Goal: Transaction & Acquisition: Book appointment/travel/reservation

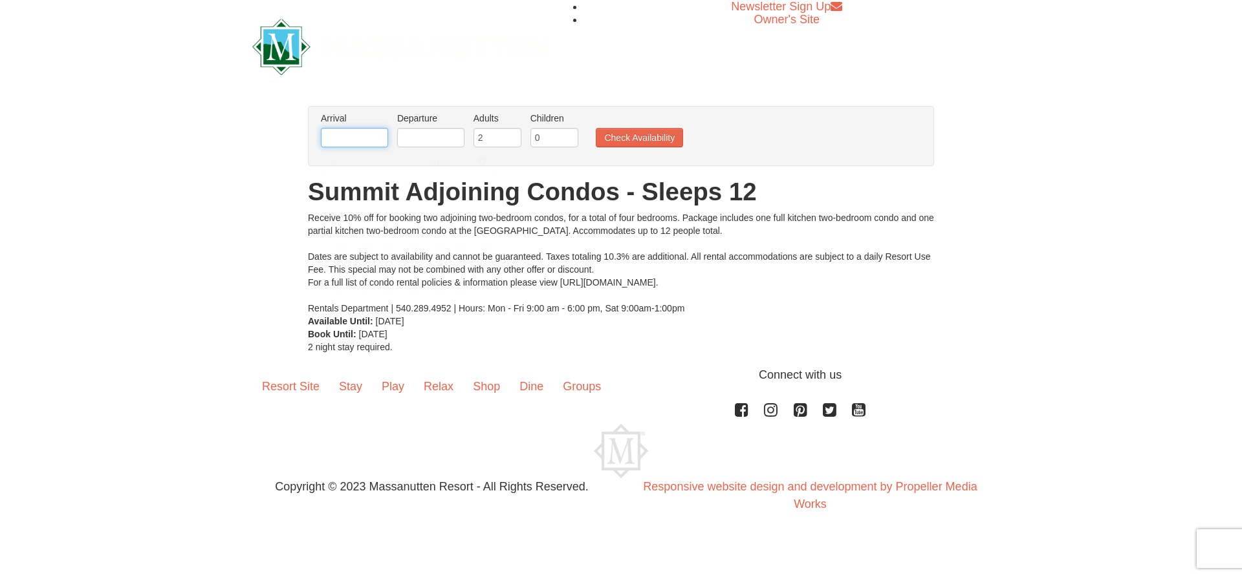
click at [367, 135] on input "text" at bounding box center [354, 137] width 67 height 19
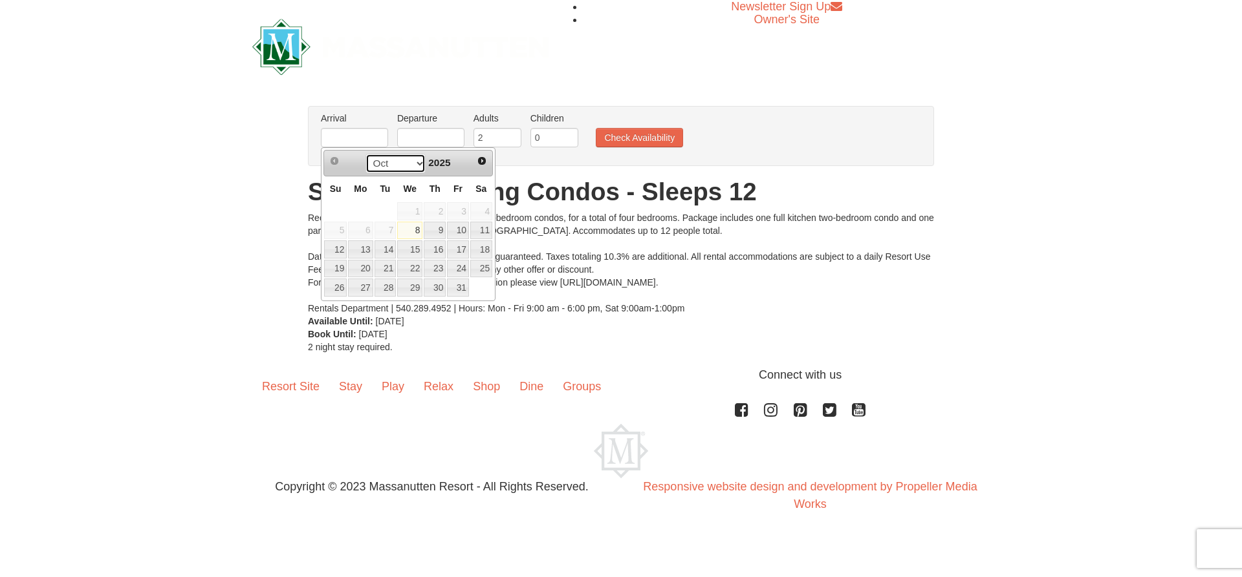
click at [415, 161] on select "Oct Nov Dec" at bounding box center [395, 163] width 60 height 19
click at [408, 264] on link "24" at bounding box center [409, 269] width 25 height 18
type input "[DATE]"
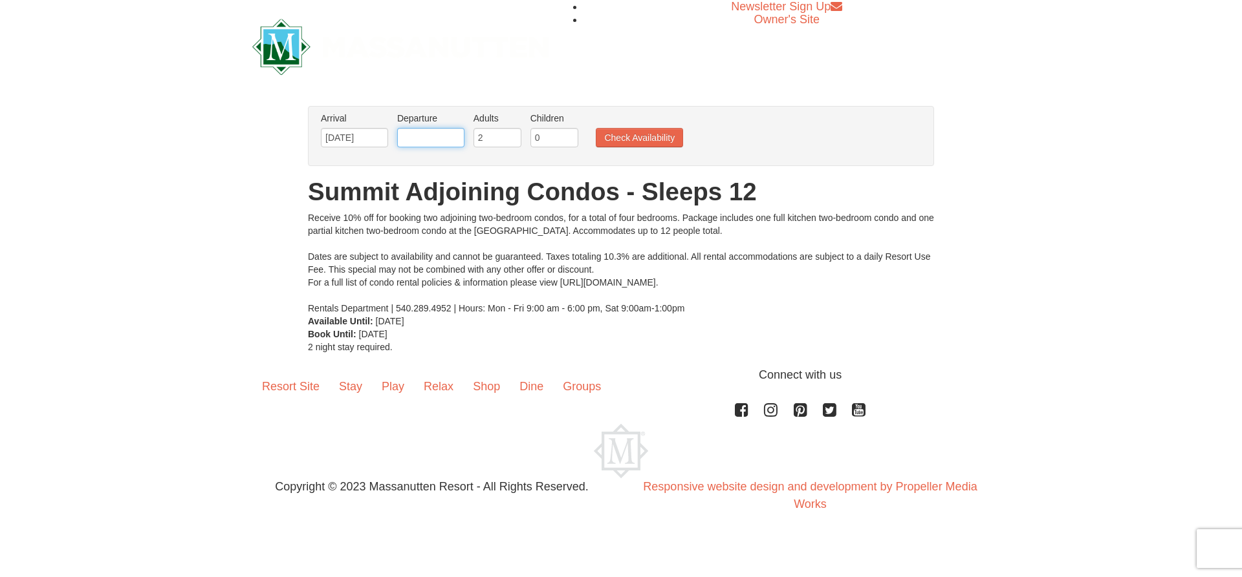
click at [451, 137] on input "text" at bounding box center [430, 137] width 67 height 19
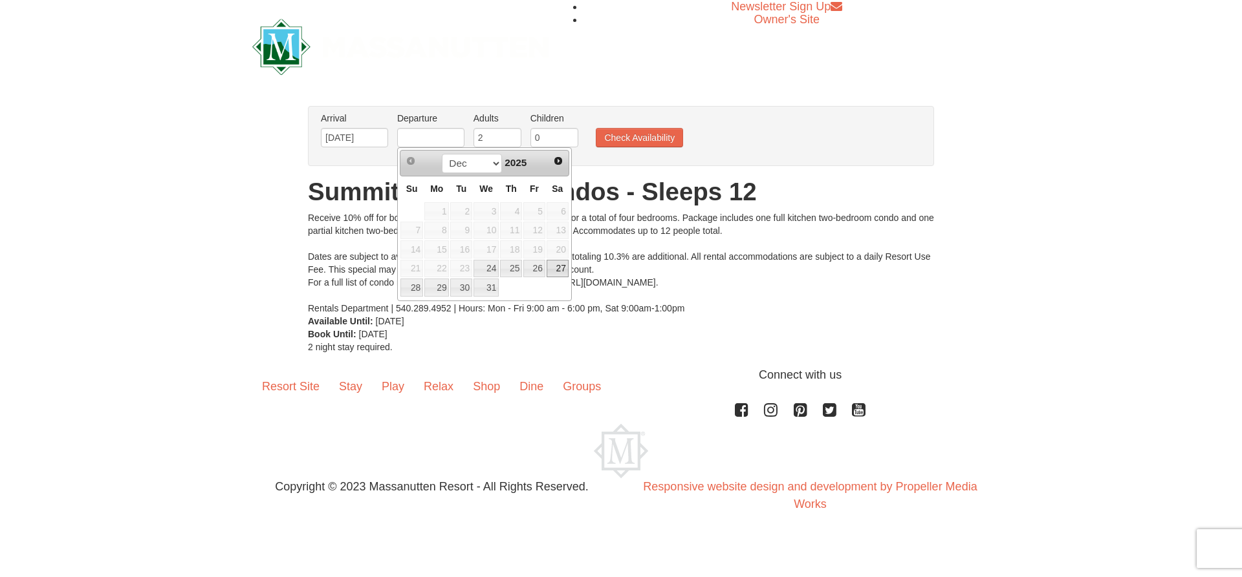
click at [554, 265] on link "27" at bounding box center [557, 269] width 22 height 18
type input "[DATE]"
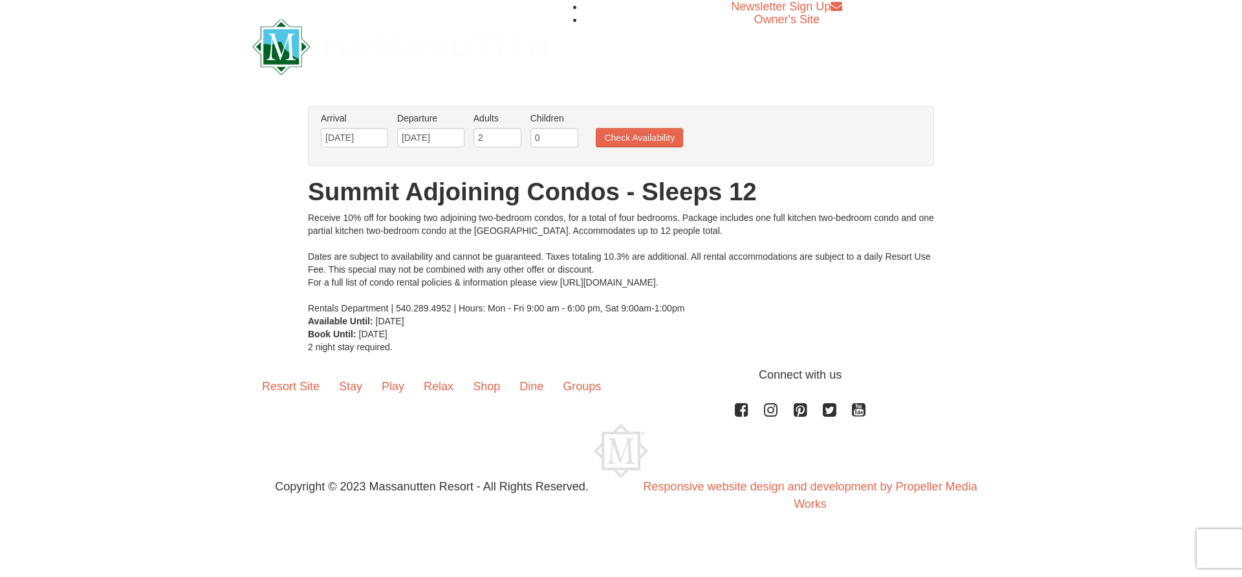
click at [497, 130] on li "Adults Please format dates MM/DD/YYYY 2" at bounding box center [497, 133] width 54 height 42
click at [510, 134] on input "3" at bounding box center [497, 137] width 48 height 19
type input "4"
click at [510, 134] on input "4" at bounding box center [497, 137] width 48 height 19
click at [628, 140] on button "Check Availability" at bounding box center [639, 137] width 87 height 19
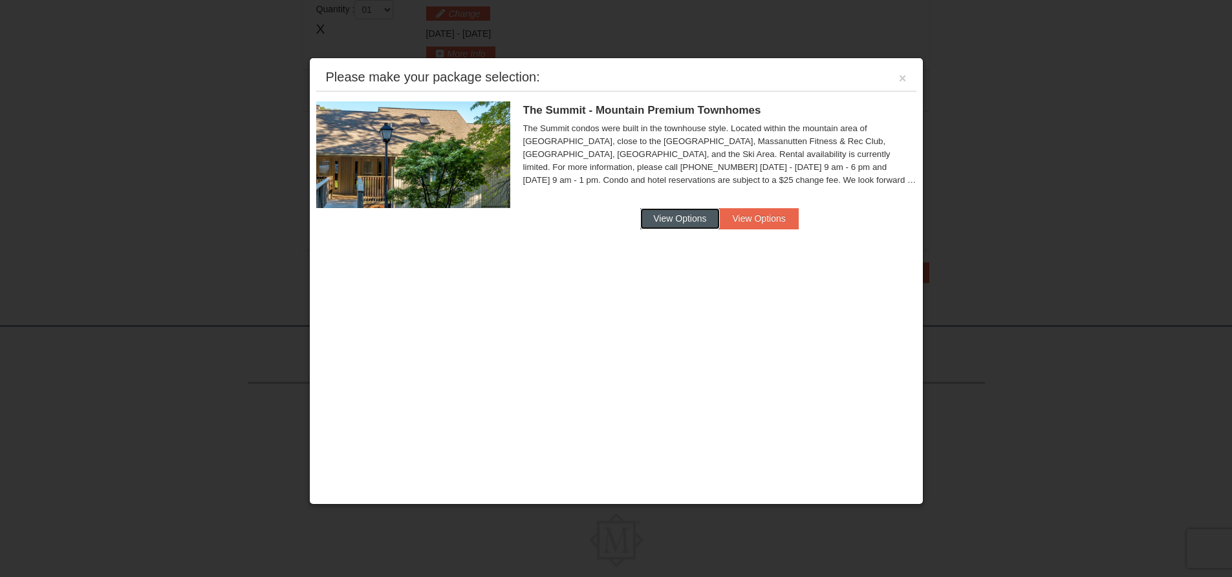
click at [682, 217] on button "View Options" at bounding box center [679, 218] width 79 height 21
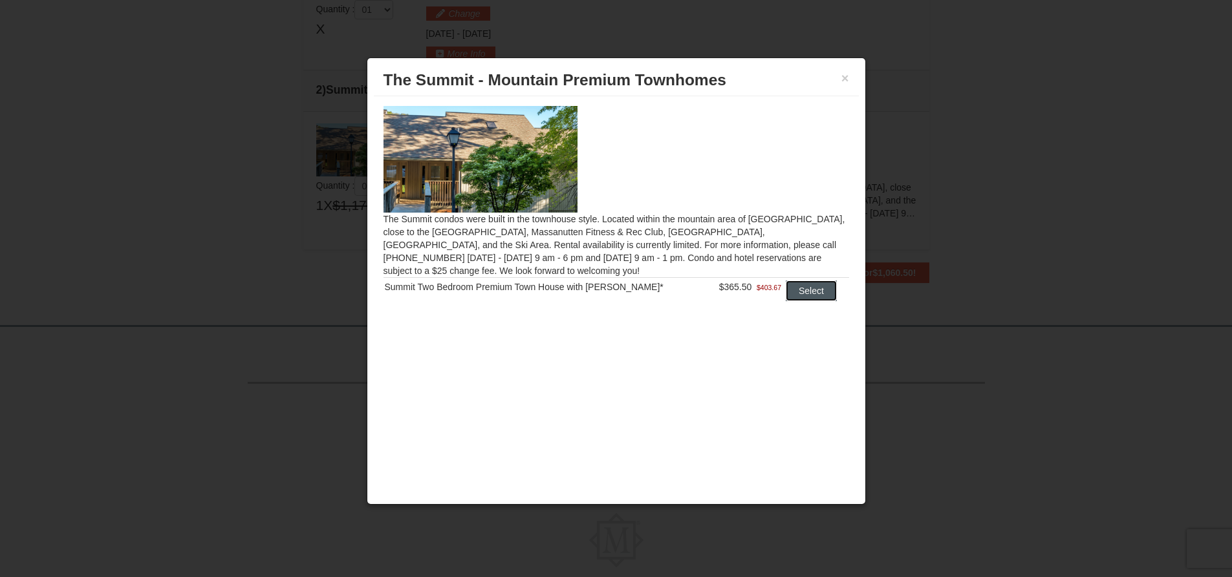
click at [810, 293] on button "Select" at bounding box center [811, 291] width 51 height 21
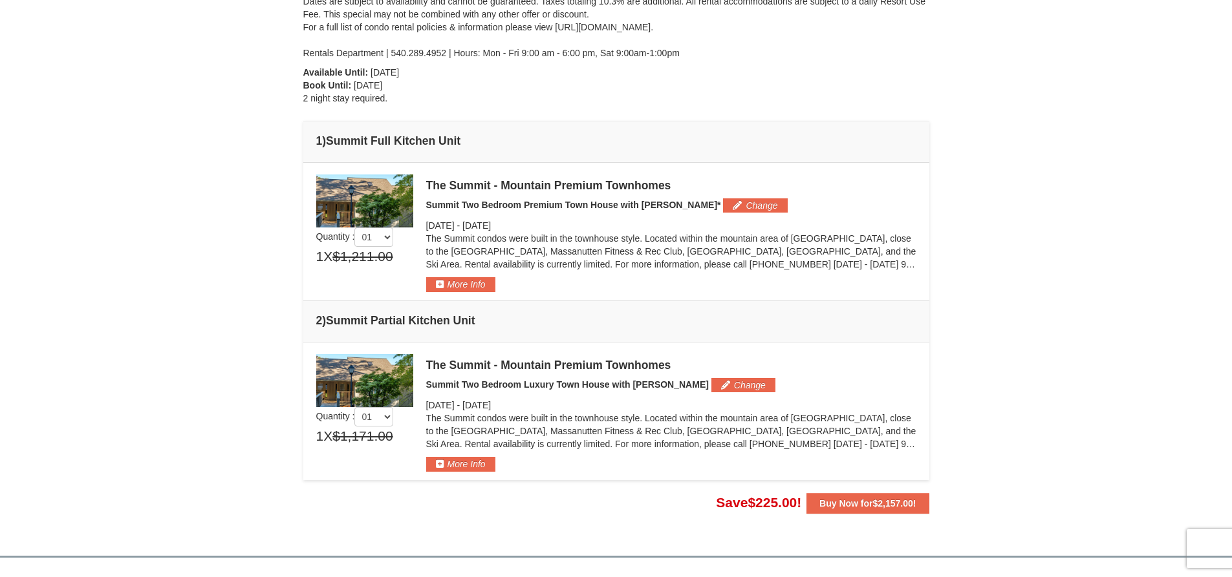
scroll to position [140, 0]
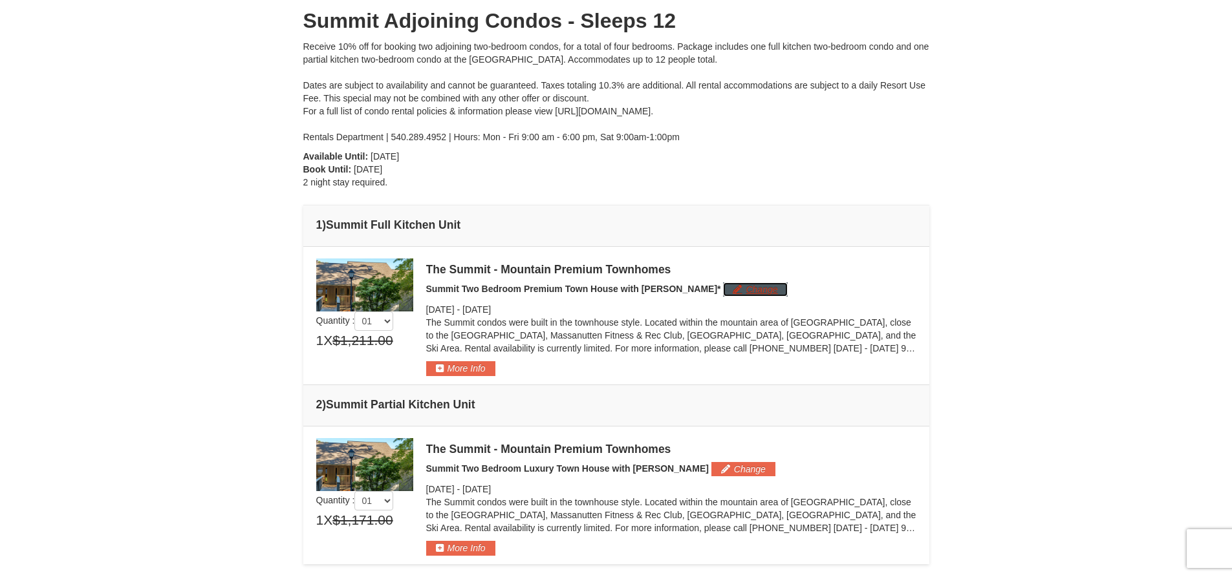
click at [723, 296] on button "Change" at bounding box center [755, 290] width 64 height 14
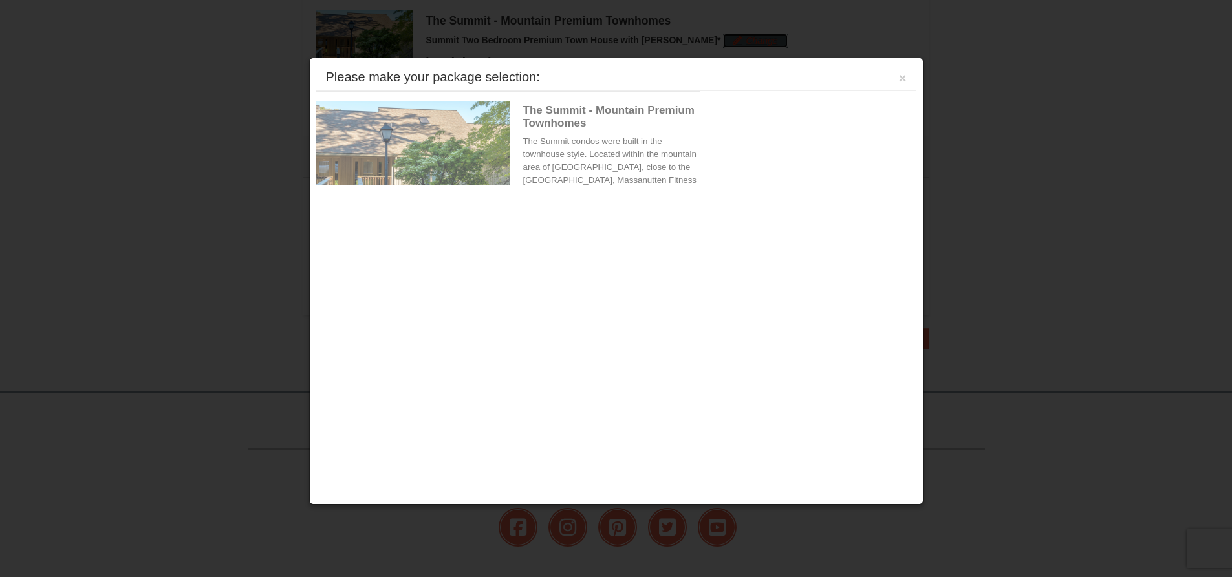
scroll to position [398, 0]
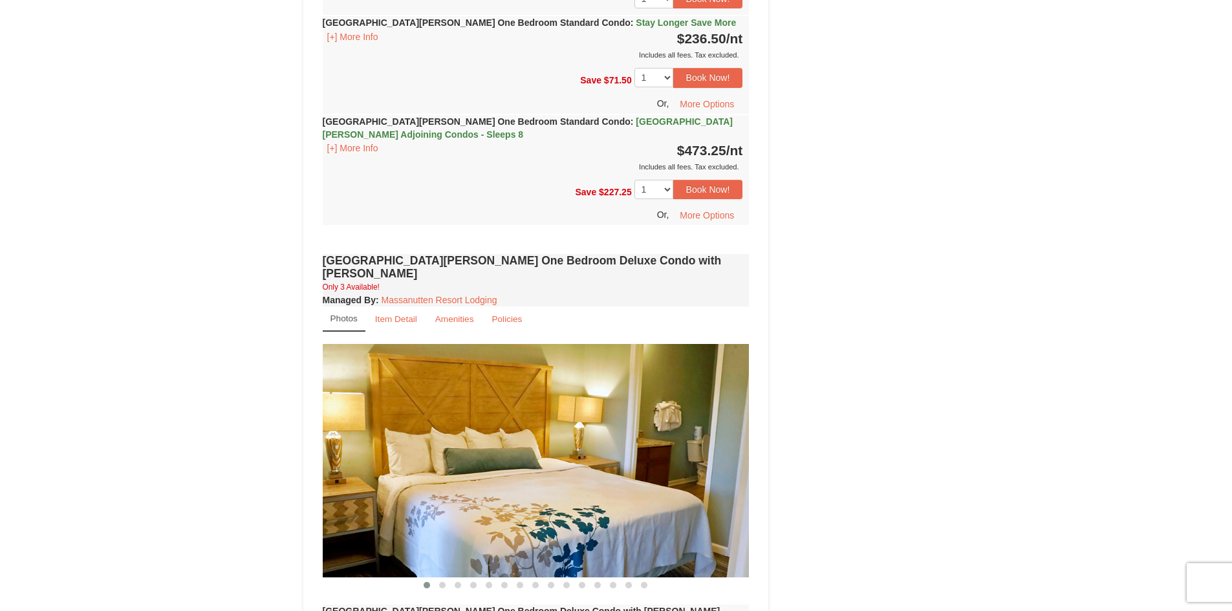
scroll to position [711, 0]
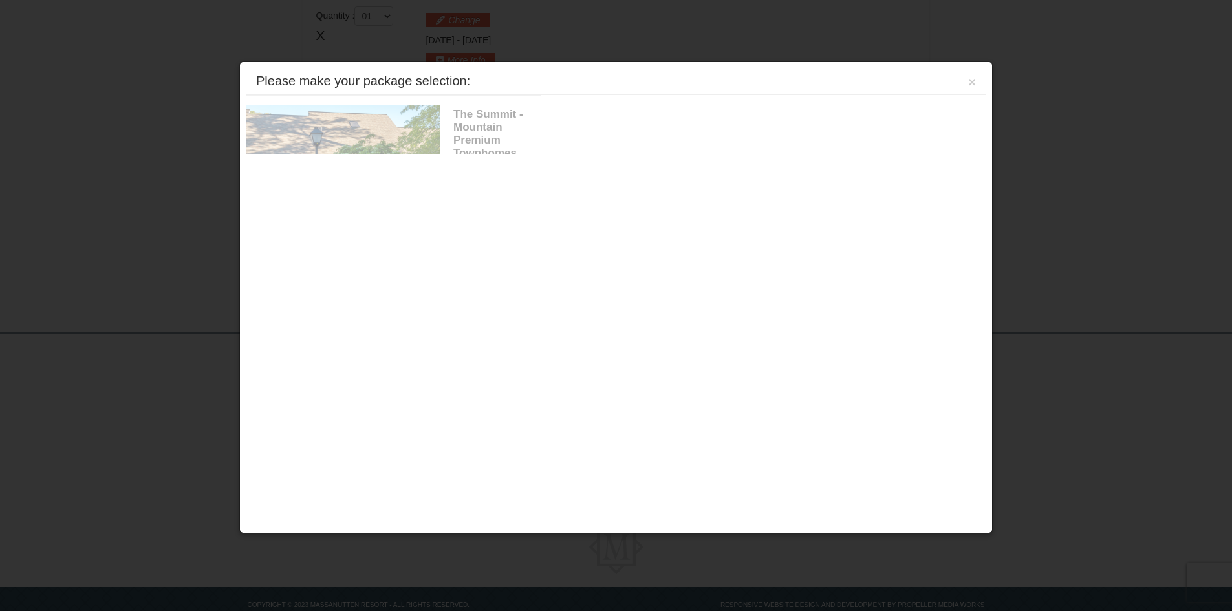
scroll to position [398, 0]
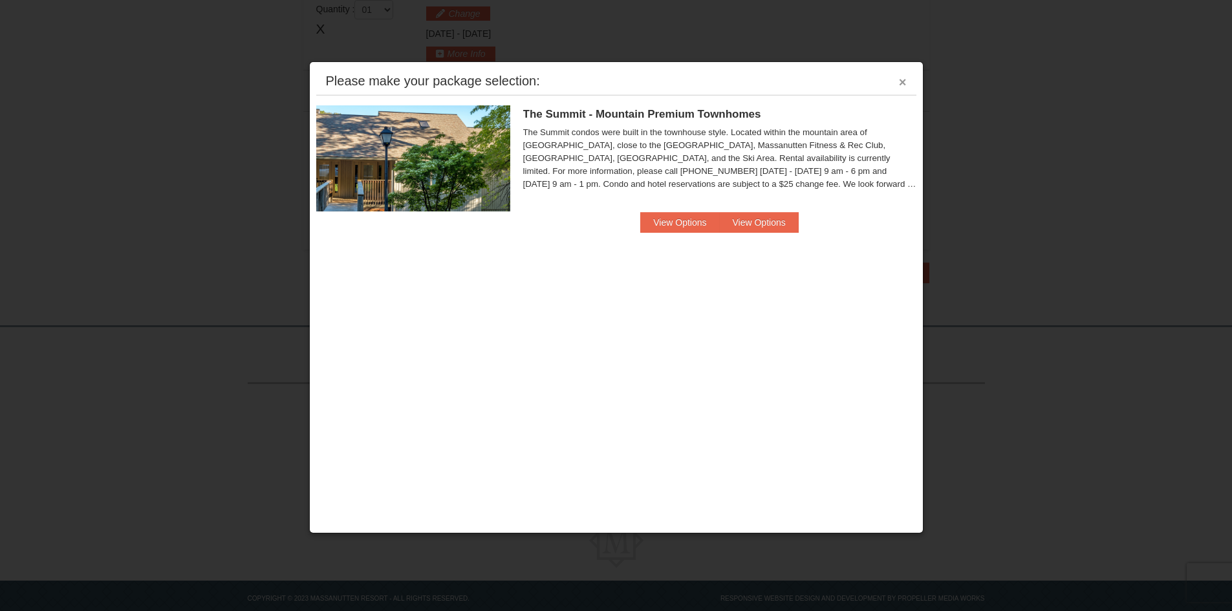
click at [903, 78] on button "×" at bounding box center [903, 82] width 8 height 13
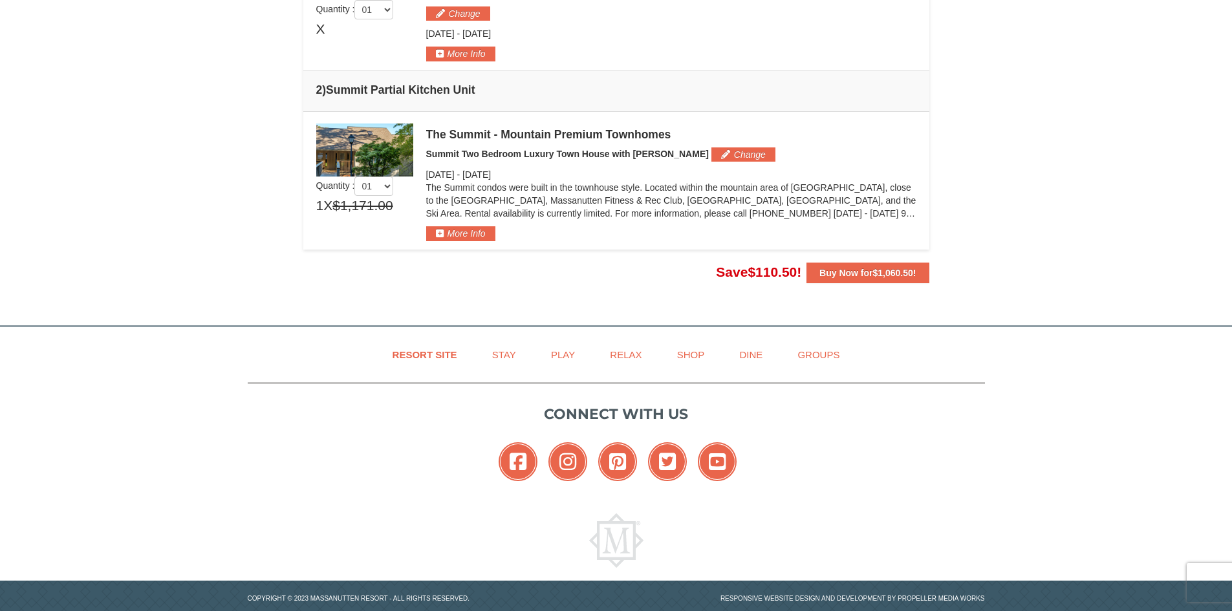
scroll to position [269, 0]
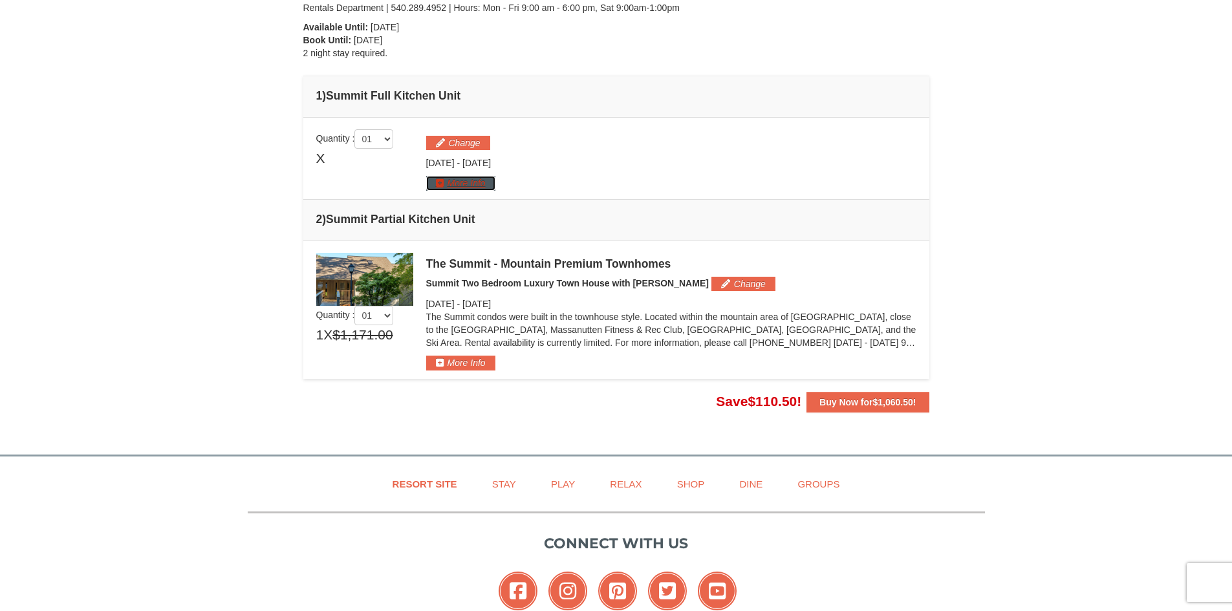
click at [468, 182] on button "More Info" at bounding box center [460, 183] width 69 height 14
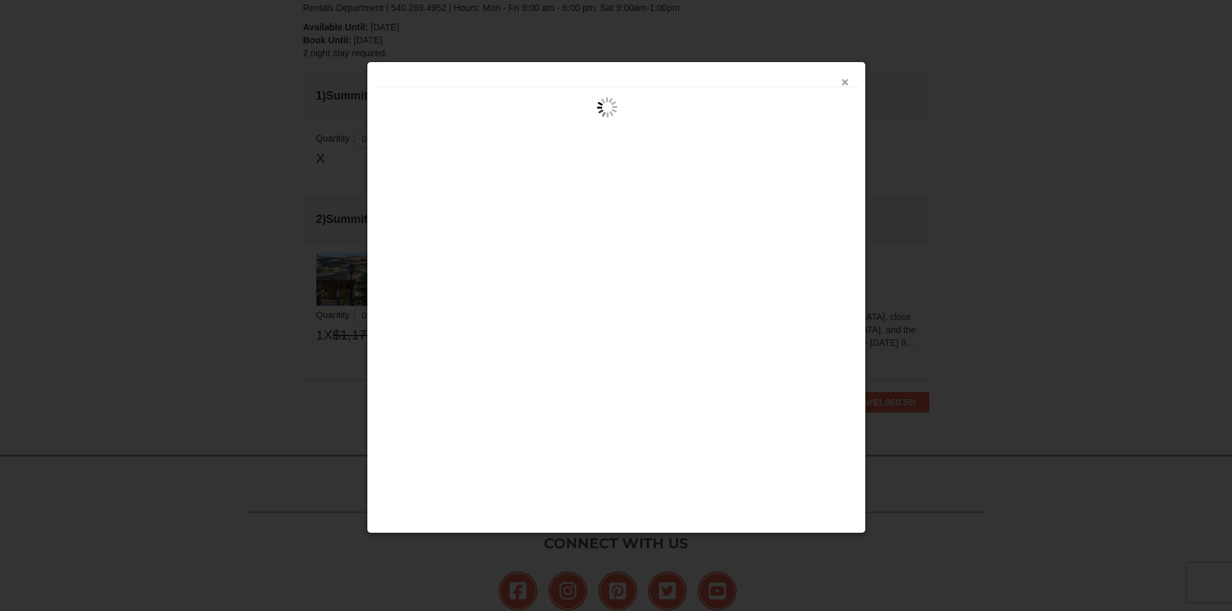
click at [843, 81] on button "×" at bounding box center [845, 82] width 8 height 13
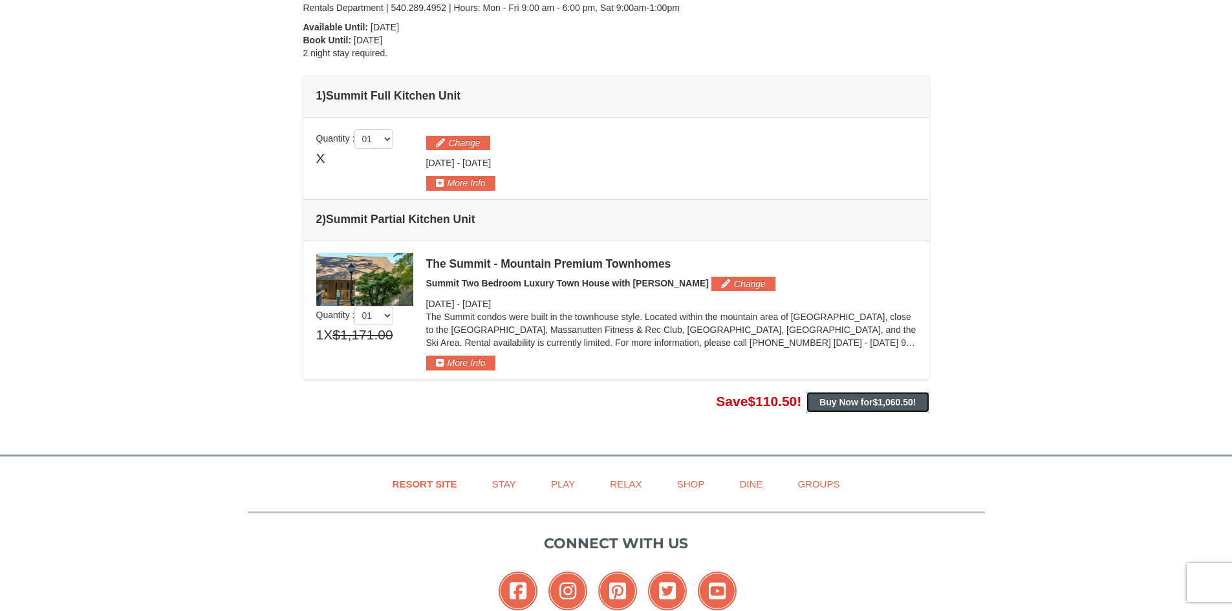
click at [868, 396] on button "Buy Now for $1,060.50 !" at bounding box center [867, 402] width 122 height 21
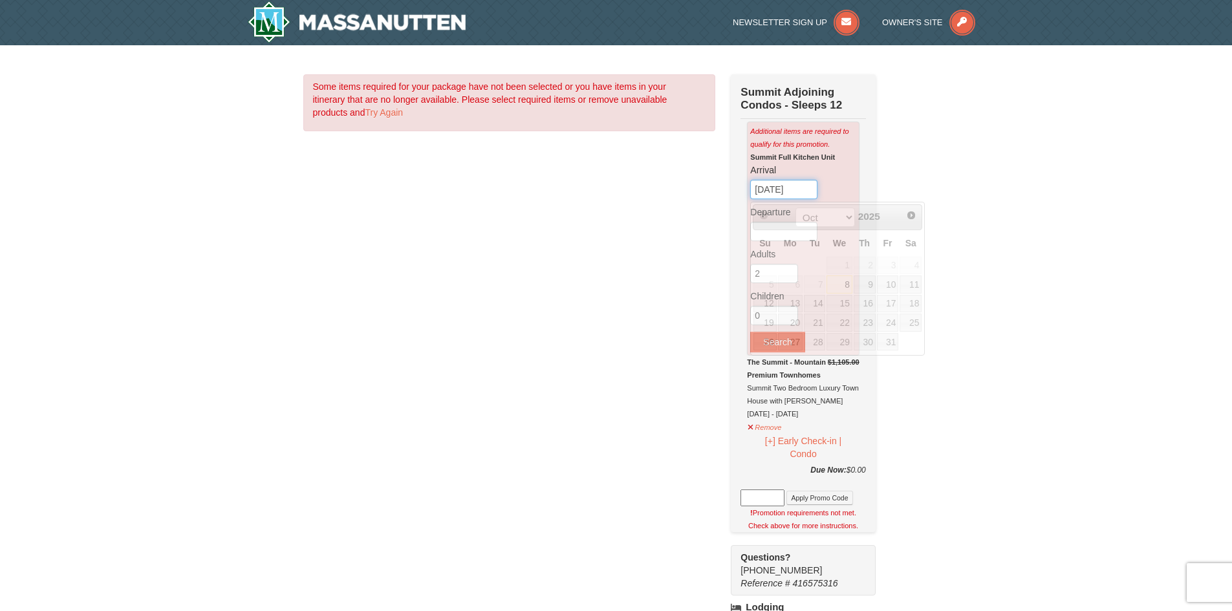
click at [797, 189] on input "10/08/2025" at bounding box center [783, 189] width 67 height 19
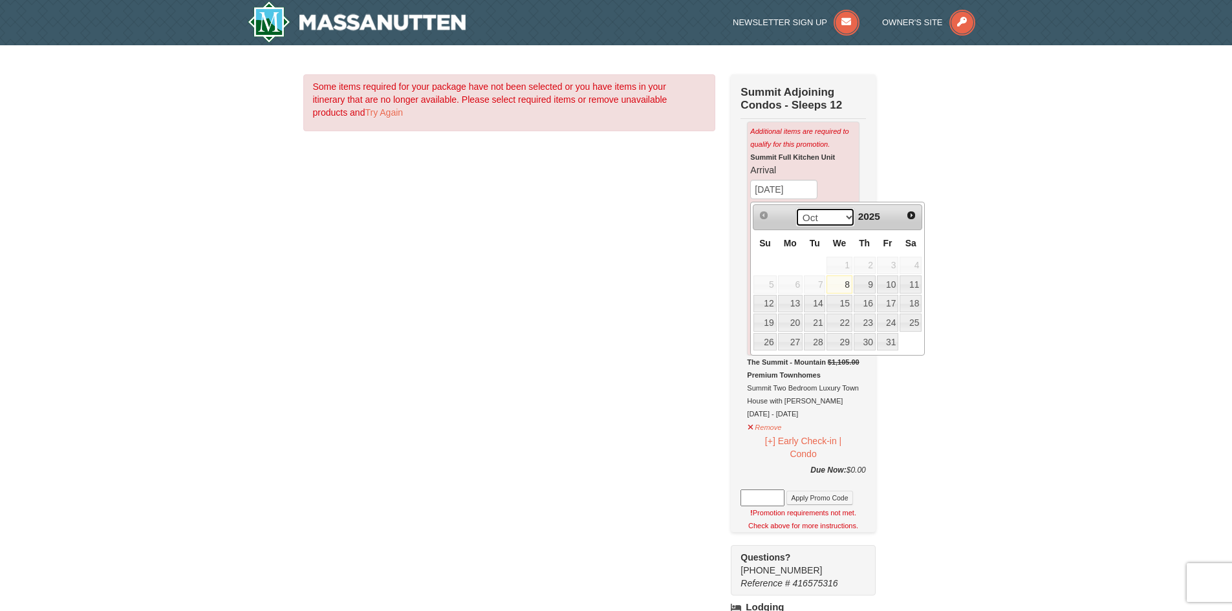
click at [847, 218] on select "Oct Nov Dec" at bounding box center [825, 217] width 60 height 19
click at [844, 318] on link "24" at bounding box center [838, 323] width 25 height 18
type input "[DATE]"
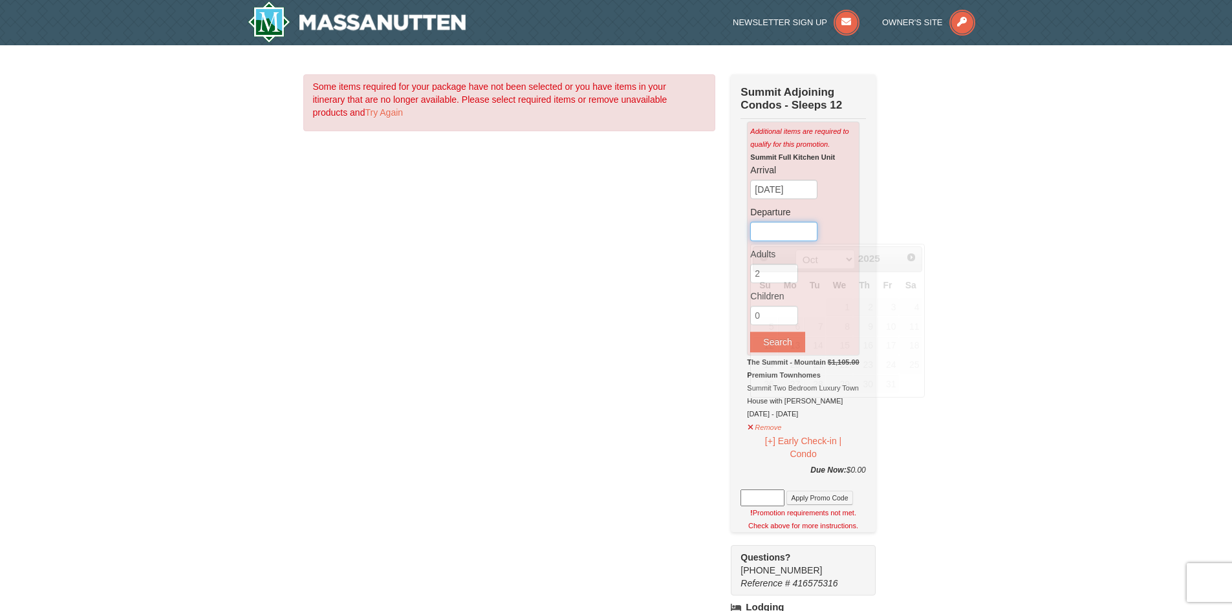
click at [795, 231] on input "text" at bounding box center [783, 231] width 67 height 19
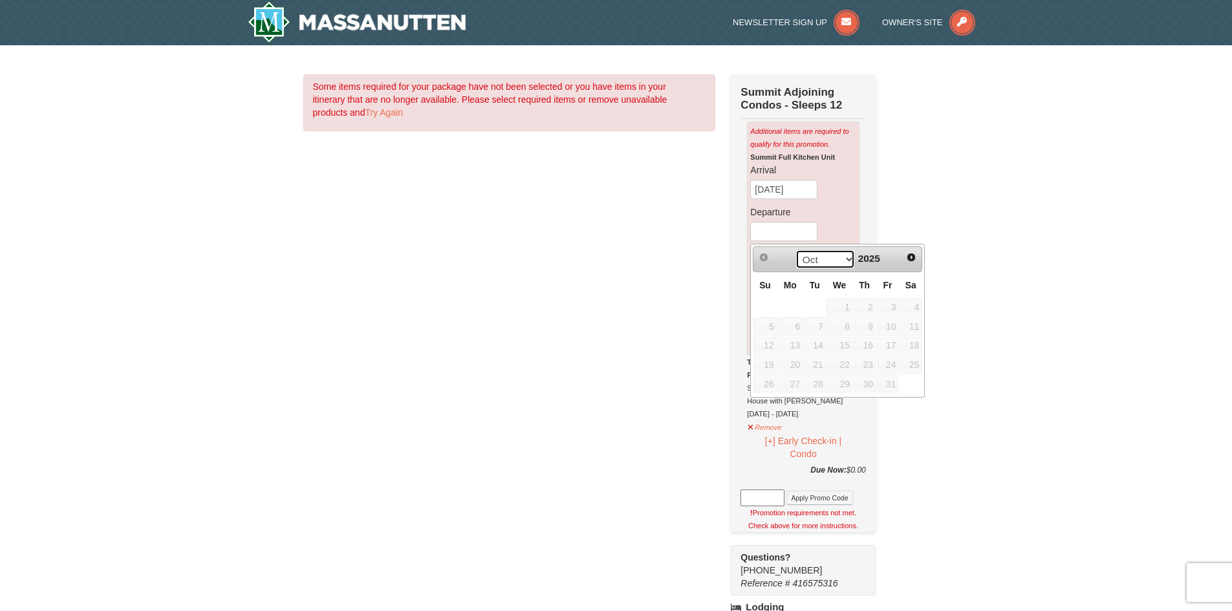
click at [848, 261] on select "Oct Nov Dec" at bounding box center [825, 259] width 60 height 19
click at [907, 363] on link "27" at bounding box center [911, 365] width 22 height 18
type input "[DATE]"
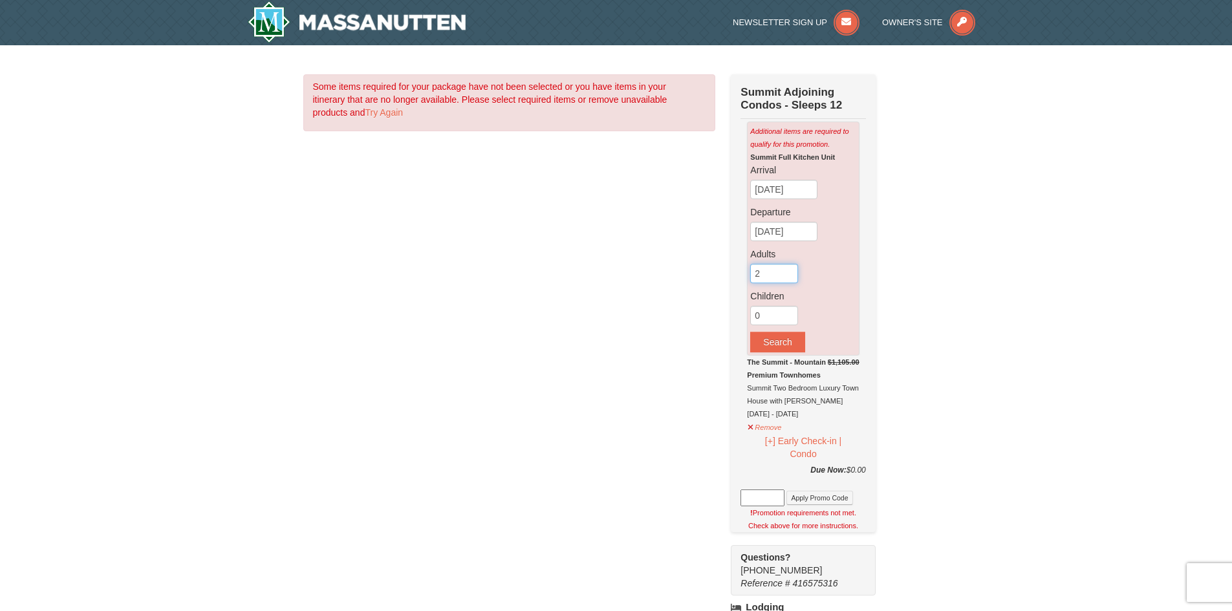
click at [784, 283] on input "2" at bounding box center [774, 273] width 48 height 19
click at [789, 270] on input "3" at bounding box center [774, 273] width 48 height 19
type input "4"
click at [789, 270] on input "4" at bounding box center [774, 273] width 48 height 19
click at [778, 339] on button "Search" at bounding box center [777, 342] width 54 height 21
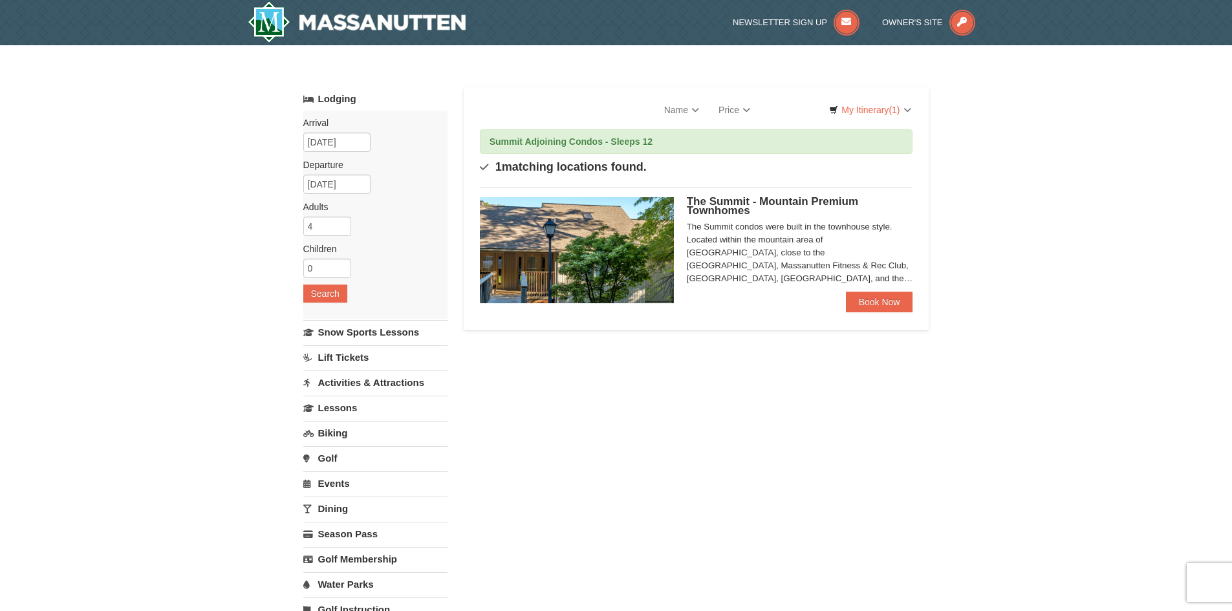
select select "10"
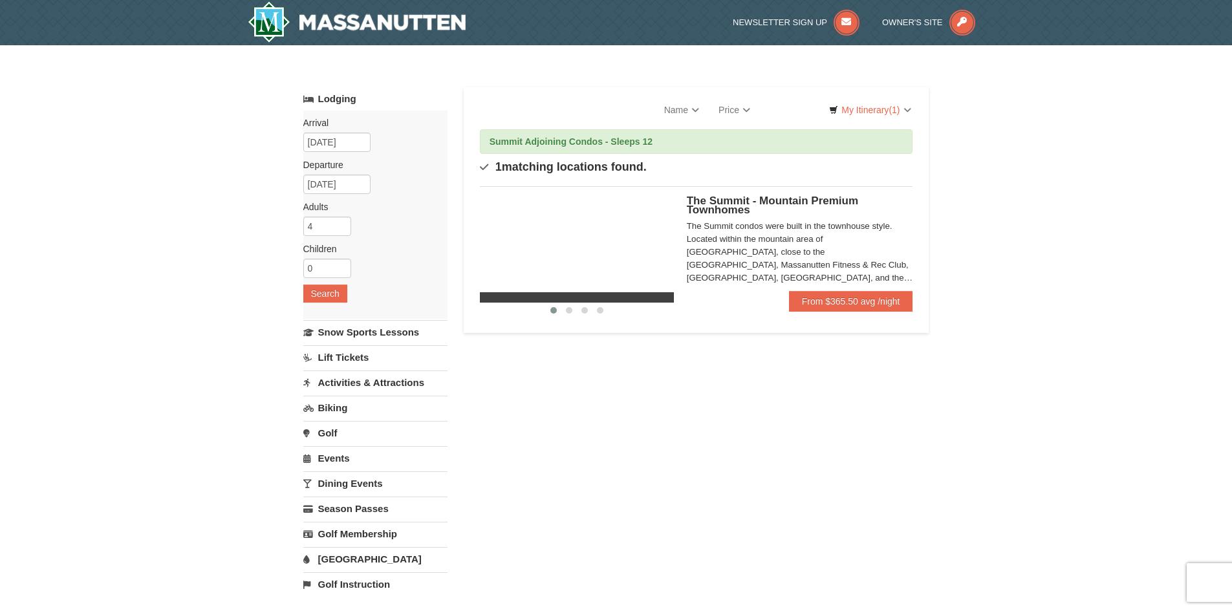
select select "10"
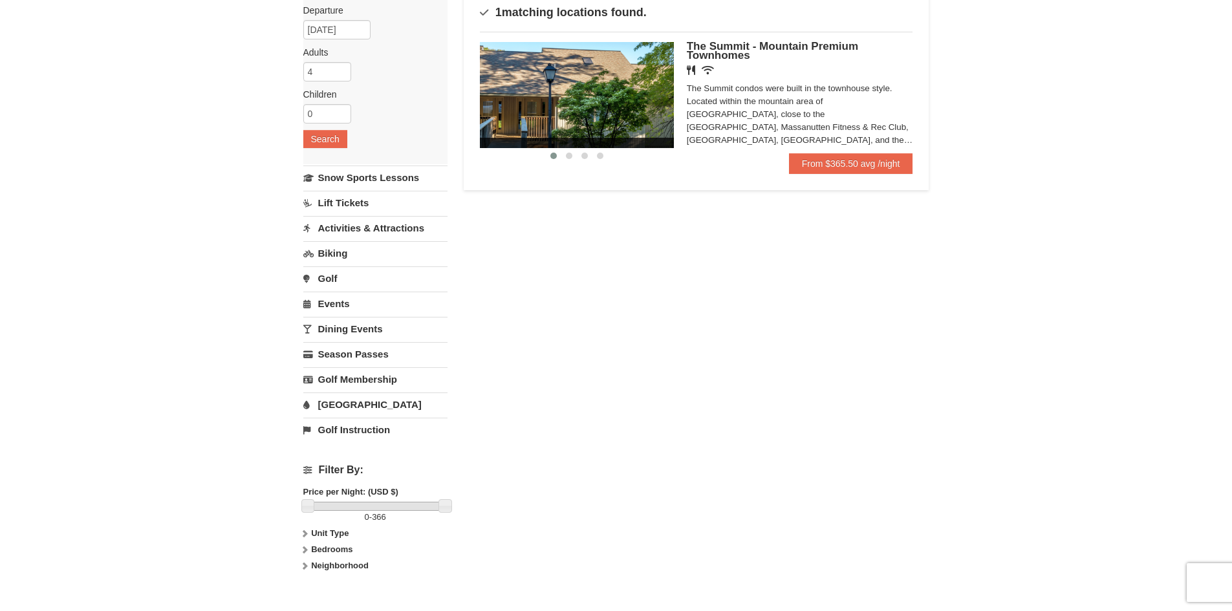
scroll to position [65, 0]
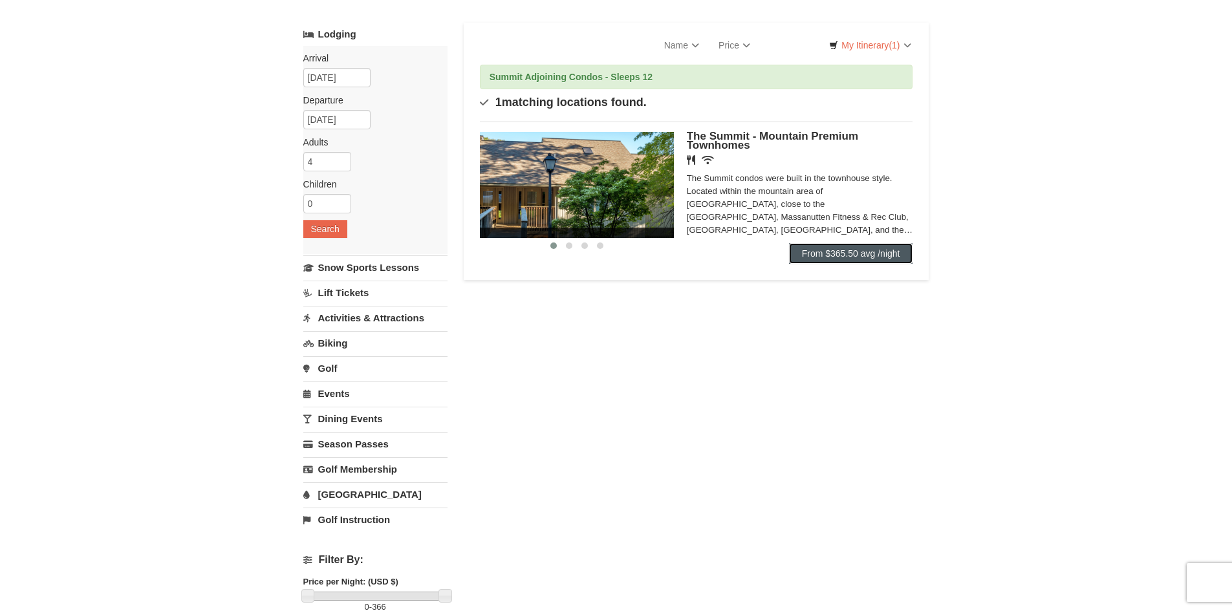
click at [844, 256] on link "From $365.50 avg /night" at bounding box center [851, 253] width 124 height 21
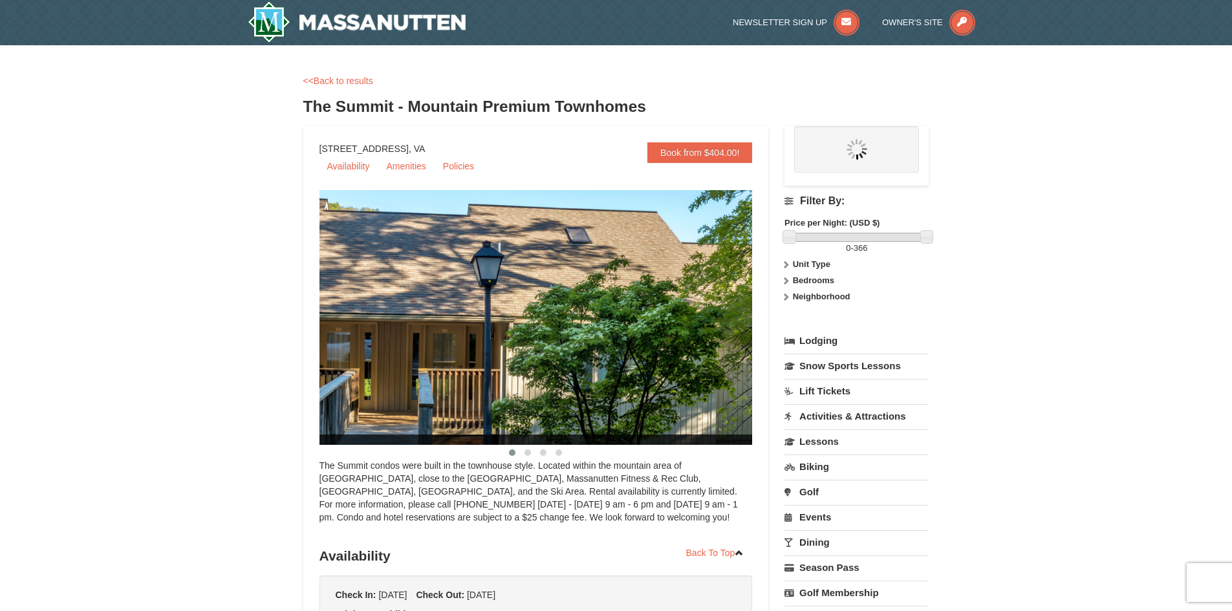
select select "10"
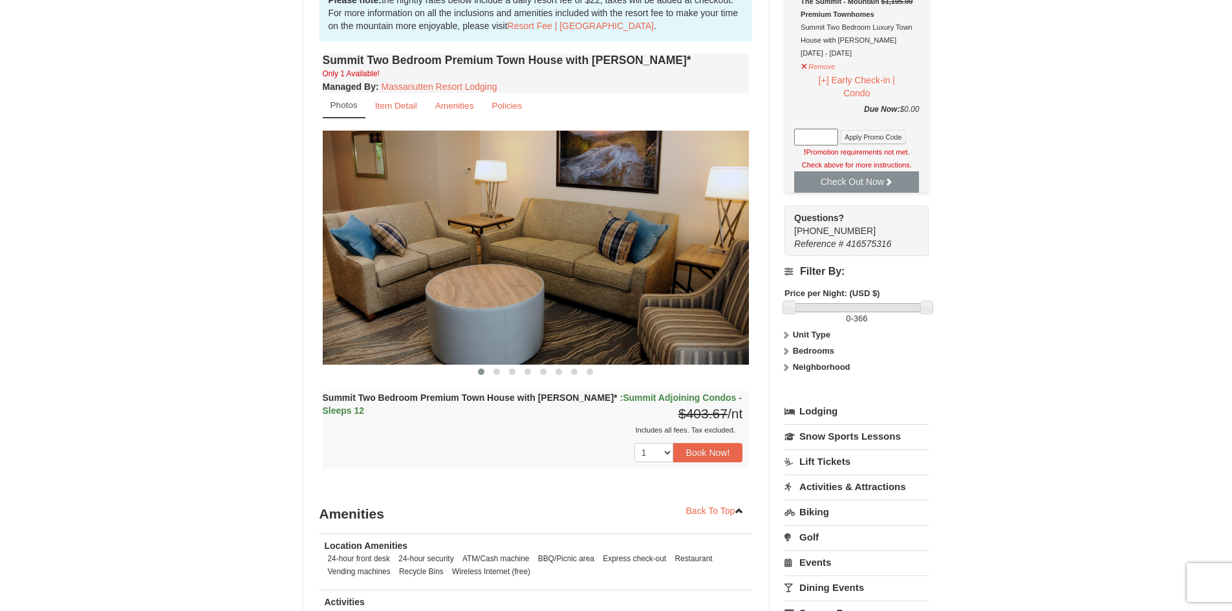
scroll to position [436, 0]
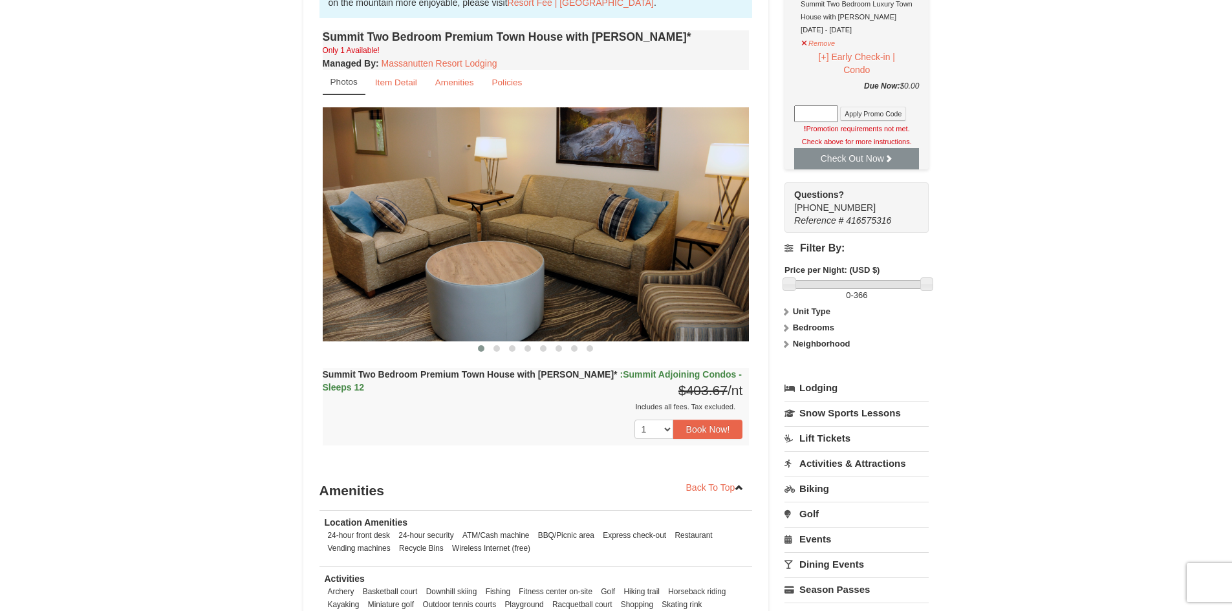
drag, startPoint x: 1236, startPoint y: 147, endPoint x: 1231, endPoint y: 318, distance: 170.2
click at [1231, 318] on html "Browser Not Supported We notice you are using a browser which will not provide …" at bounding box center [616, 317] width 1232 height 1506
click at [1231, 318] on div "× <<Back to results The Summit - Mountain Premium Townhomes Book from $404.00! …" at bounding box center [616, 178] width 1232 height 1138
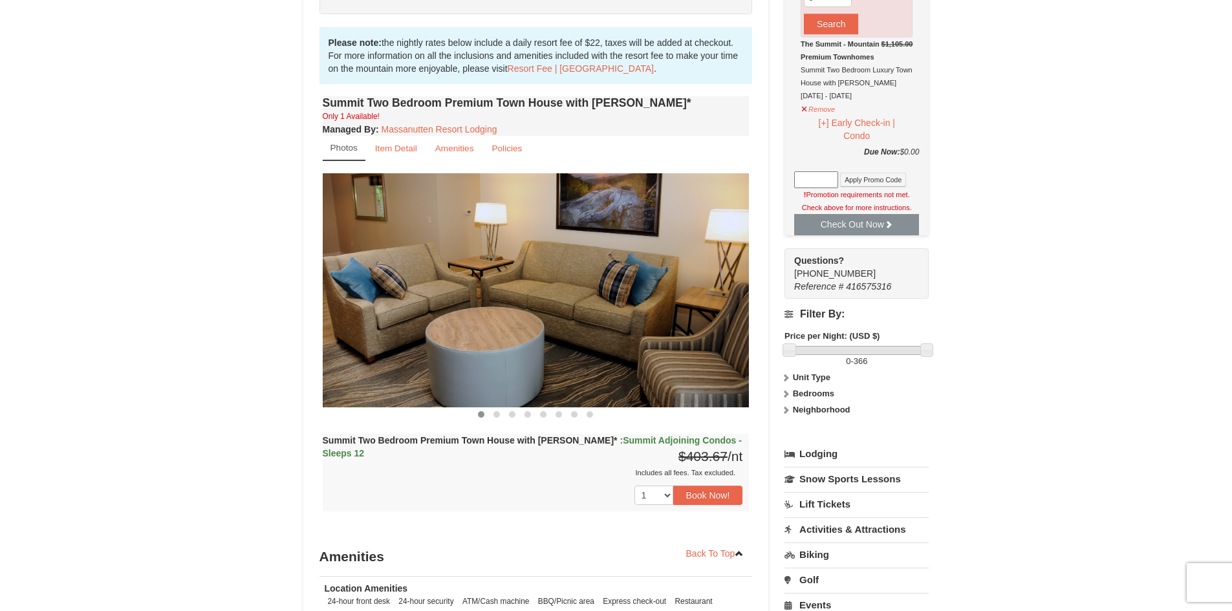
scroll to position [415, 0]
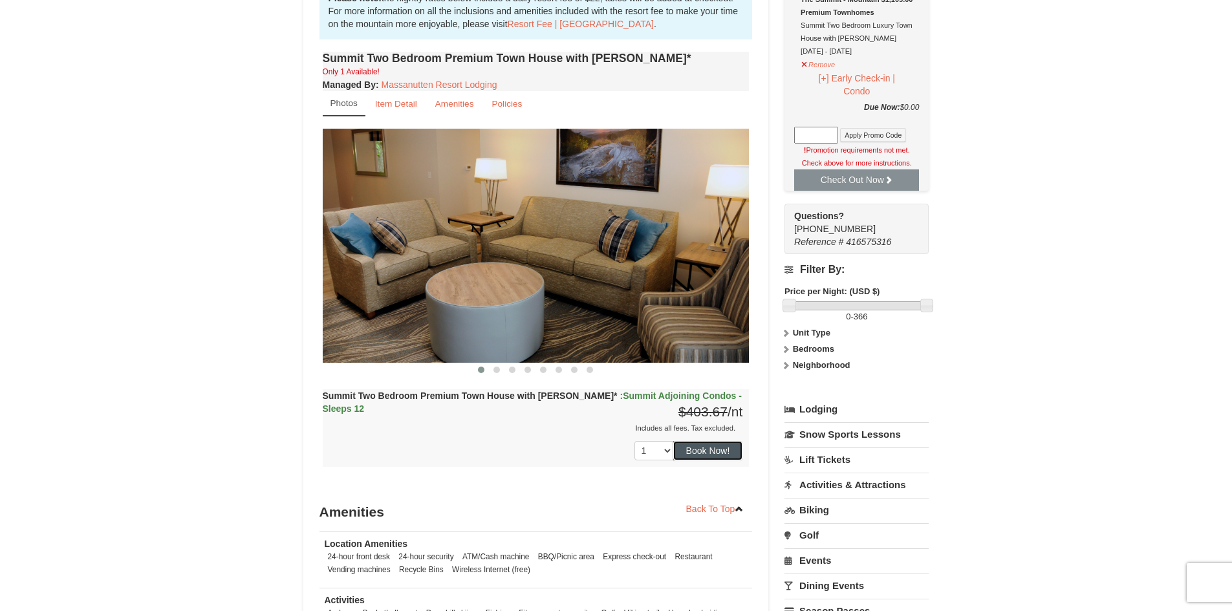
click at [707, 453] on button "Book Now!" at bounding box center [708, 450] width 70 height 19
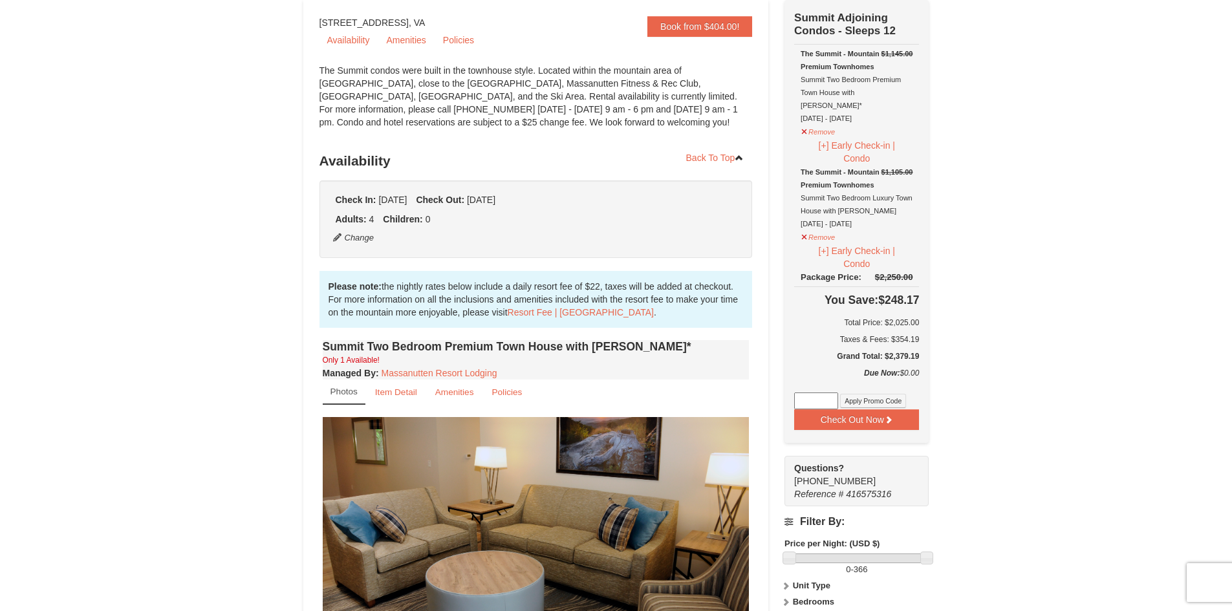
scroll to position [0, 0]
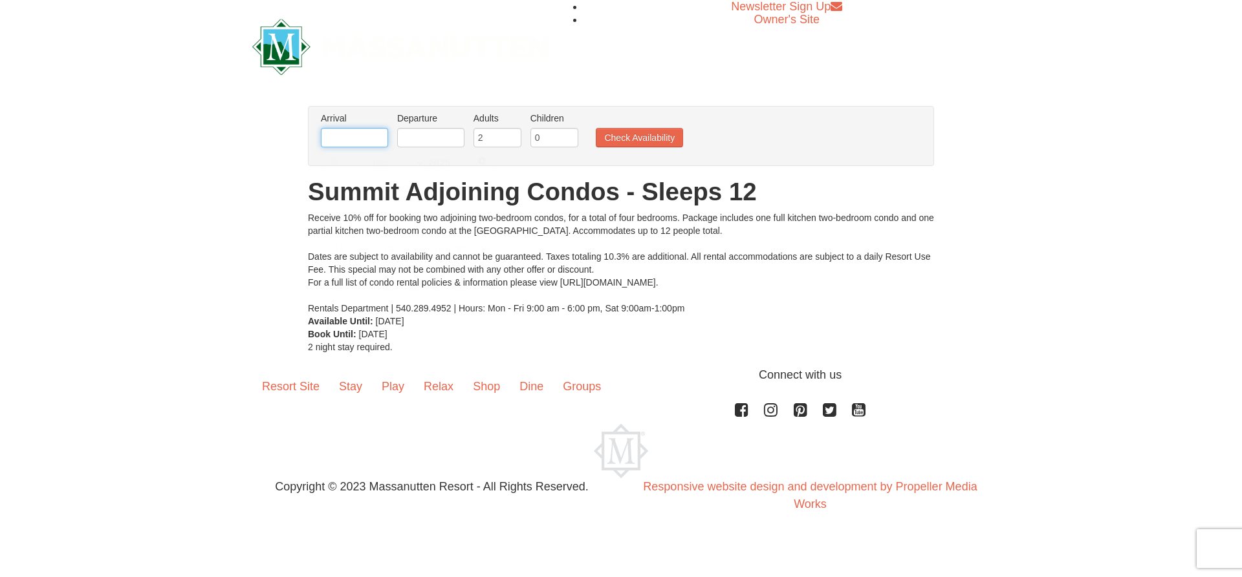
click at [371, 140] on input "text" at bounding box center [354, 137] width 67 height 19
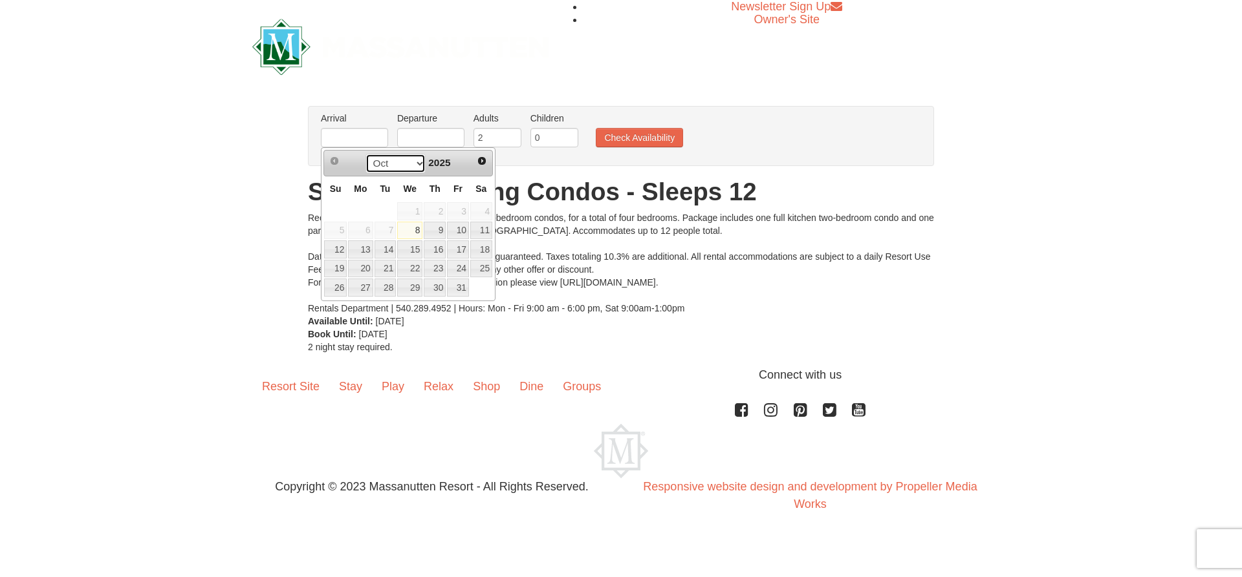
click at [413, 164] on select "Oct Nov Dec" at bounding box center [395, 163] width 60 height 19
click at [413, 264] on link "24" at bounding box center [409, 269] width 25 height 18
type input "[DATE]"
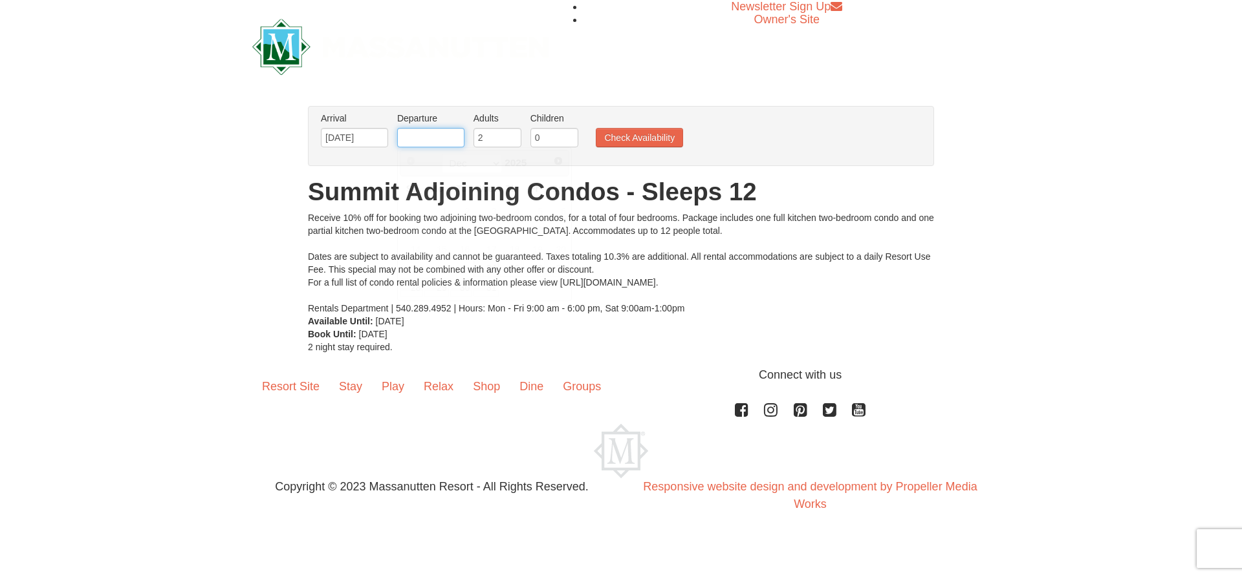
click at [426, 140] on input "text" at bounding box center [430, 137] width 67 height 19
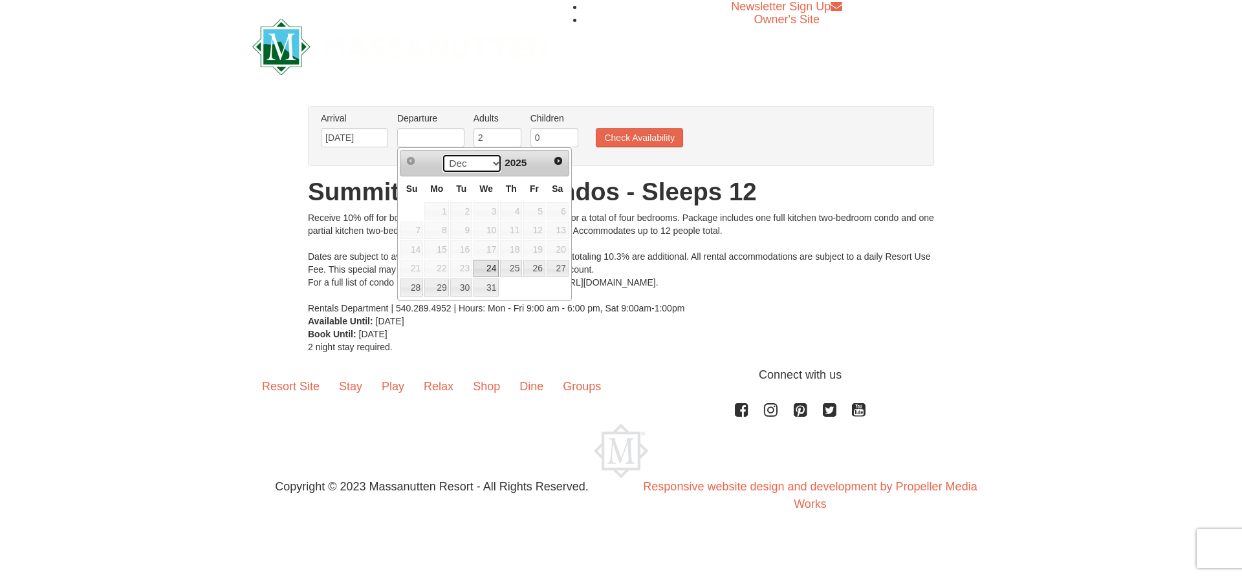
click at [490, 164] on select "Dec" at bounding box center [472, 163] width 60 height 19
click at [567, 268] on link "27" at bounding box center [557, 269] width 22 height 18
type input "[DATE]"
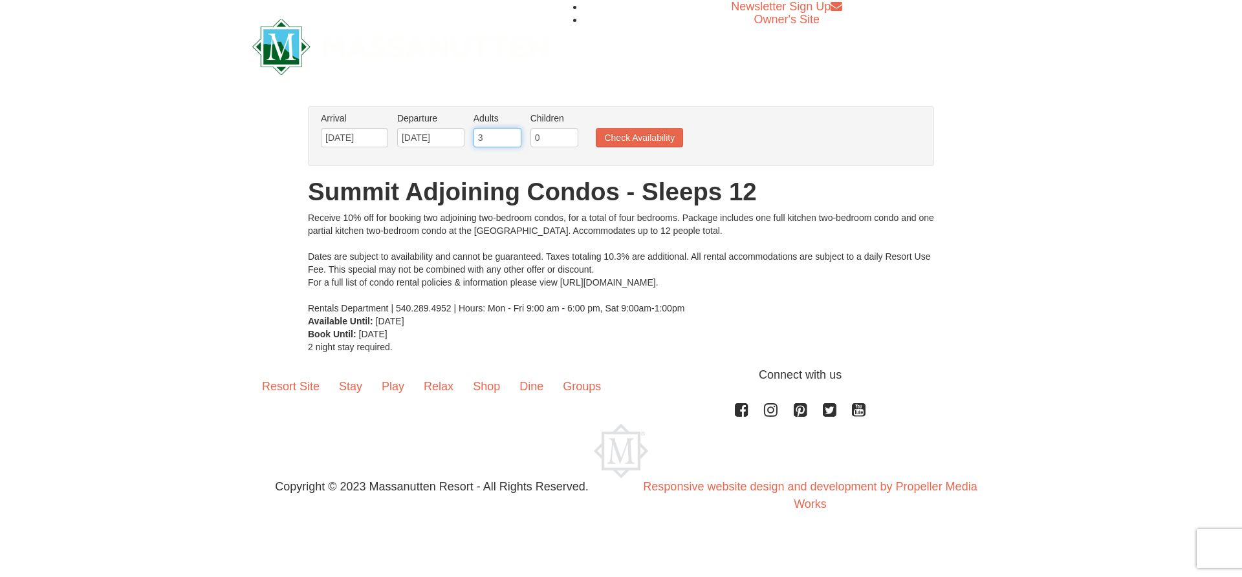
click at [512, 131] on input "3" at bounding box center [497, 137] width 48 height 19
type input "4"
click at [512, 131] on input "4" at bounding box center [497, 137] width 48 height 19
click at [635, 132] on button "Check Availability" at bounding box center [639, 137] width 87 height 19
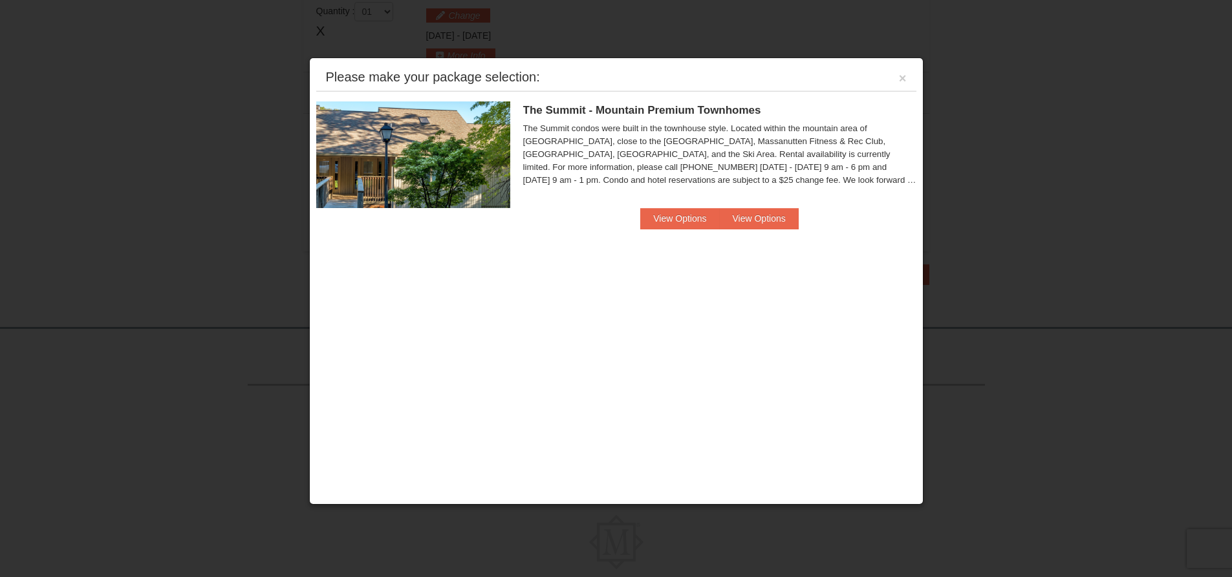
scroll to position [397, 0]
click at [661, 221] on button "View Options" at bounding box center [679, 218] width 79 height 21
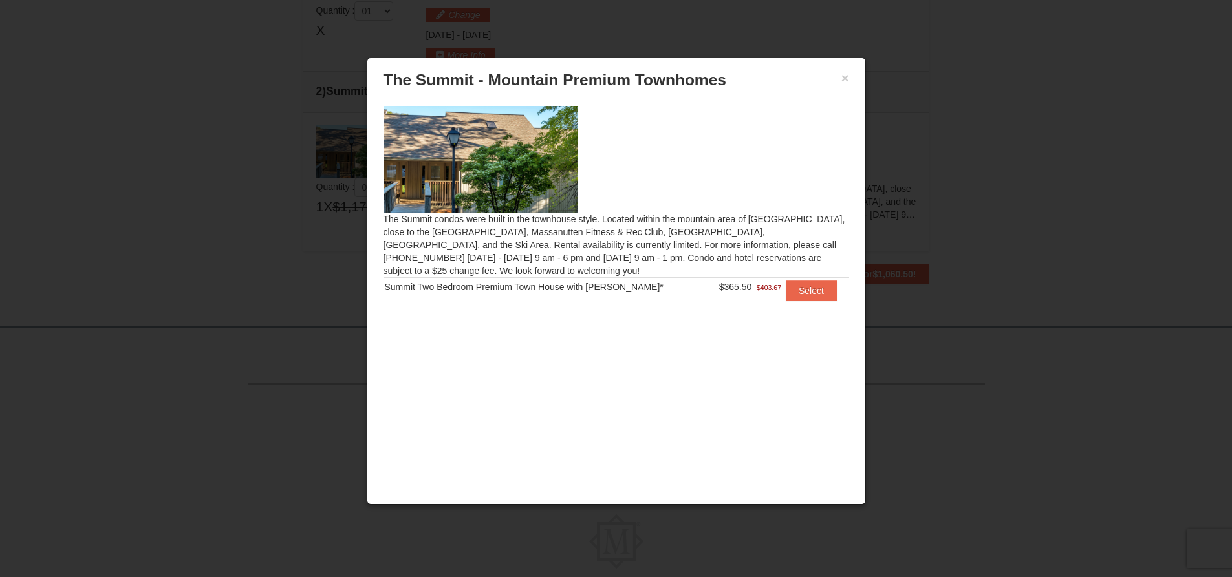
click at [719, 285] on span "$365.50" at bounding box center [735, 287] width 33 height 10
click at [797, 292] on button "Select" at bounding box center [811, 291] width 51 height 21
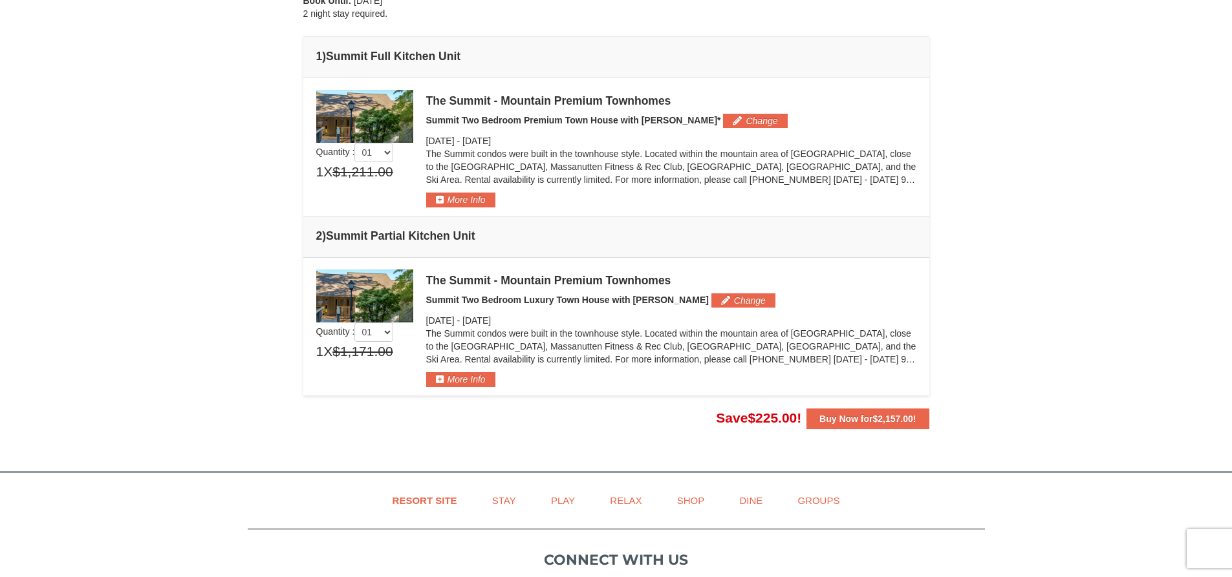
scroll to position [203, 0]
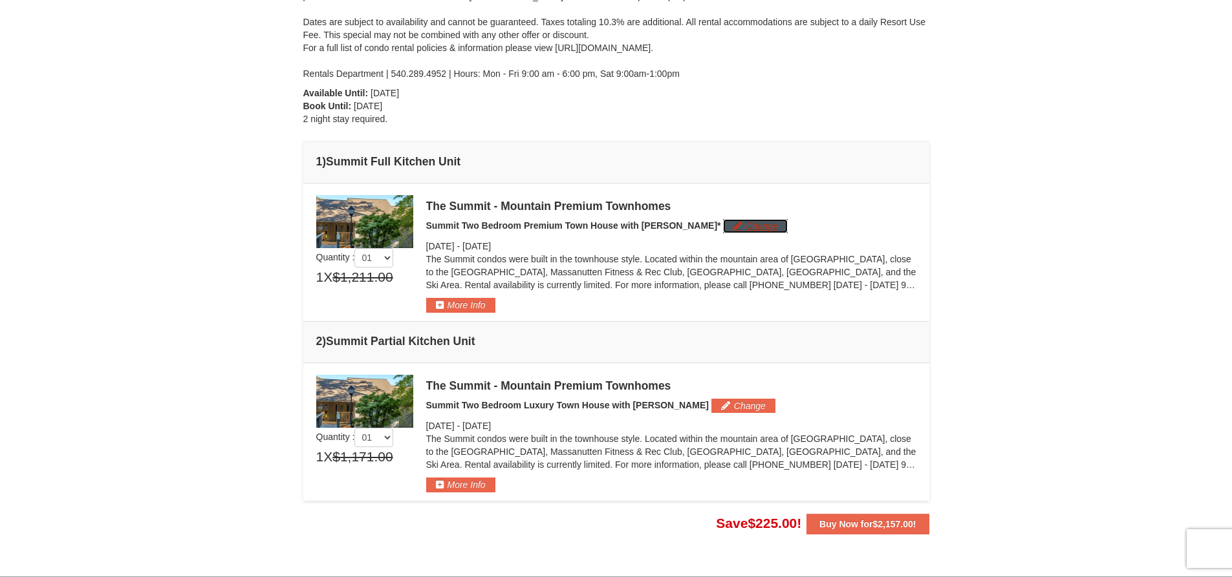
click at [727, 223] on button "Change" at bounding box center [755, 226] width 64 height 14
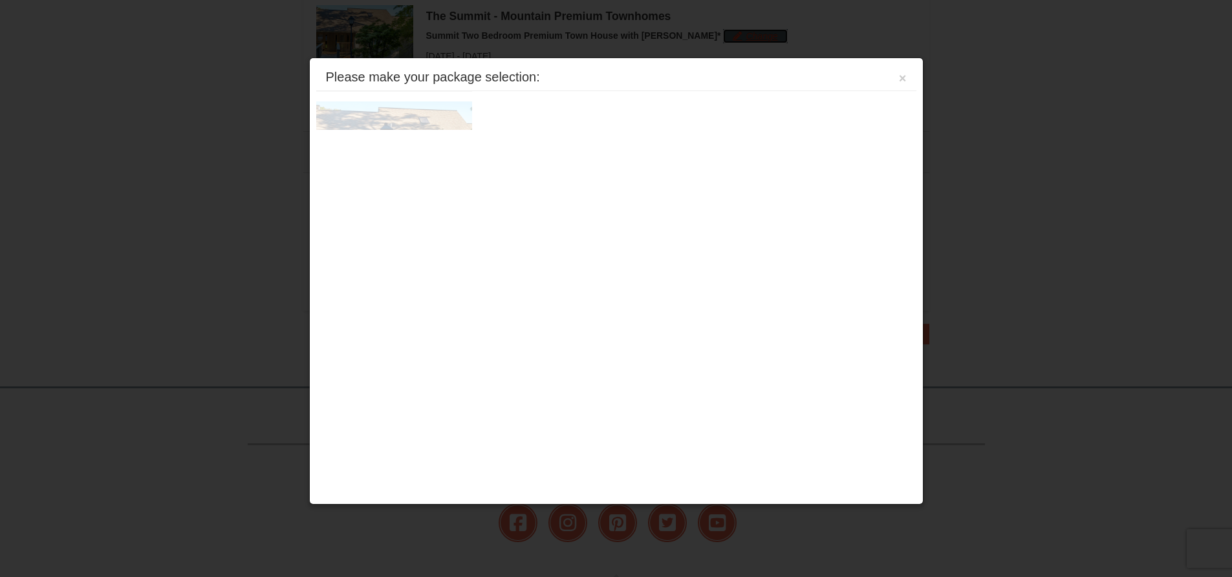
scroll to position [398, 0]
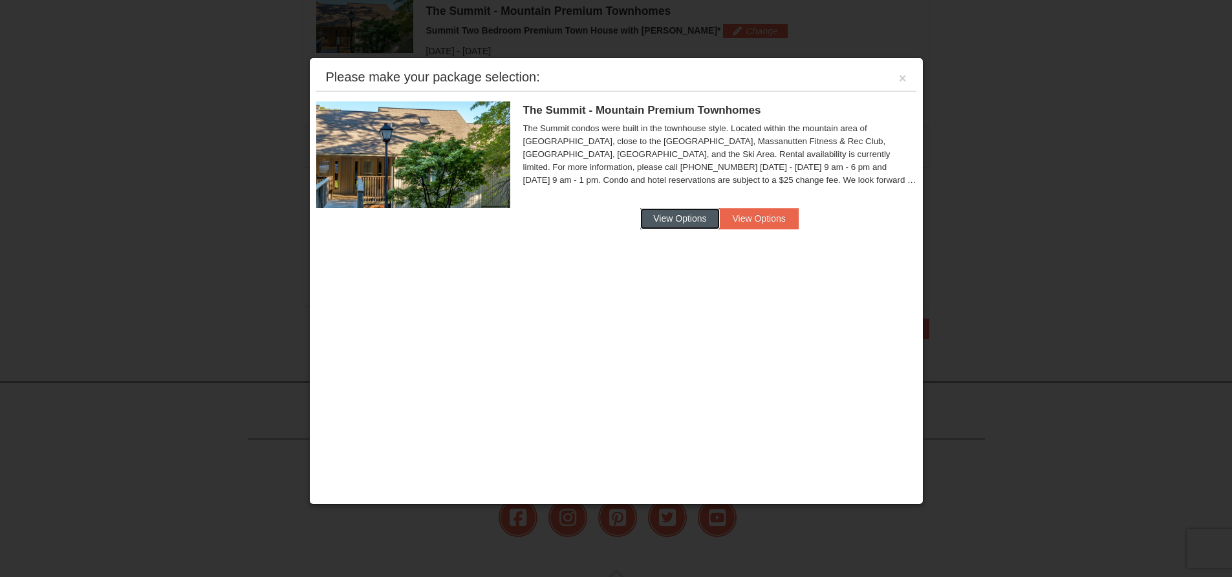
click at [671, 211] on button "View Options" at bounding box center [679, 218] width 79 height 21
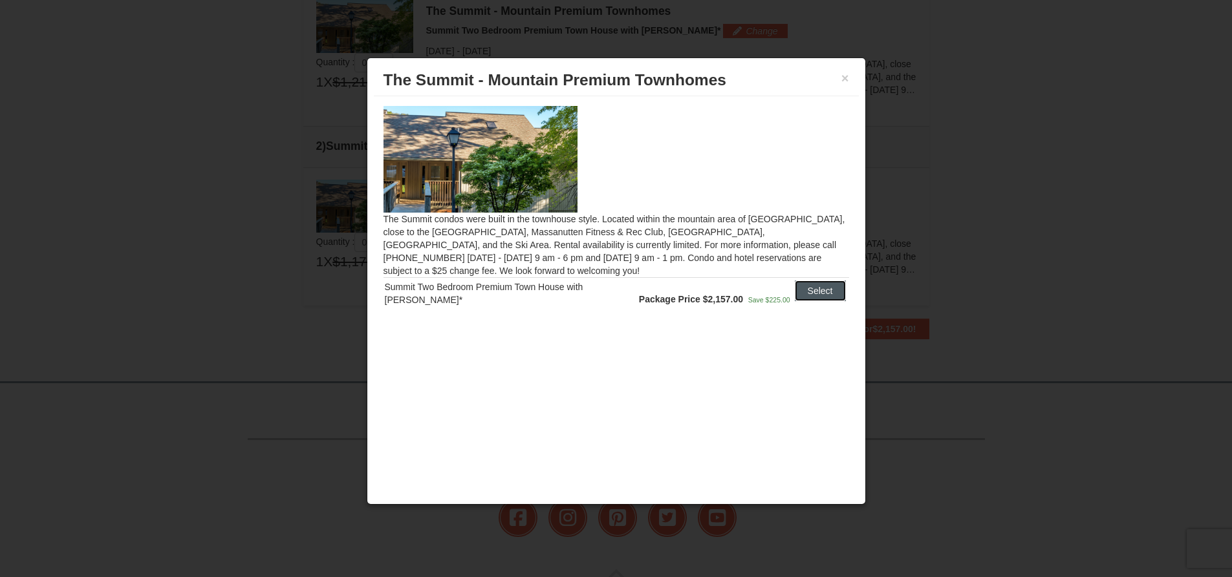
click at [815, 289] on button "Select" at bounding box center [820, 291] width 51 height 21
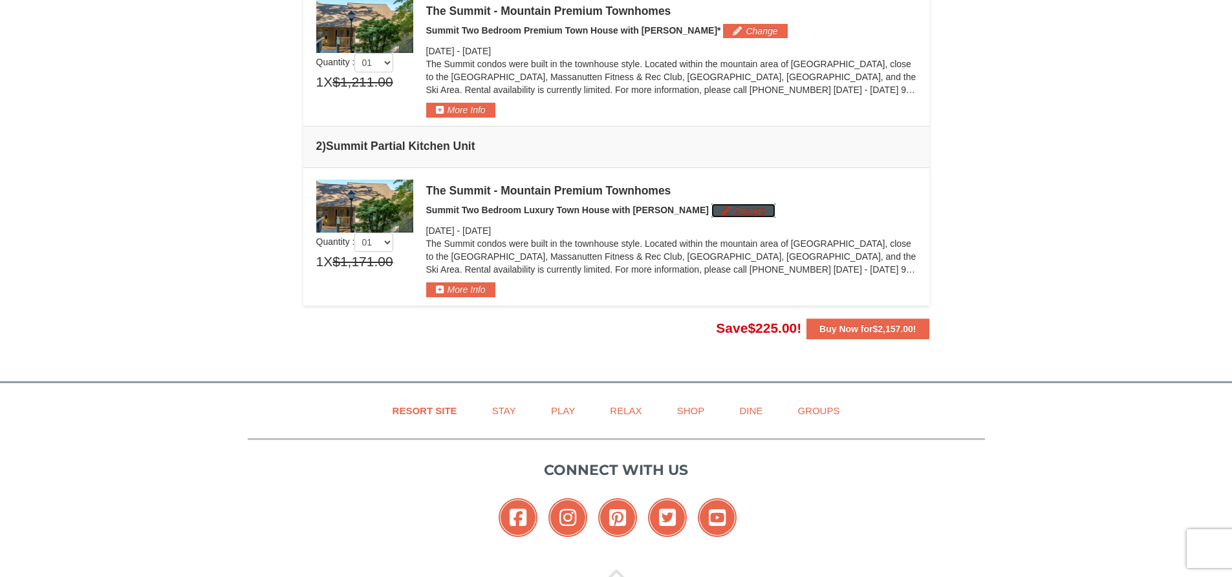
click at [711, 205] on button "Change" at bounding box center [743, 211] width 64 height 14
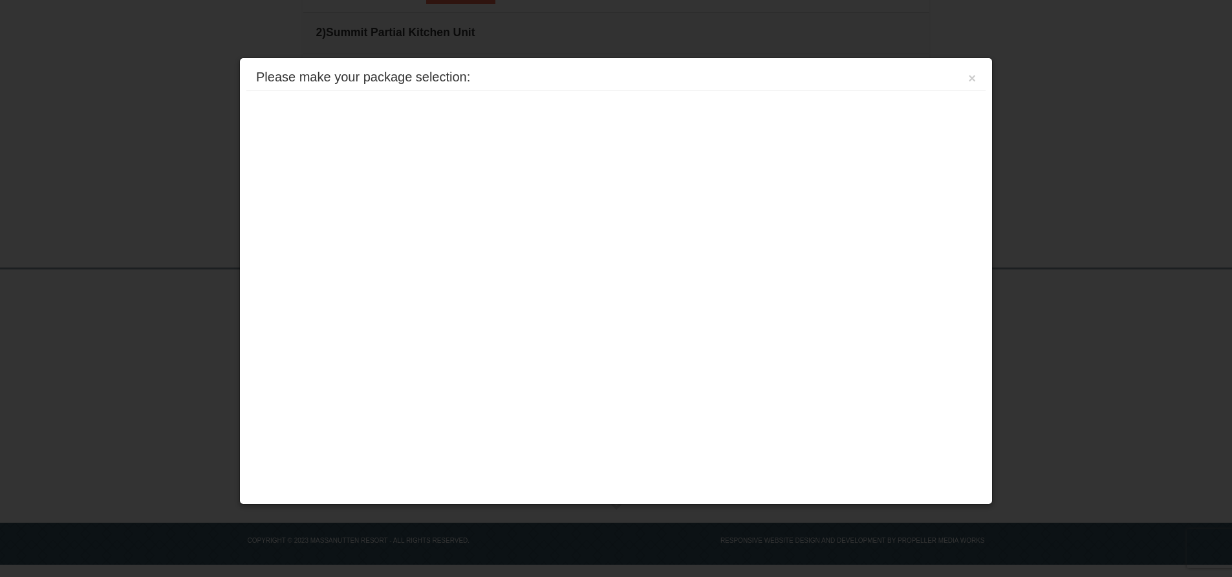
scroll to position [513, 0]
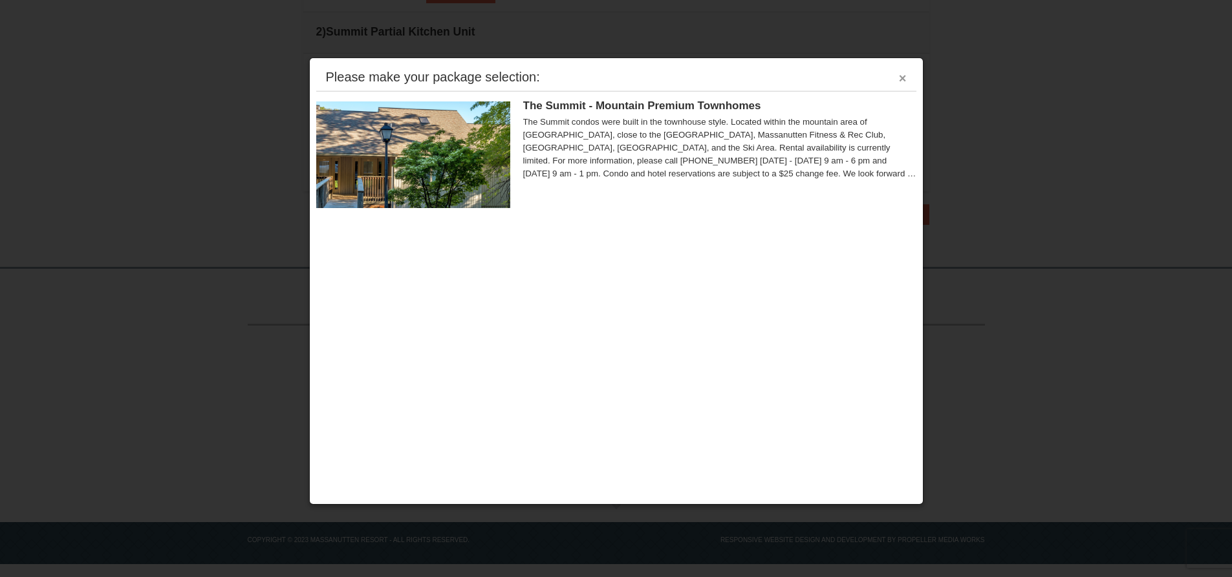
click at [901, 74] on button "×" at bounding box center [903, 78] width 8 height 13
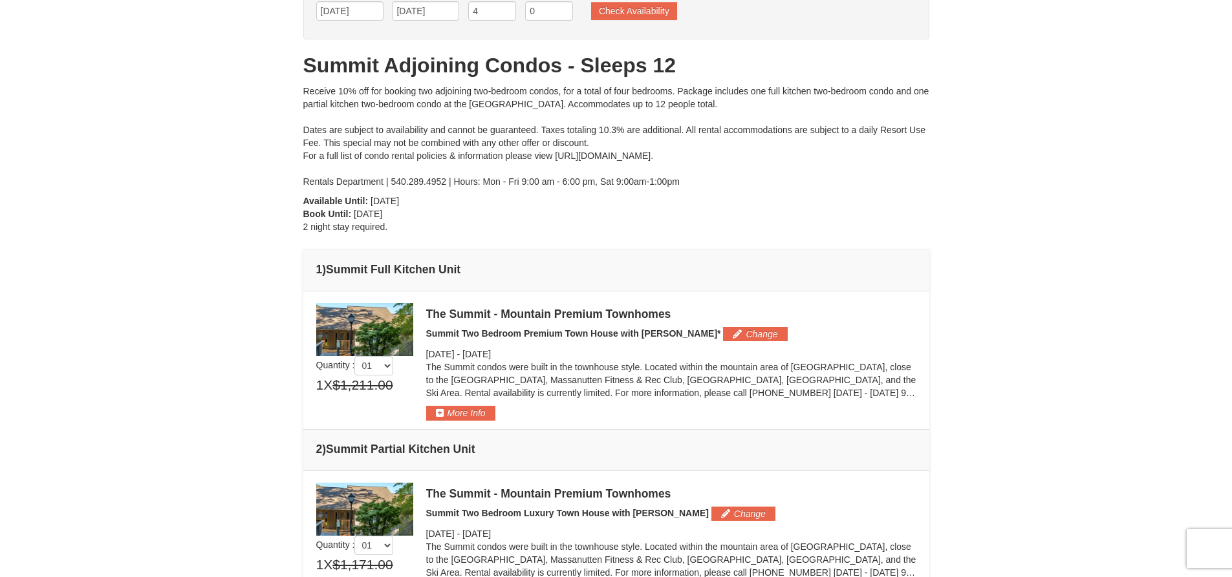
scroll to position [0, 0]
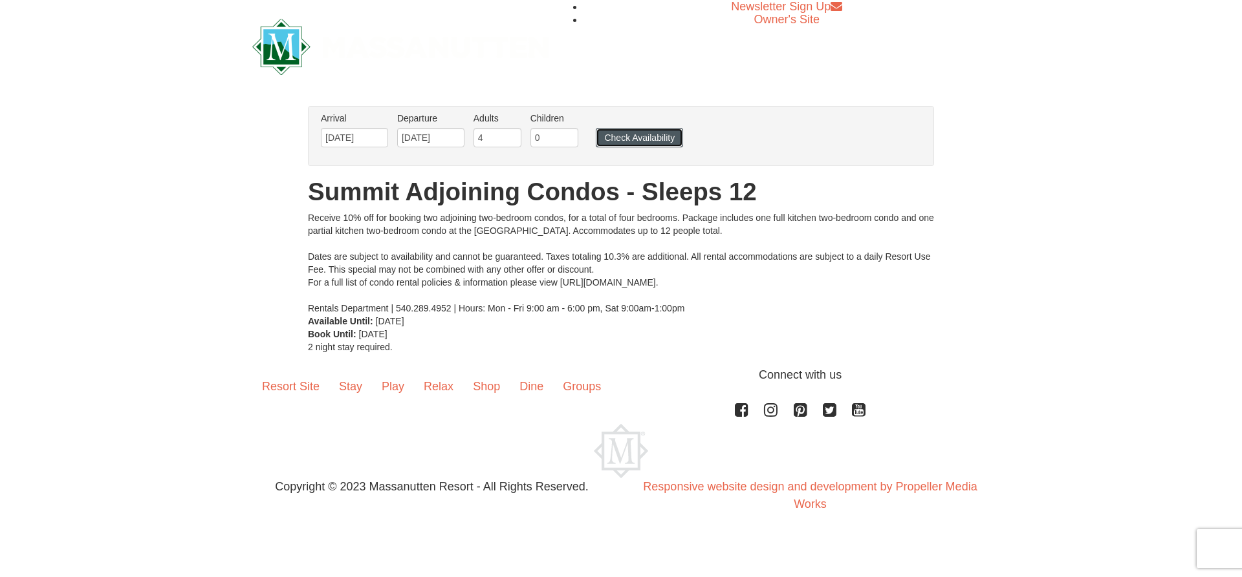
click at [647, 132] on button "Check Availability" at bounding box center [639, 137] width 87 height 19
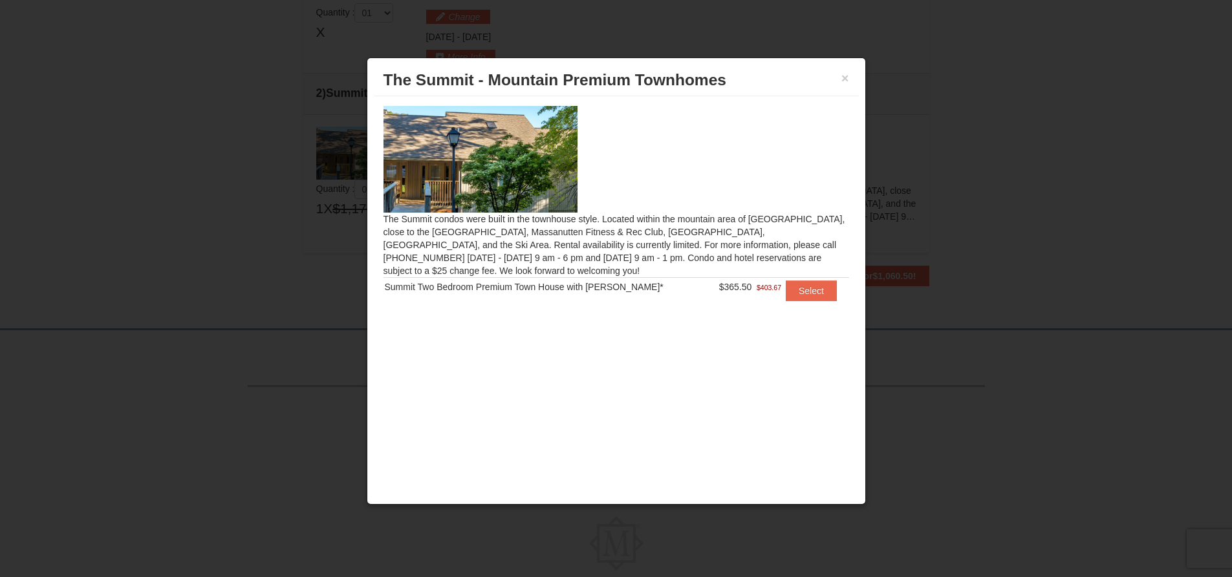
click at [757, 286] on span "$403.67" at bounding box center [769, 287] width 25 height 13
click at [728, 285] on span "$365.50" at bounding box center [735, 287] width 33 height 10
click at [707, 284] on td "$365.50 $403.67" at bounding box center [744, 290] width 75 height 27
click at [843, 77] on button "×" at bounding box center [845, 78] width 8 height 13
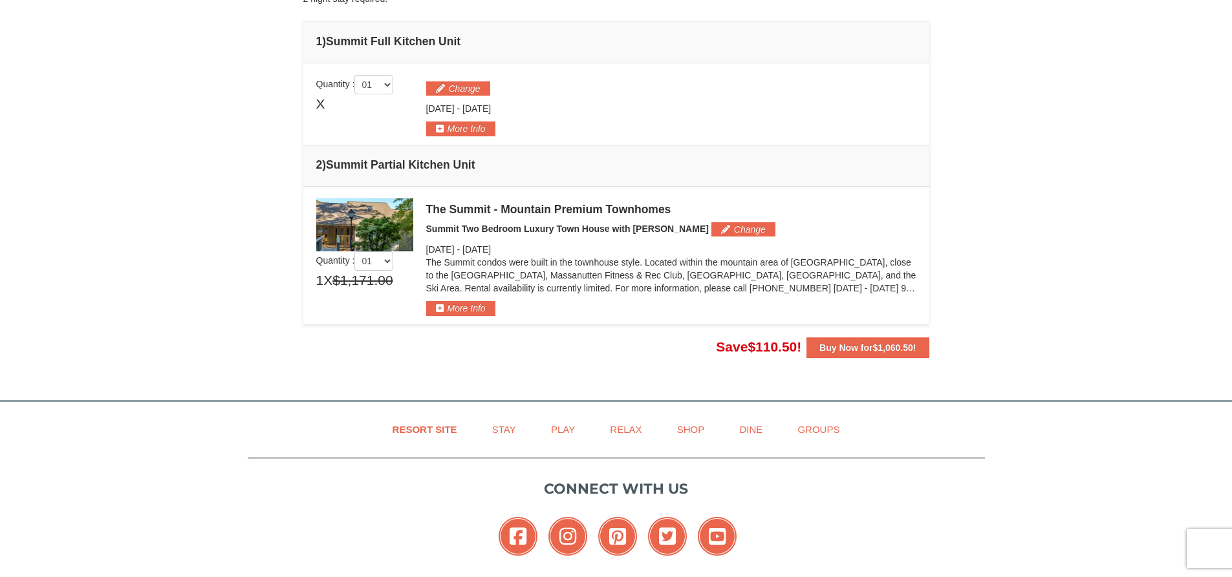
scroll to position [395, 0]
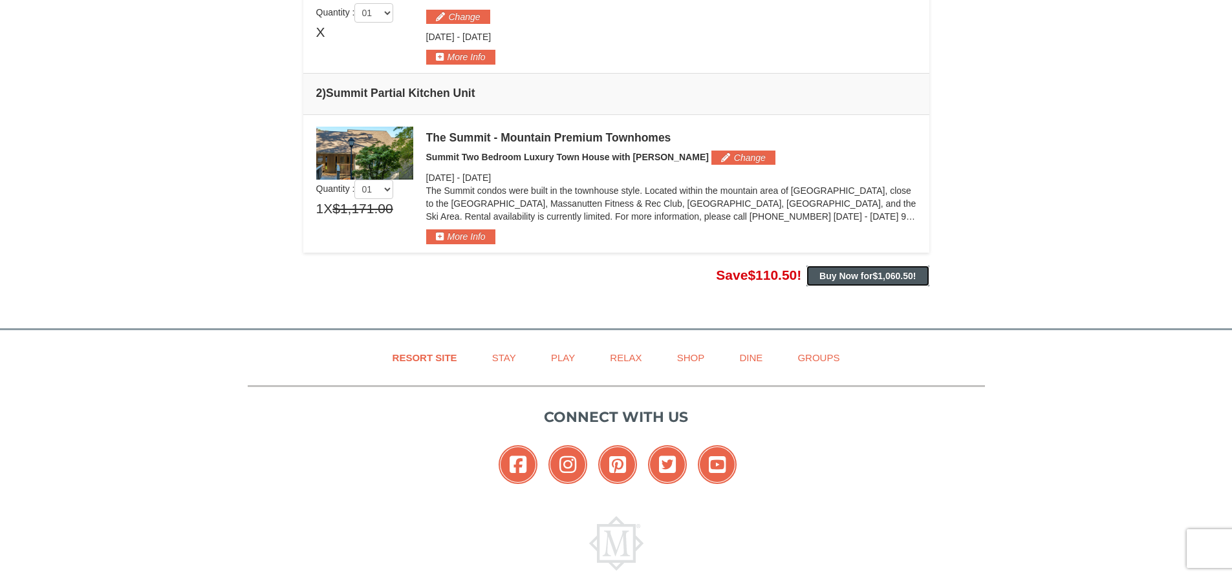
click at [859, 276] on strong "Buy Now for $1,060.50 !" at bounding box center [867, 276] width 96 height 10
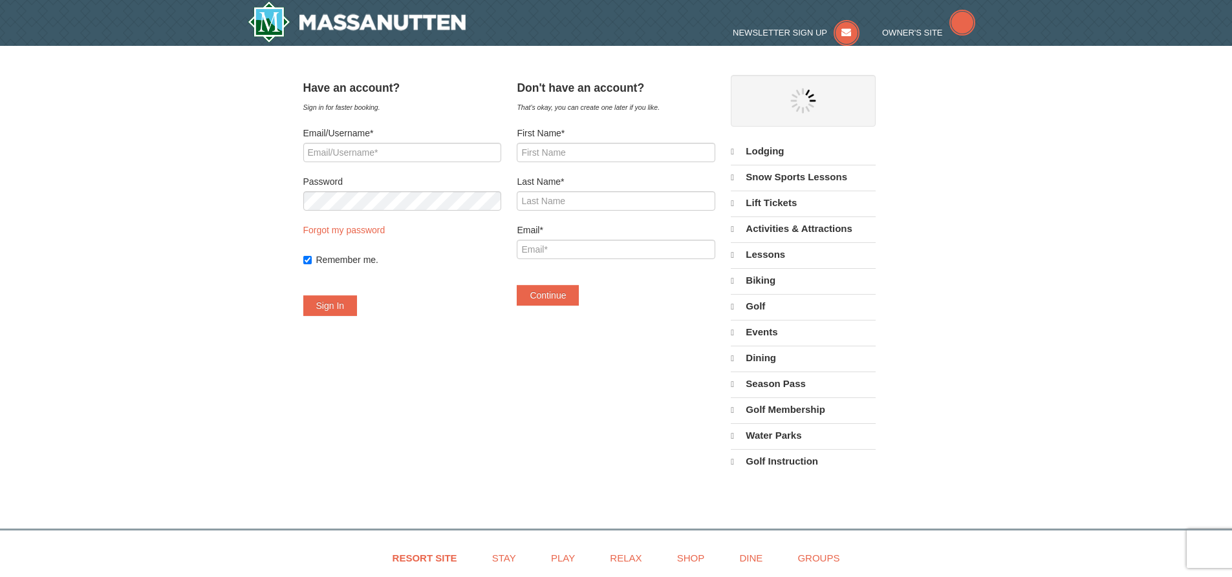
select select "10"
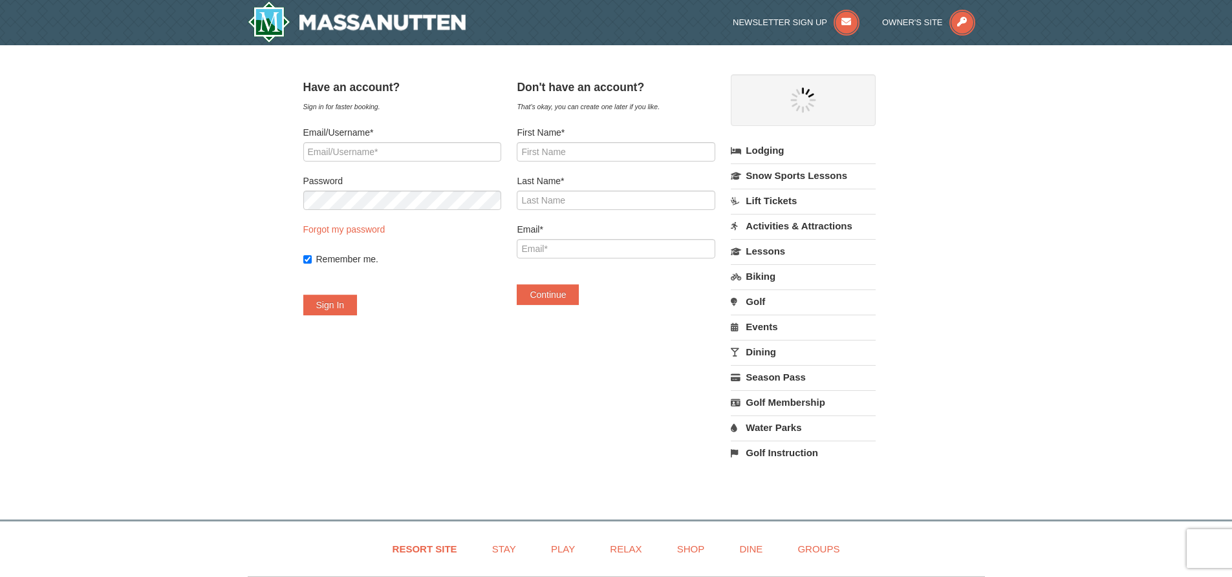
select select "10"
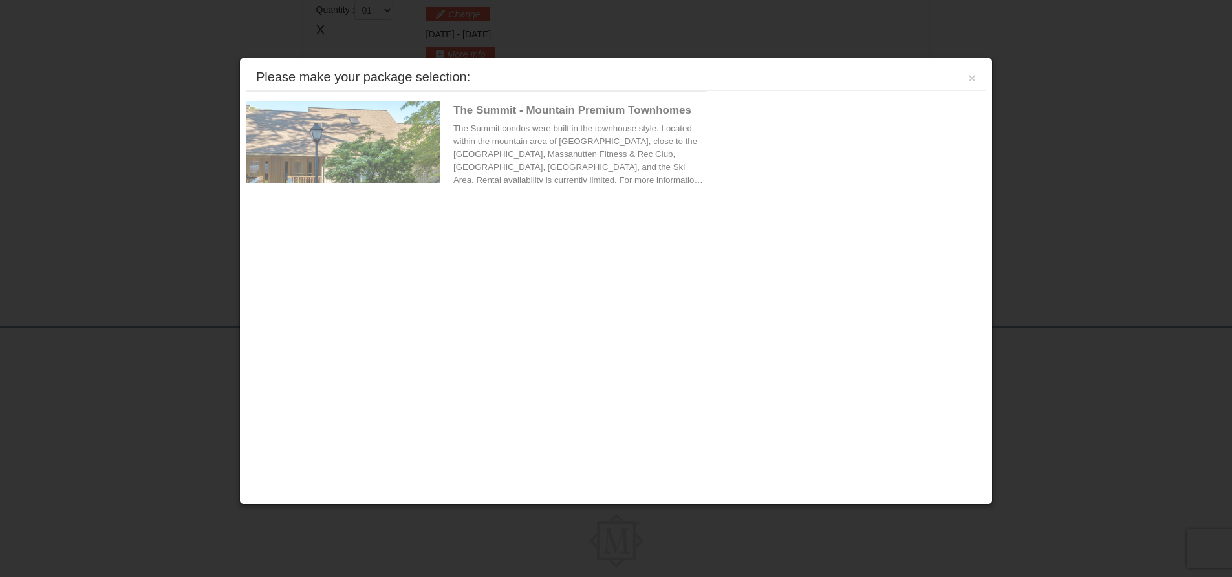
scroll to position [398, 0]
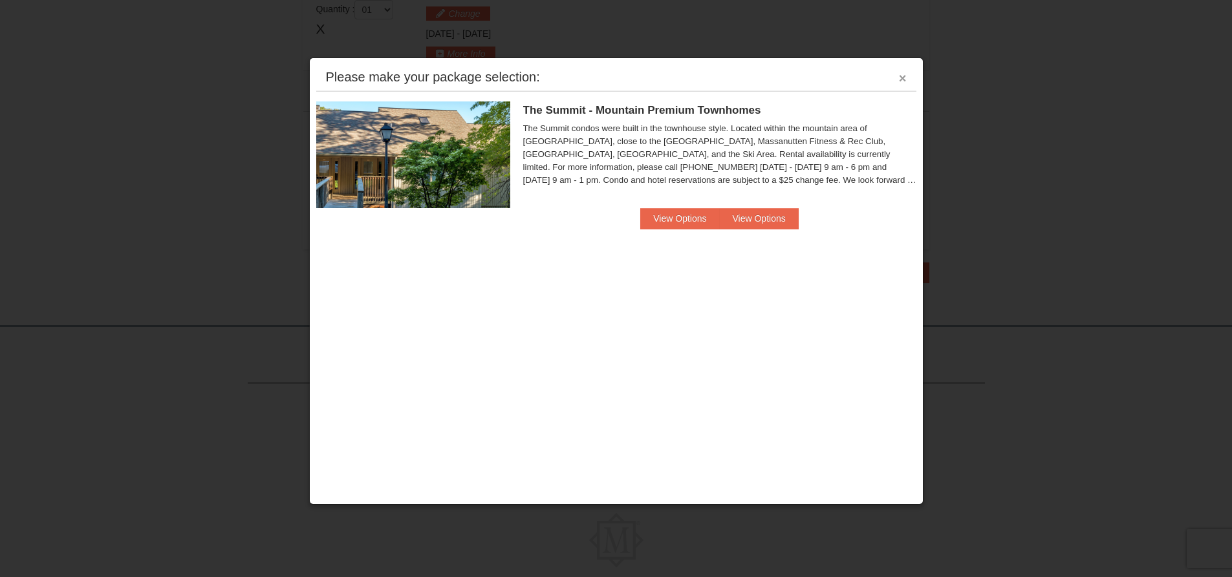
click at [903, 76] on button "×" at bounding box center [903, 78] width 8 height 13
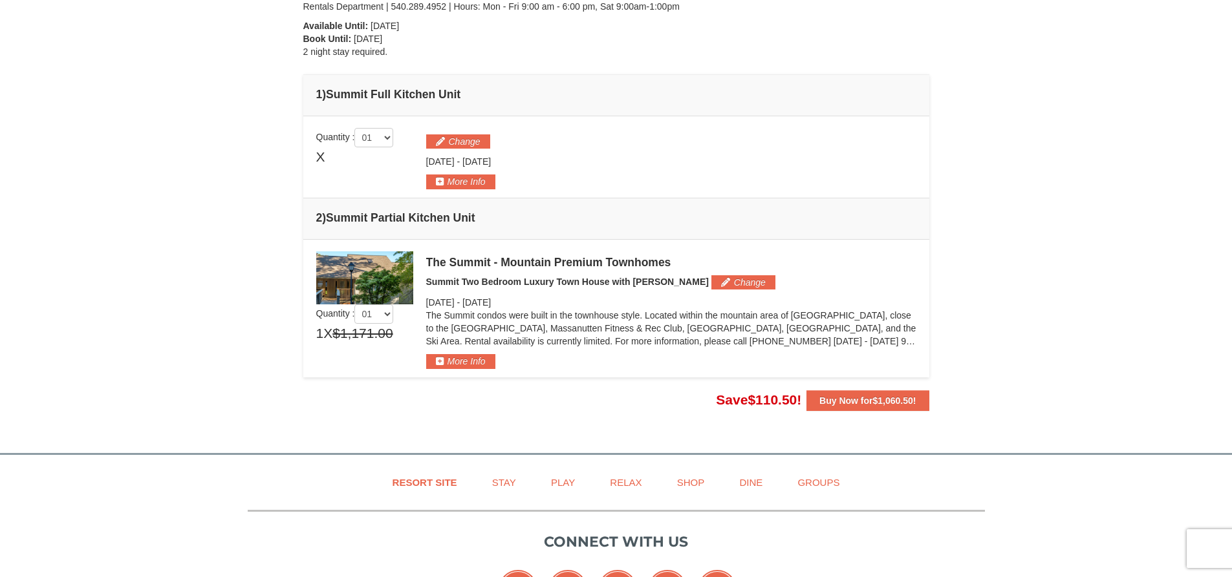
scroll to position [334, 0]
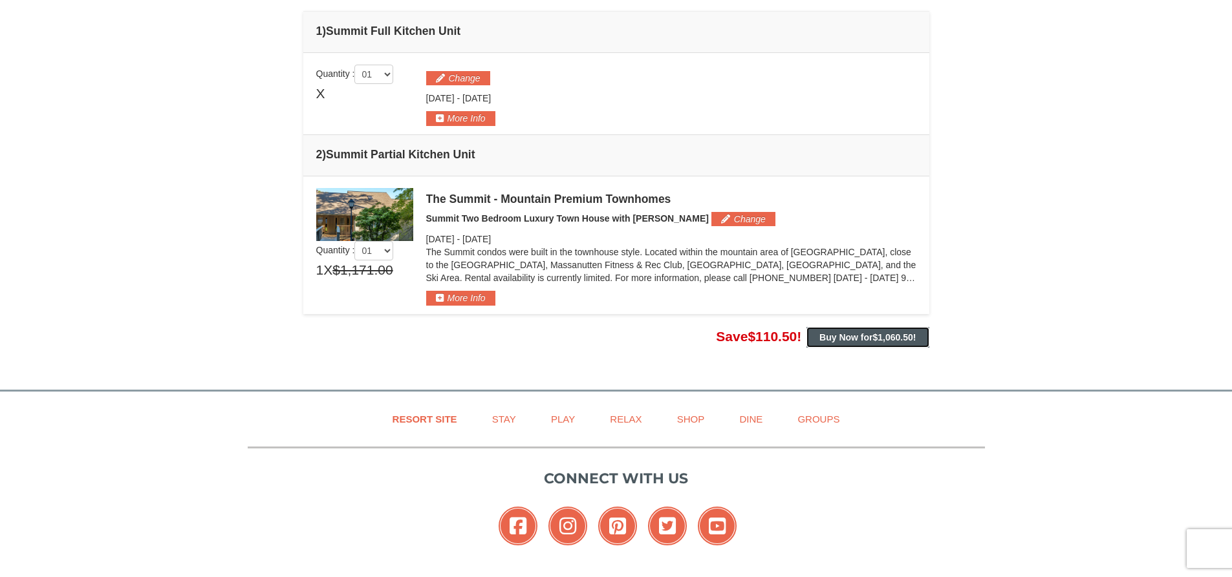
click at [847, 334] on strong "Buy Now for $1,060.50 !" at bounding box center [867, 337] width 96 height 10
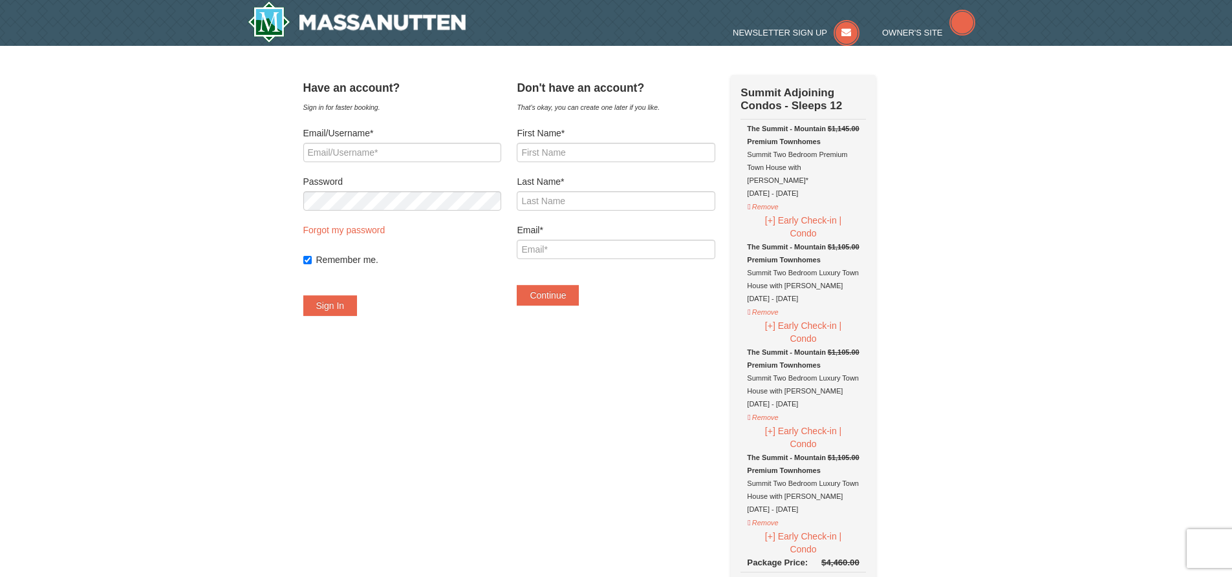
select select "10"
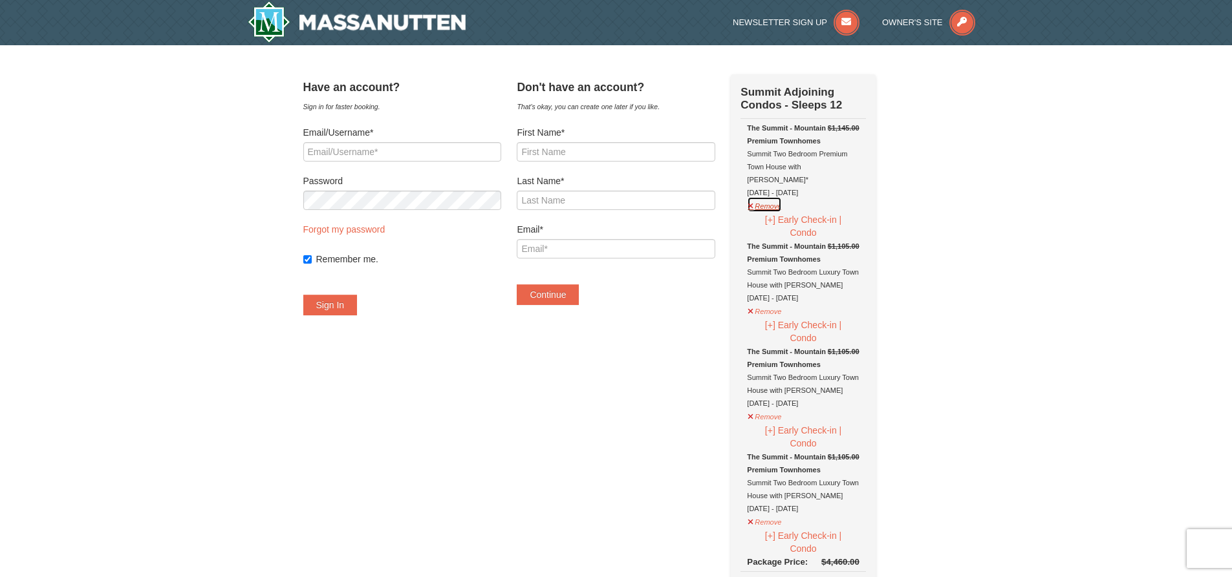
click at [766, 197] on button "Remove" at bounding box center [764, 205] width 35 height 16
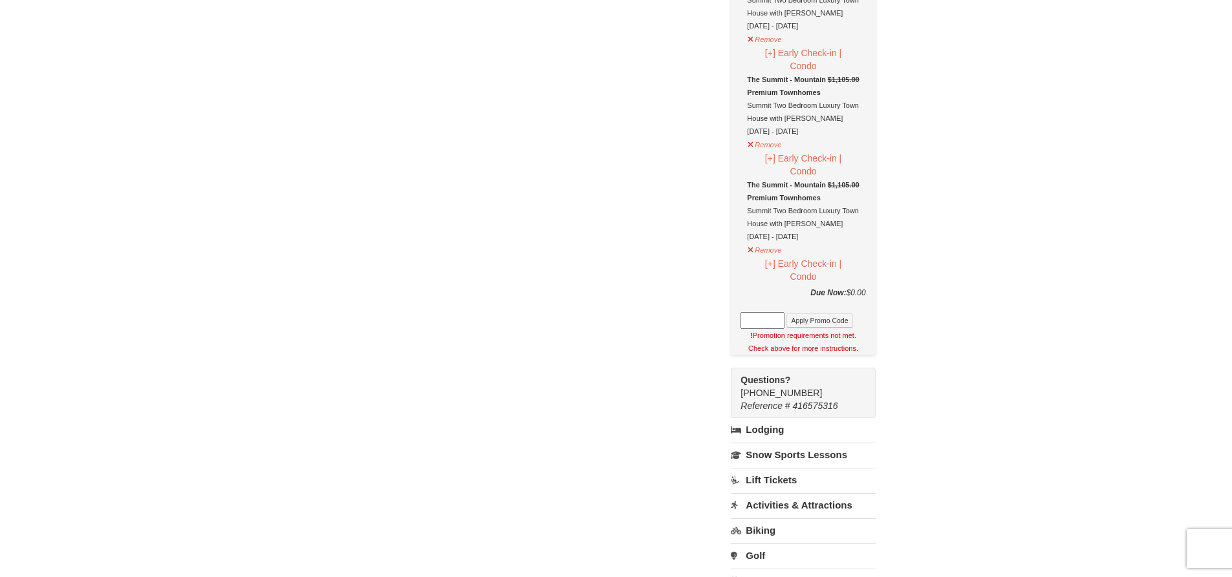
scroll to position [65, 0]
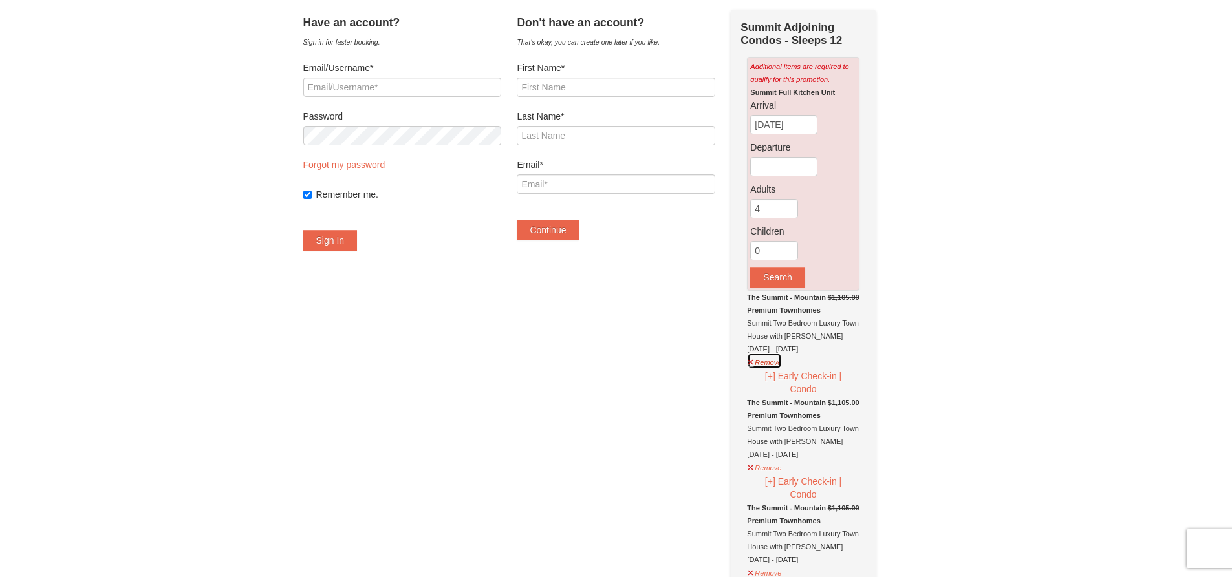
click at [766, 367] on button "Remove" at bounding box center [764, 361] width 35 height 16
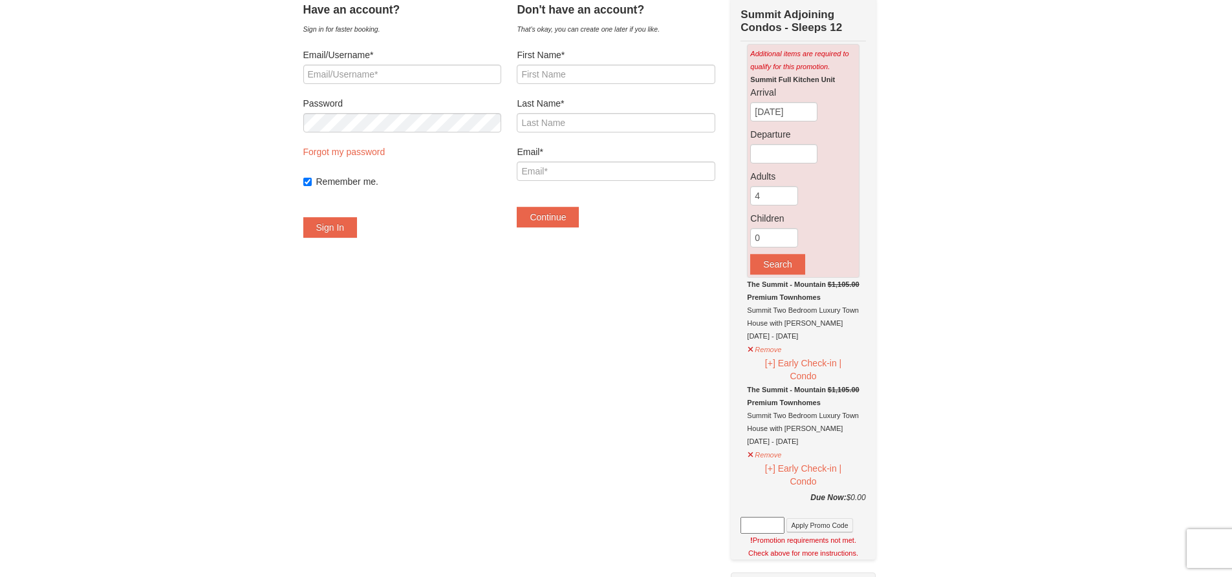
scroll to position [0, 0]
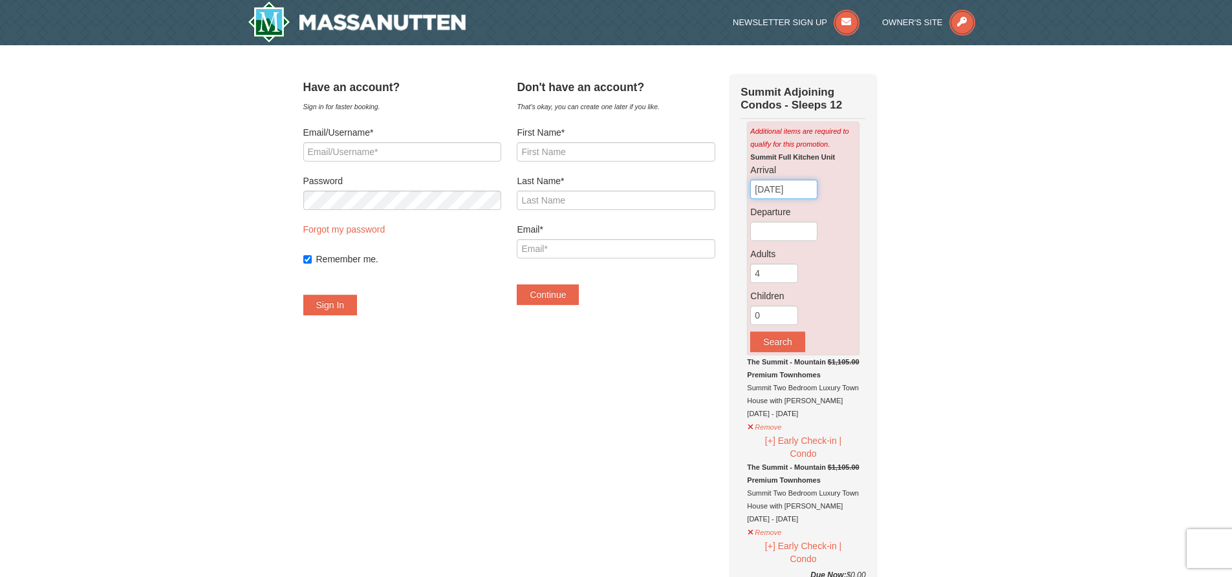
click at [814, 188] on input "10/08/2025" at bounding box center [783, 189] width 67 height 19
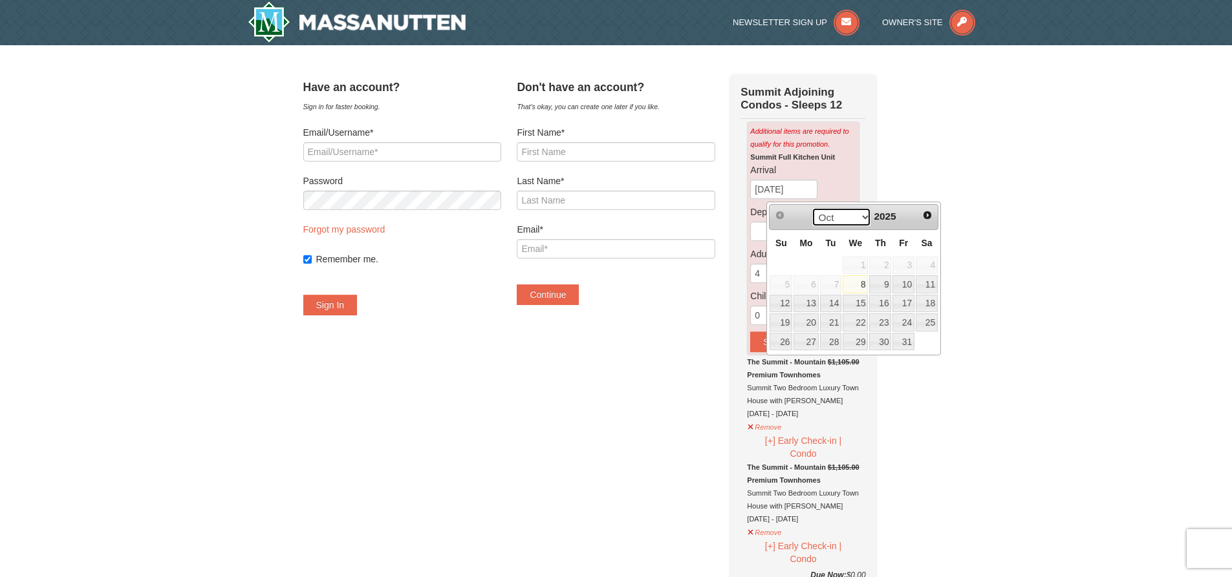
click at [861, 215] on select "Oct Nov Dec" at bounding box center [842, 217] width 60 height 19
click at [858, 320] on link "24" at bounding box center [855, 323] width 25 height 18
type input "[DATE]"
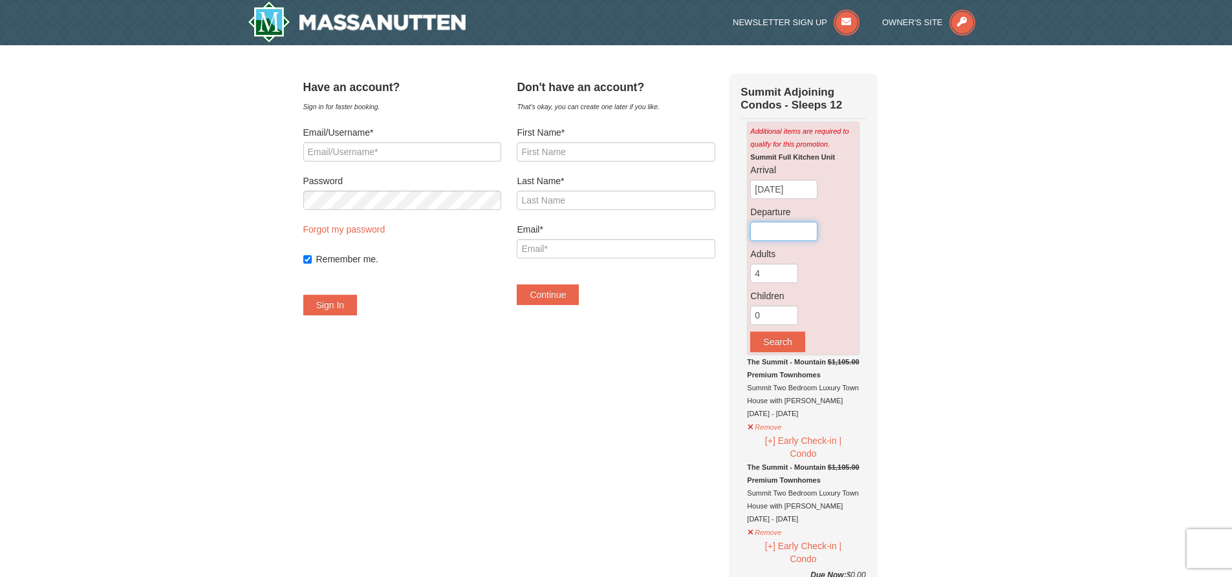
click at [808, 230] on input "text" at bounding box center [783, 231] width 67 height 19
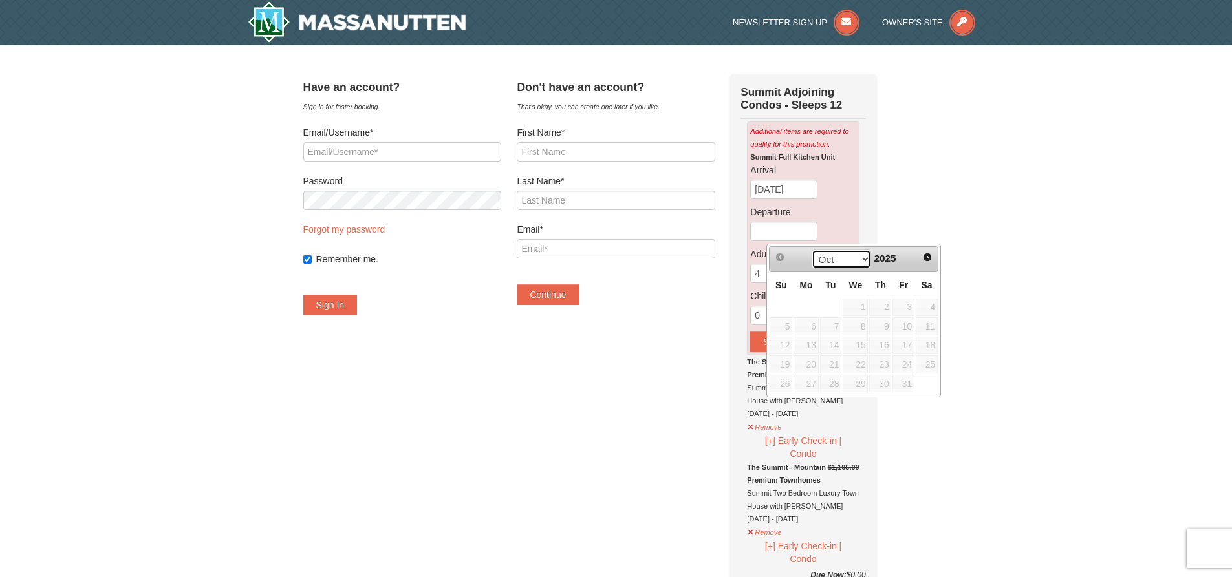
click at [860, 254] on select "Oct Nov Dec" at bounding box center [842, 259] width 60 height 19
click at [924, 363] on link "27" at bounding box center [927, 365] width 22 height 18
type input "[DATE]"
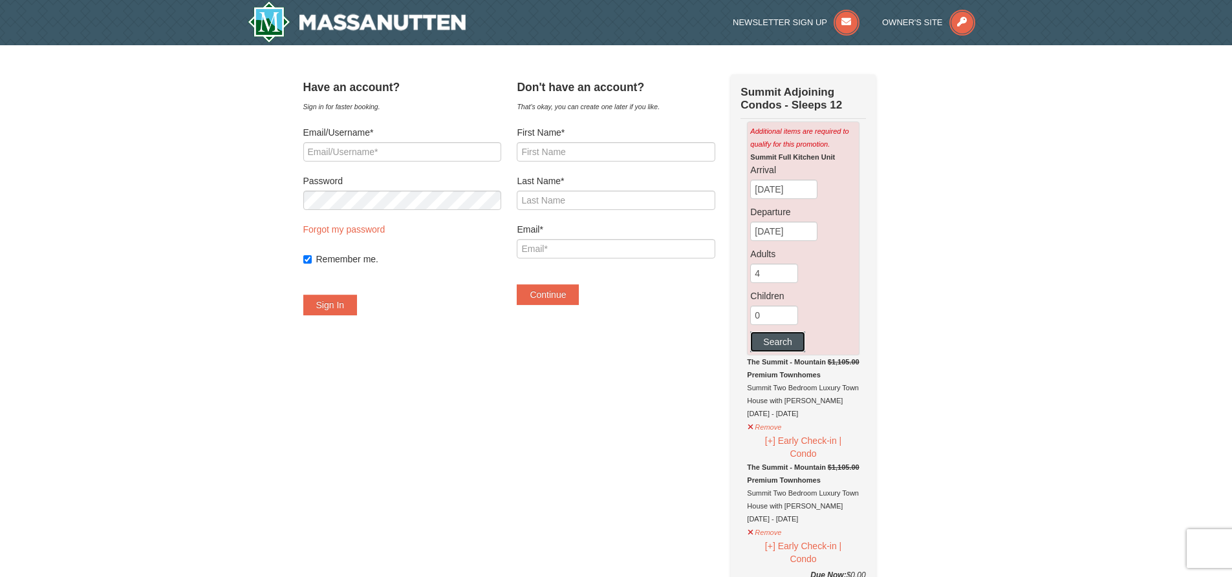
click at [804, 340] on button "Search" at bounding box center [777, 342] width 54 height 21
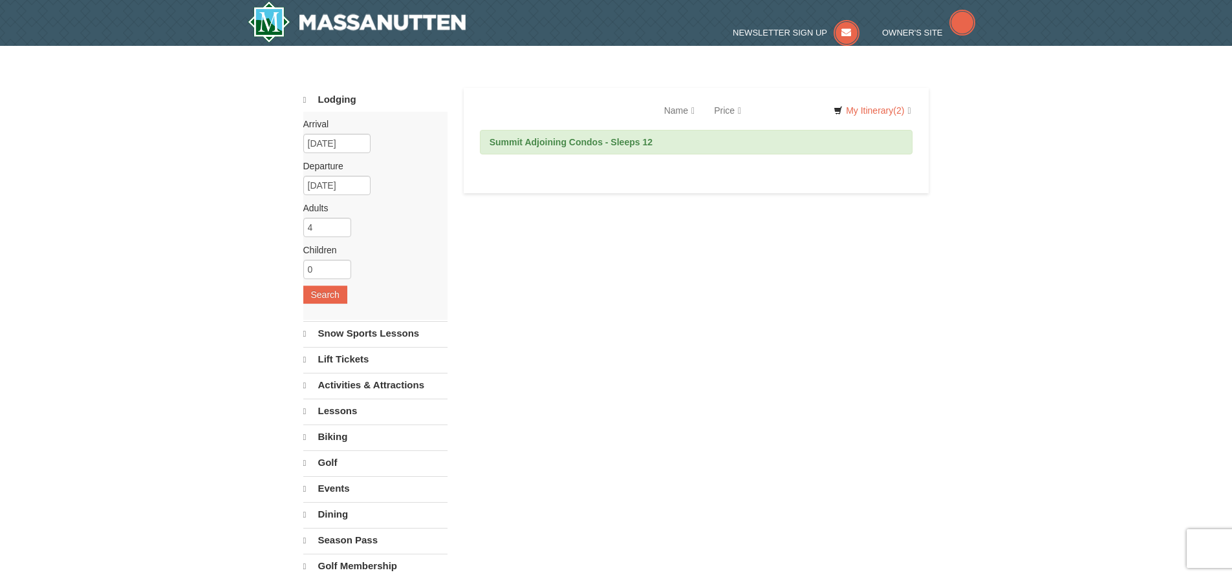
select select "10"
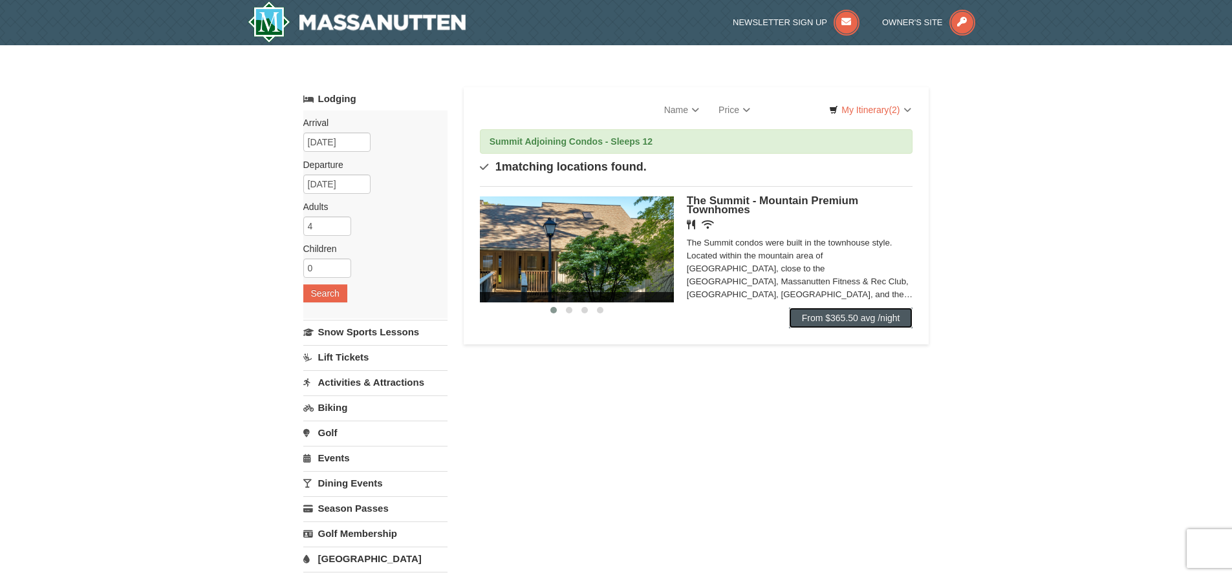
click at [849, 319] on link "From $365.50 avg /night" at bounding box center [851, 318] width 124 height 21
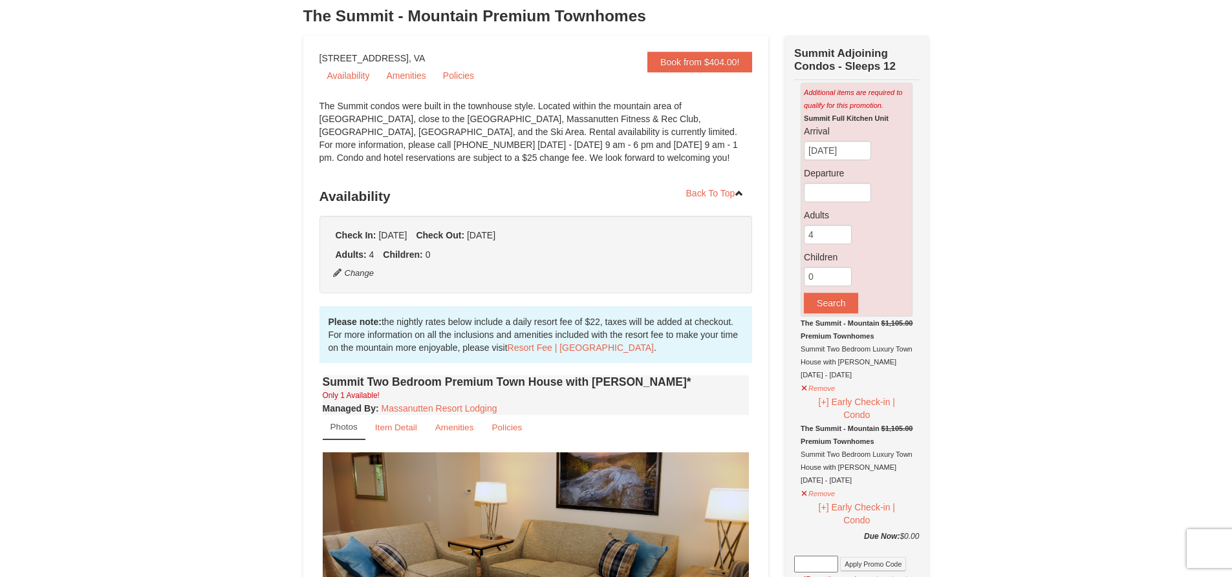
scroll to position [131, 0]
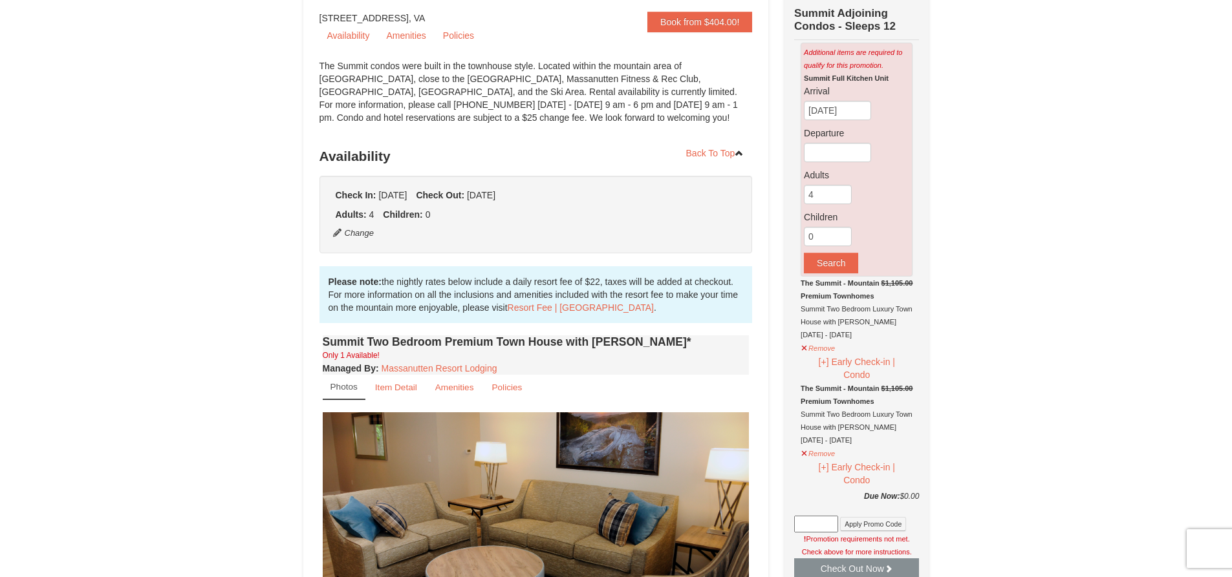
drag, startPoint x: 1236, startPoint y: 234, endPoint x: 1181, endPoint y: 192, distance: 69.2
click at [870, 118] on input "[DATE]" at bounding box center [837, 110] width 67 height 19
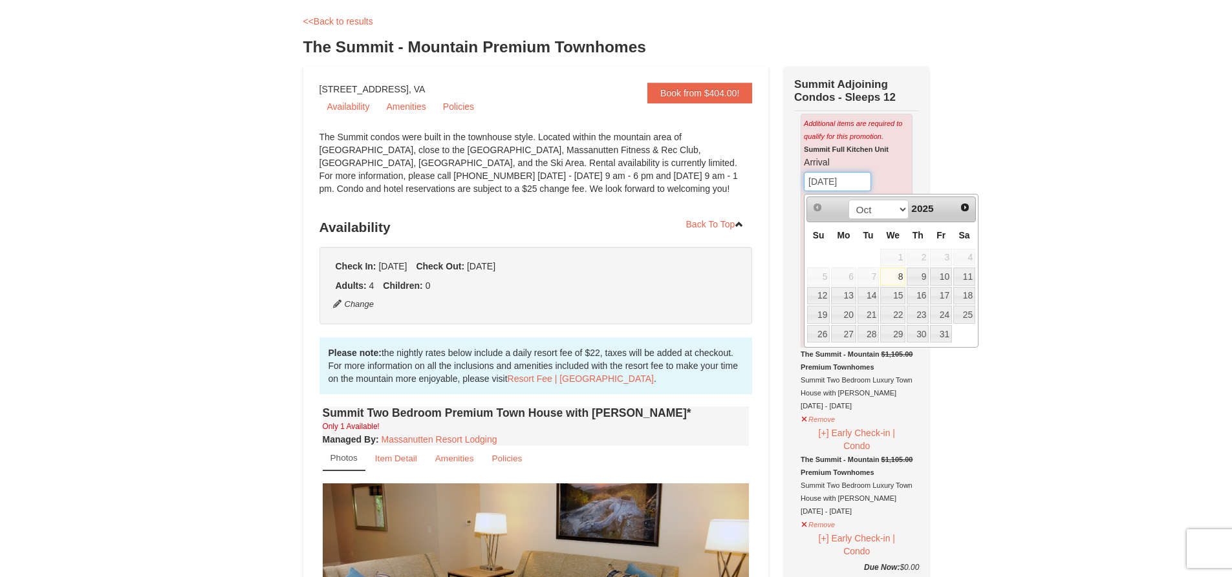
scroll to position [0, 0]
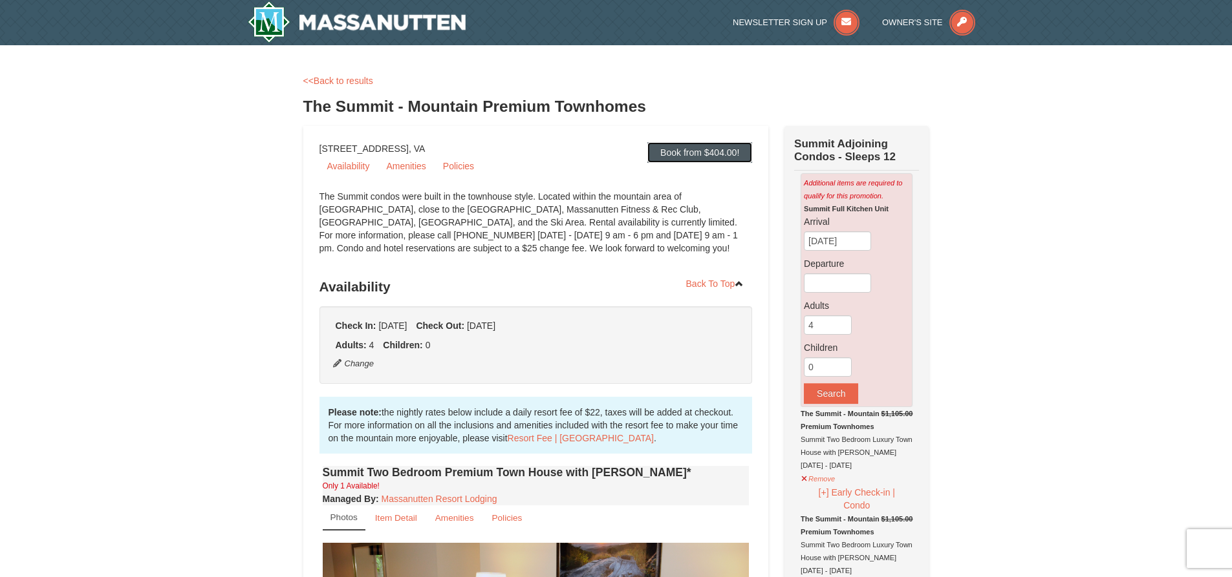
click at [713, 148] on link "Book from $404.00!" at bounding box center [699, 152] width 105 height 21
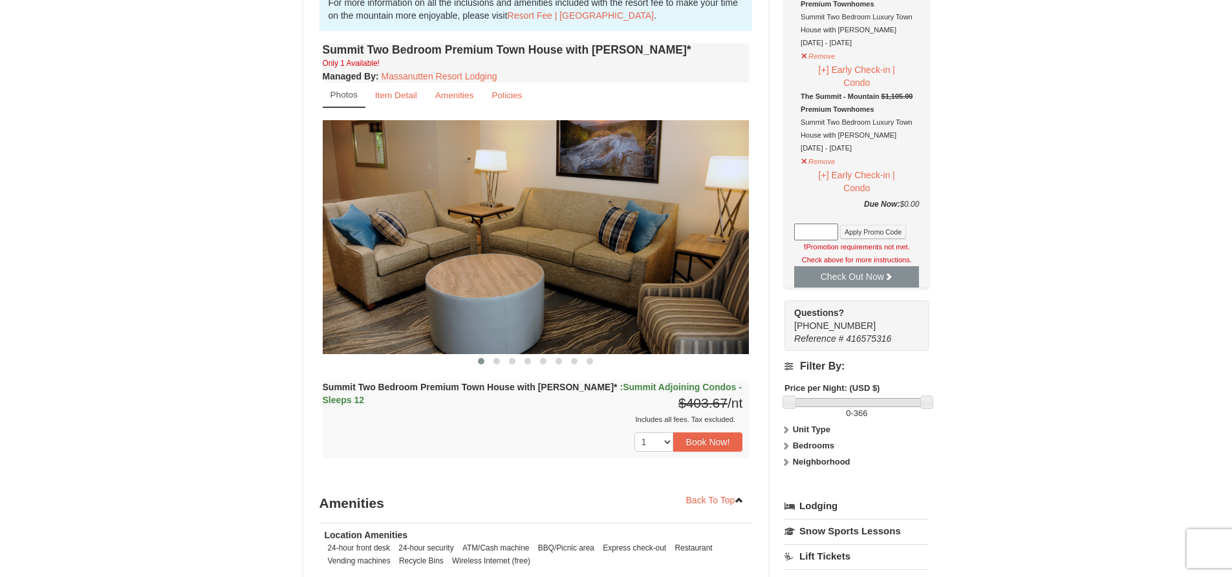
scroll to position [533, 0]
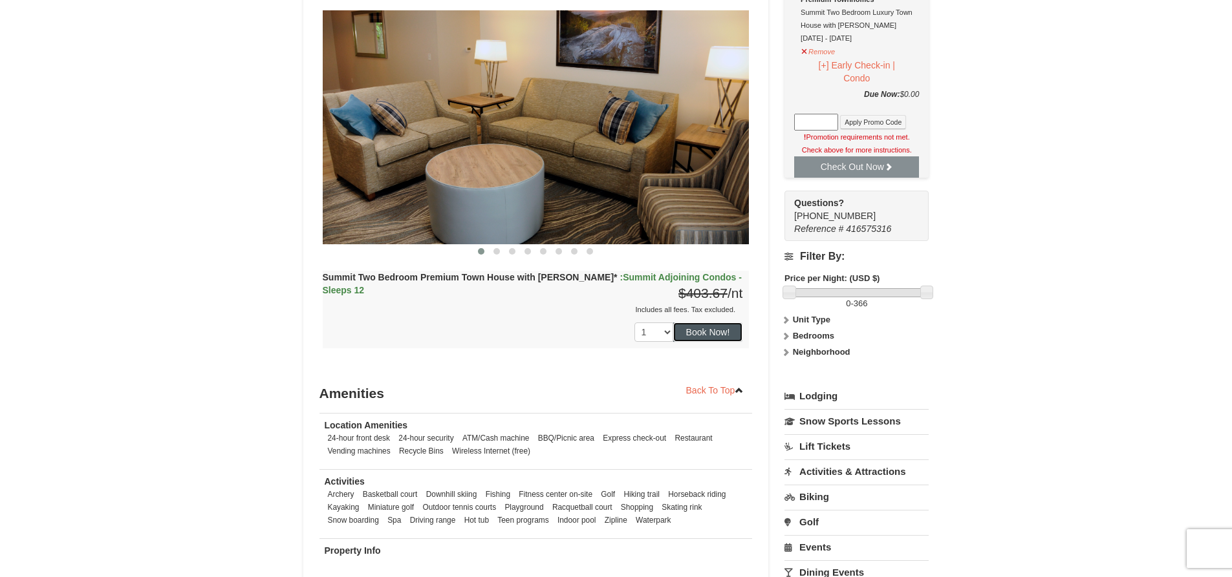
click at [707, 337] on button "Book Now!" at bounding box center [708, 332] width 70 height 19
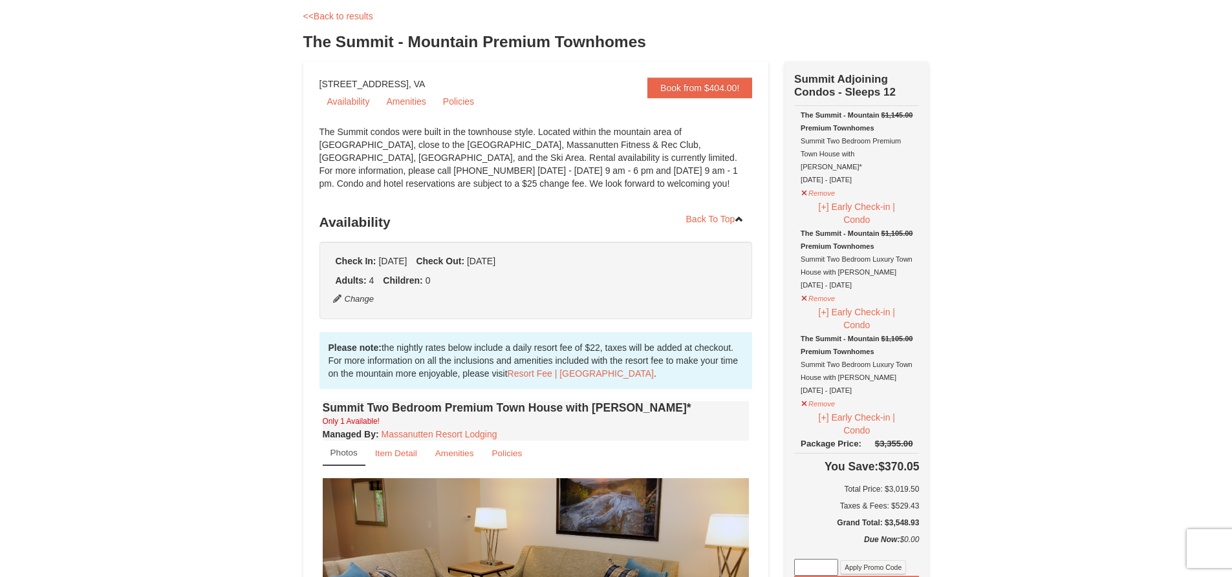
scroll to position [0, 0]
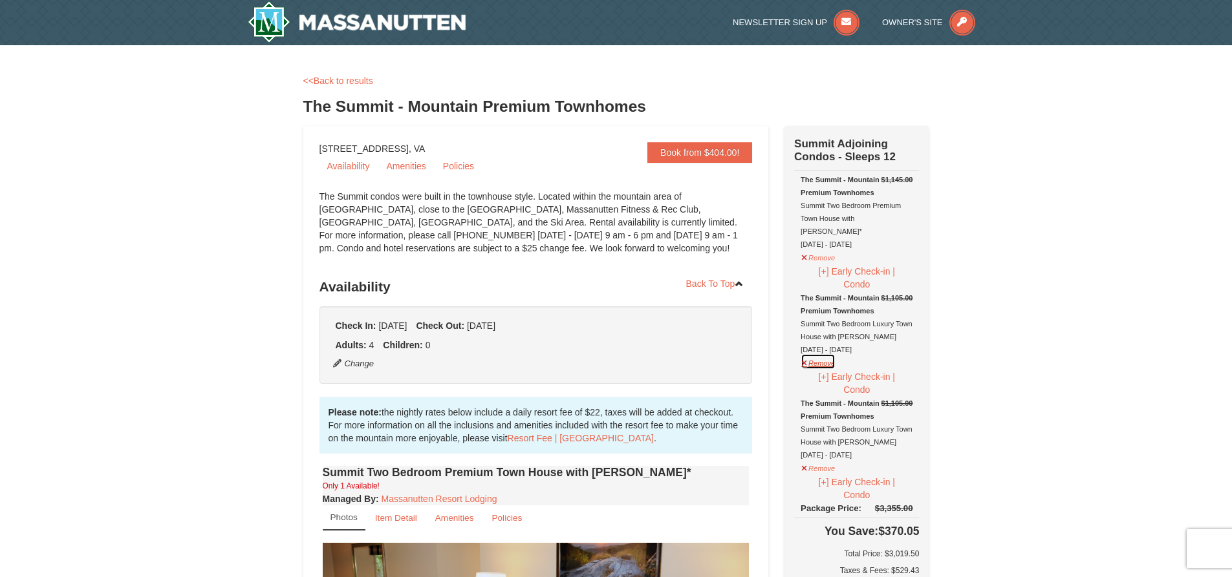
click at [807, 354] on button "Remove" at bounding box center [818, 362] width 35 height 16
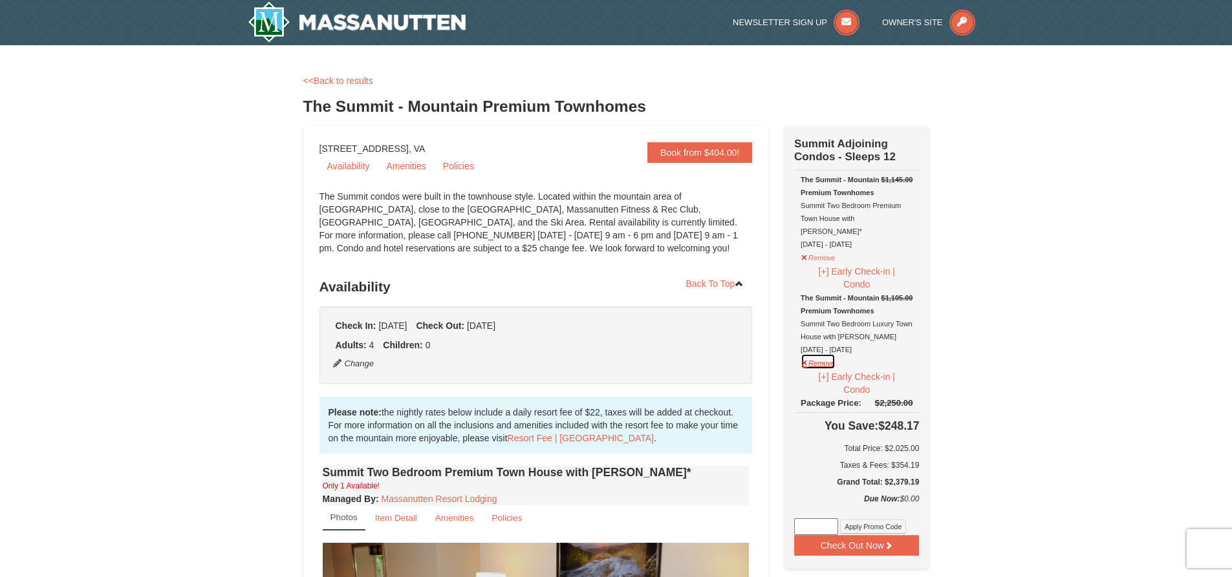
click at [803, 354] on button "Remove" at bounding box center [818, 362] width 35 height 16
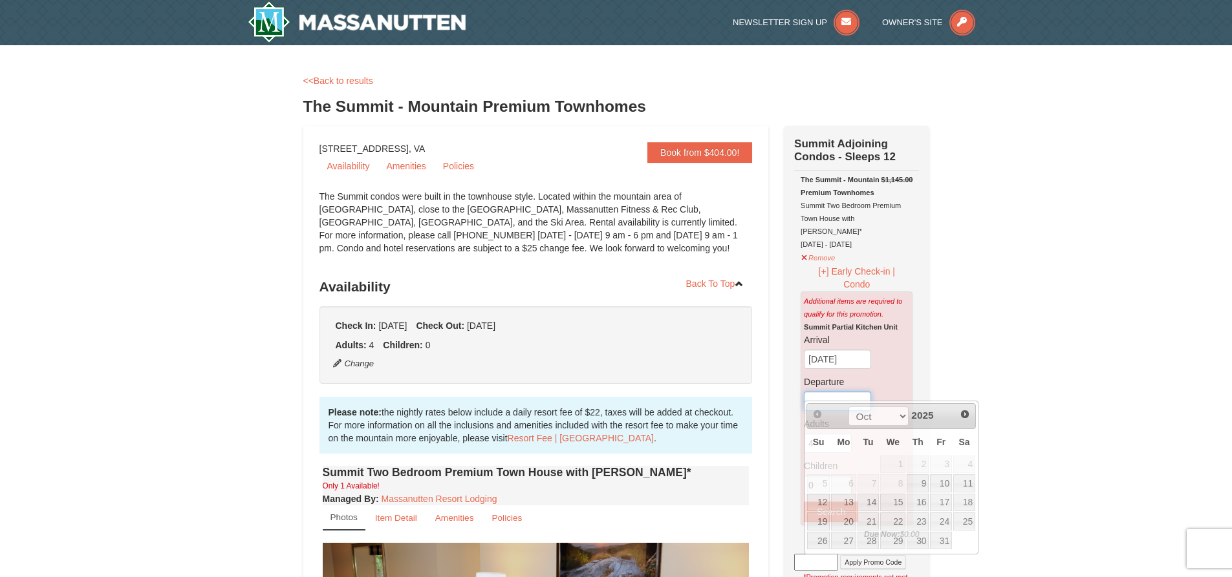
click at [838, 392] on input "text" at bounding box center [837, 401] width 67 height 19
click at [902, 416] on select "Oct Nov Dec" at bounding box center [878, 416] width 60 height 19
click at [898, 521] on link "24" at bounding box center [892, 522] width 25 height 18
type input "[DATE]"
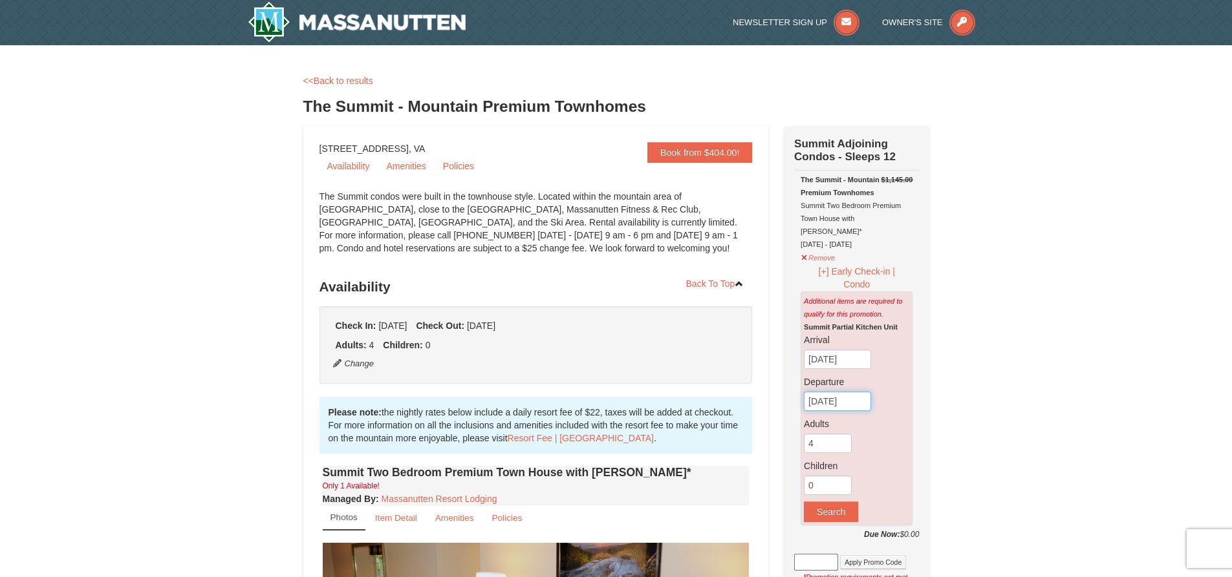
click at [850, 394] on input "[DATE]" at bounding box center [837, 401] width 67 height 19
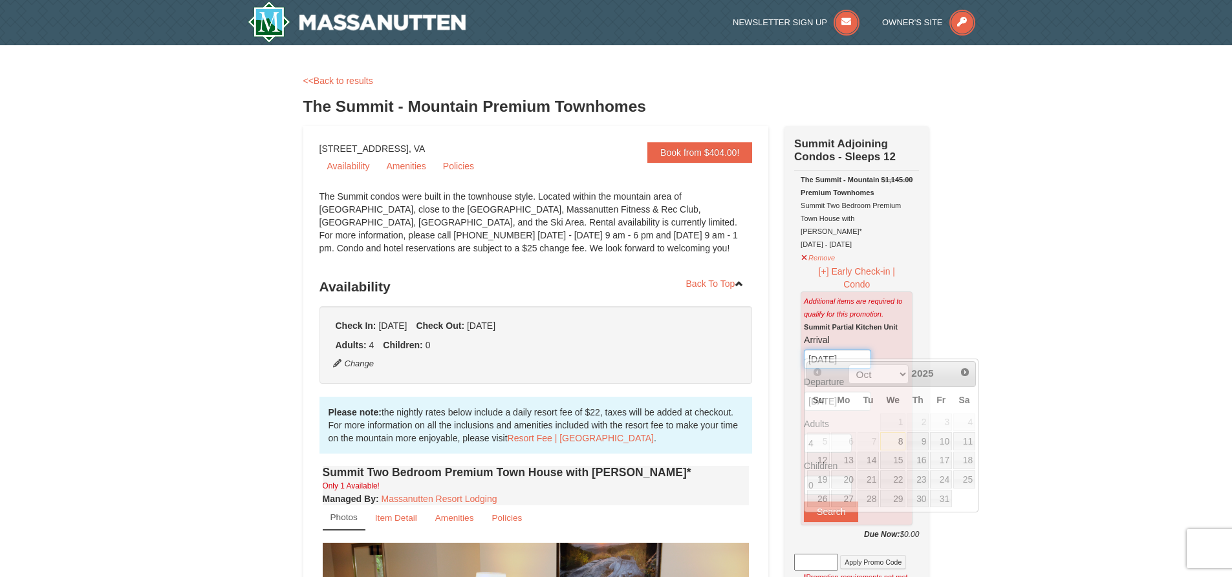
click at [861, 352] on input "[DATE]" at bounding box center [837, 359] width 67 height 19
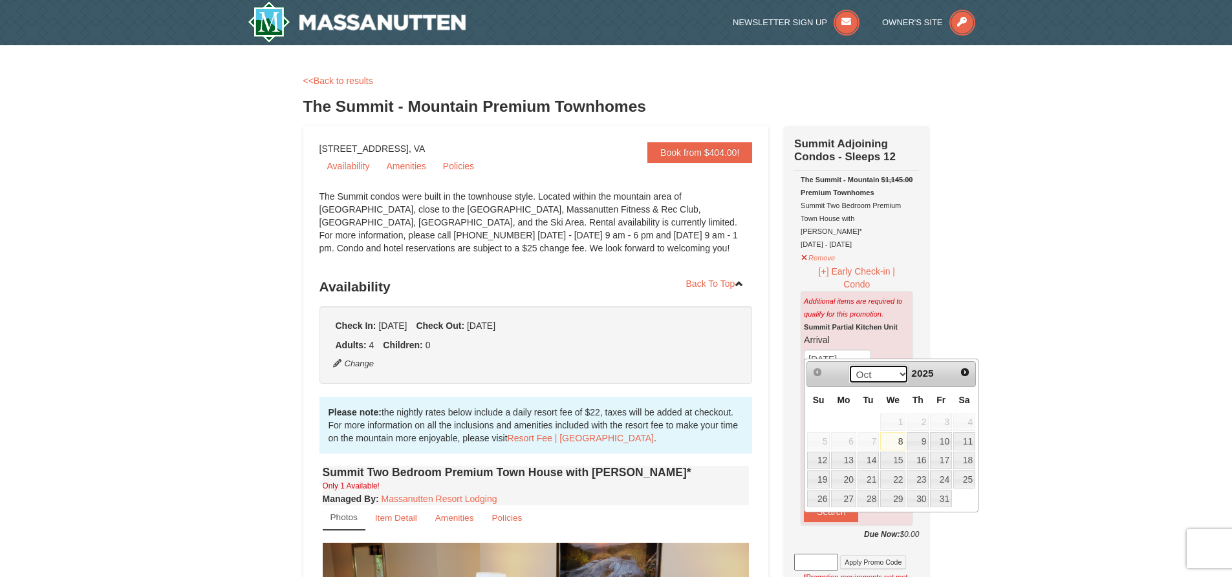
click at [897, 372] on select "Oct Nov Dec" at bounding box center [878, 374] width 60 height 19
click at [889, 479] on link "24" at bounding box center [892, 480] width 25 height 18
type input "[DATE]"
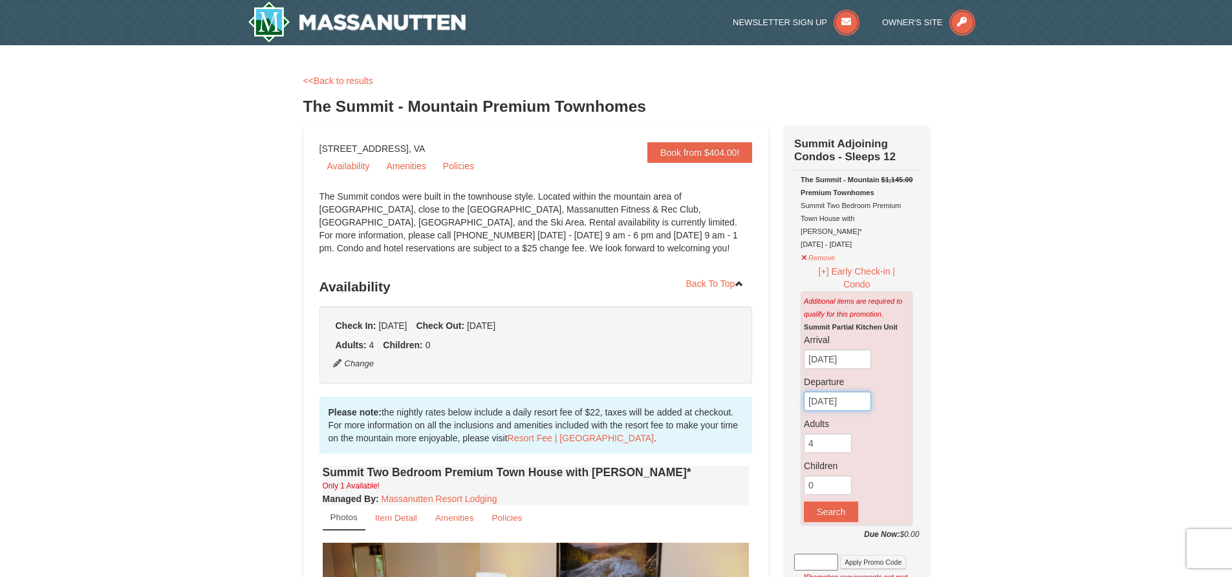
click at [865, 394] on input "[DATE]" at bounding box center [837, 401] width 67 height 19
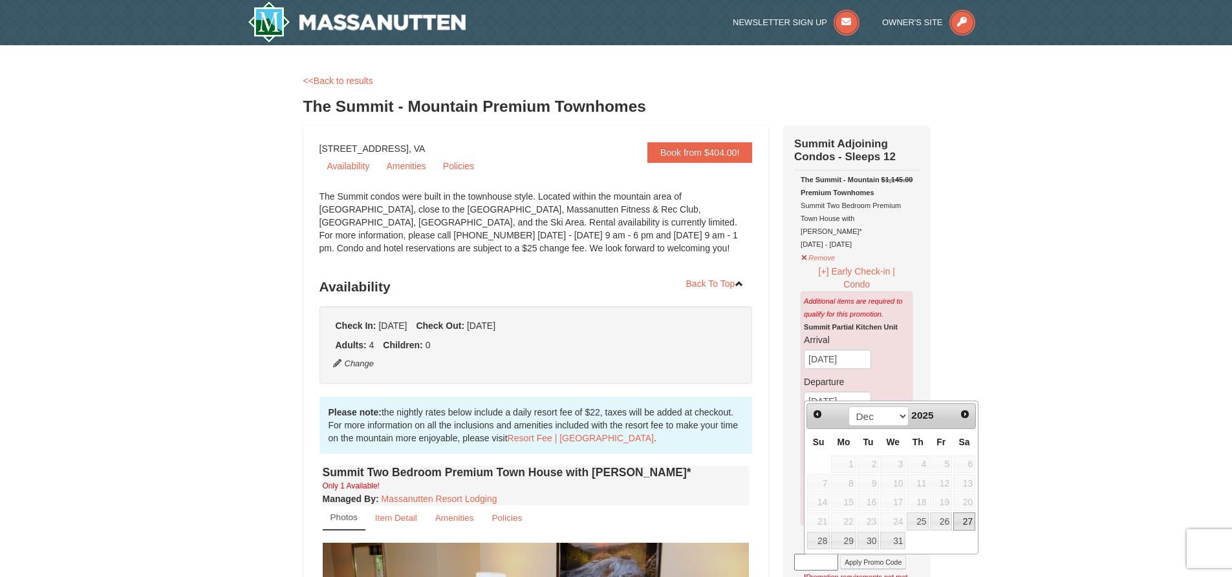
click at [963, 522] on link "27" at bounding box center [964, 522] width 22 height 18
type input "[DATE]"
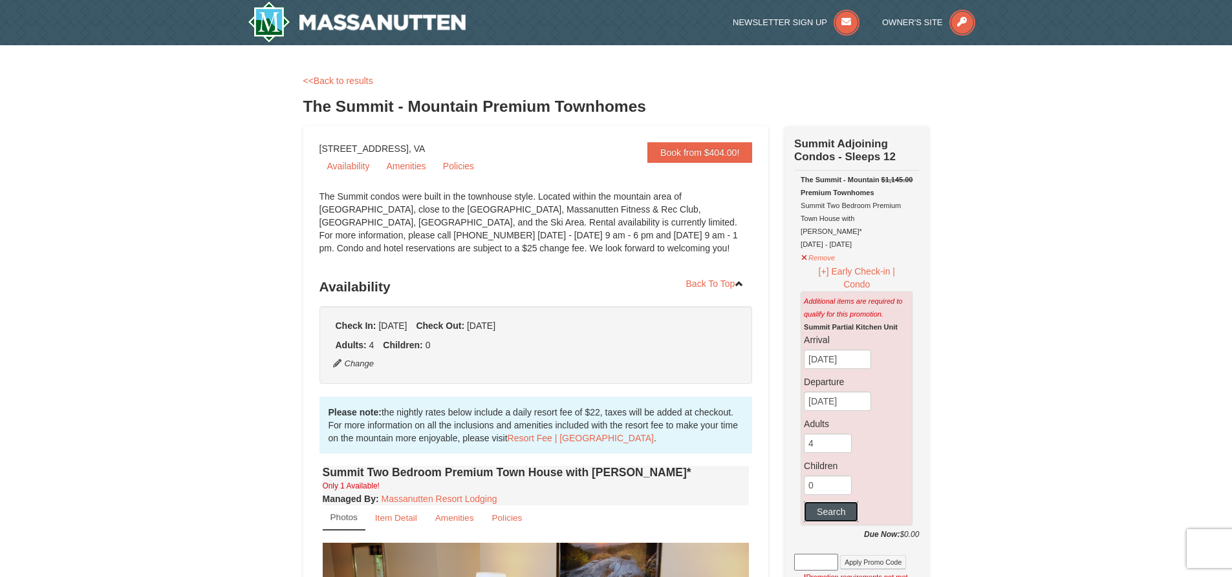
click at [837, 502] on button "Search" at bounding box center [831, 512] width 54 height 21
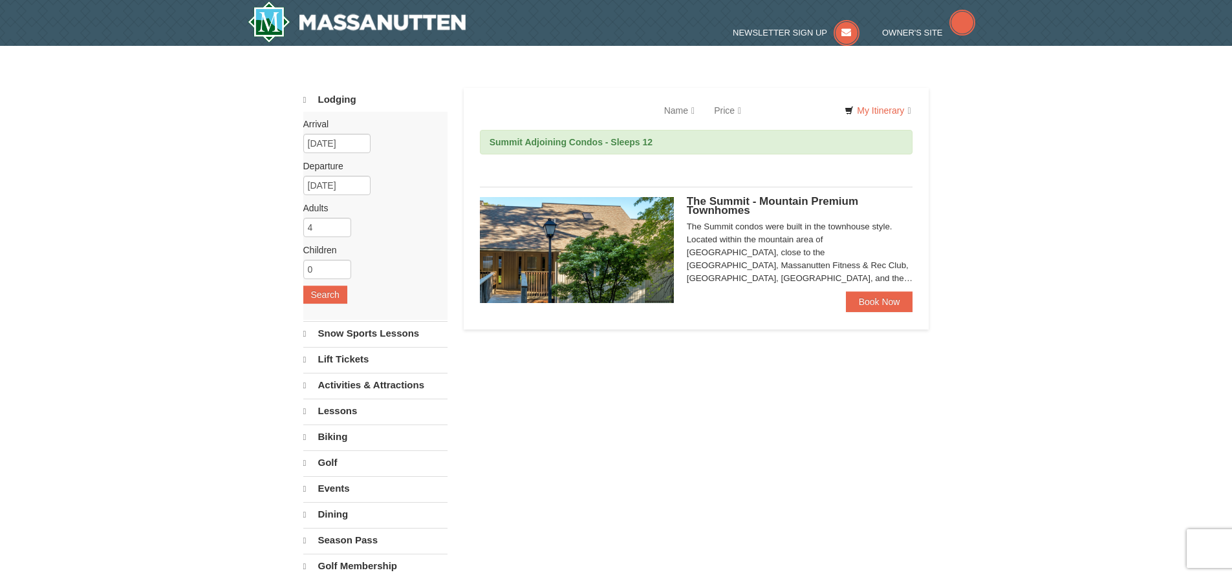
select select "10"
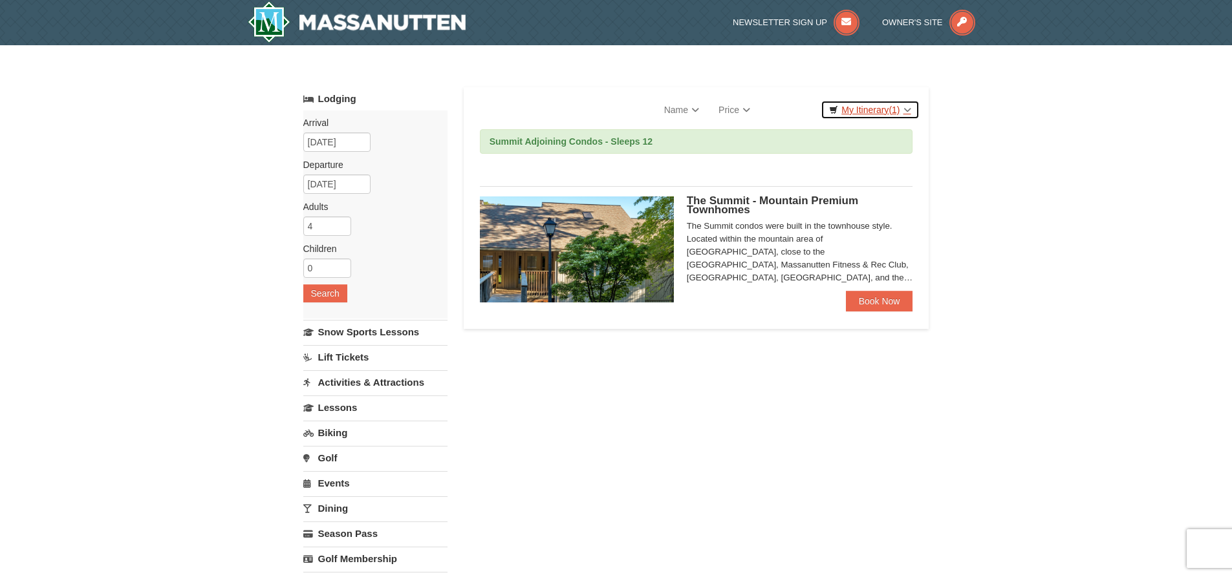
click at [867, 111] on link "My Itinerary (1)" at bounding box center [870, 109] width 98 height 19
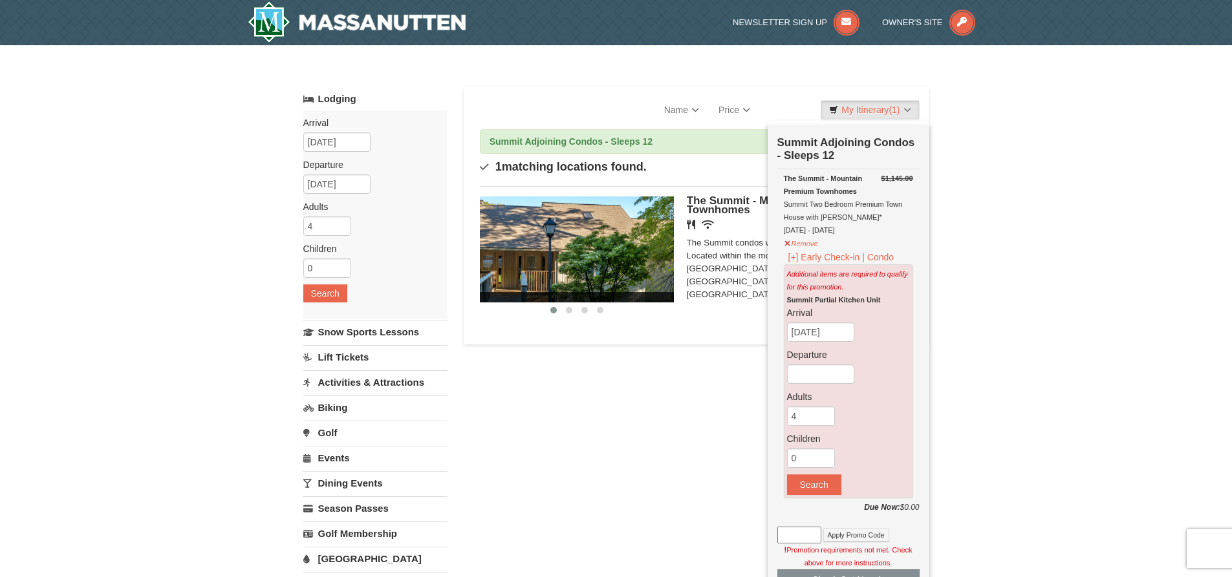
click at [618, 394] on div "Lodging Arrival Please format dates MM/DD/YYYY Please format dates MM/DD/YYYY […" at bounding box center [616, 419] width 626 height 665
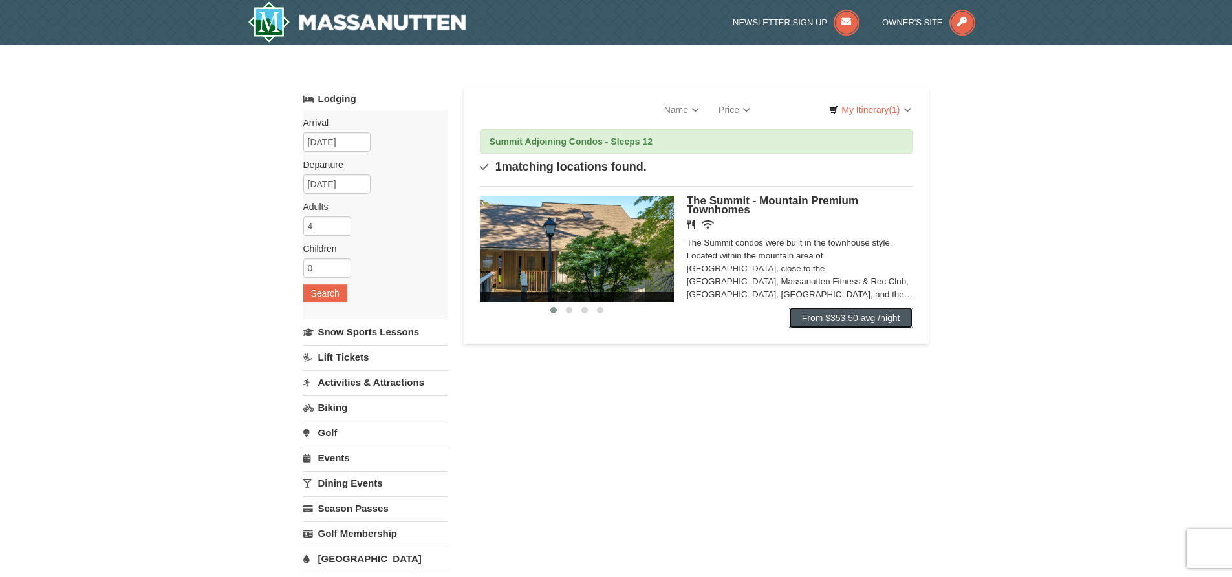
click at [838, 319] on link "From $353.50 avg /night" at bounding box center [851, 318] width 124 height 21
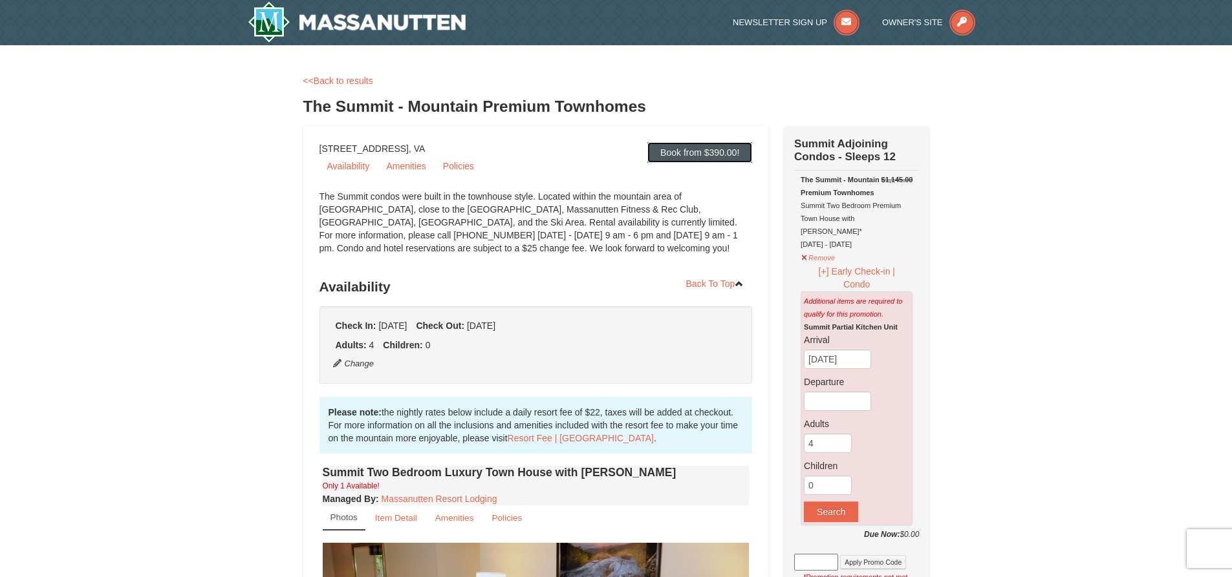
click at [684, 153] on link "Book from $390.00!" at bounding box center [699, 152] width 105 height 21
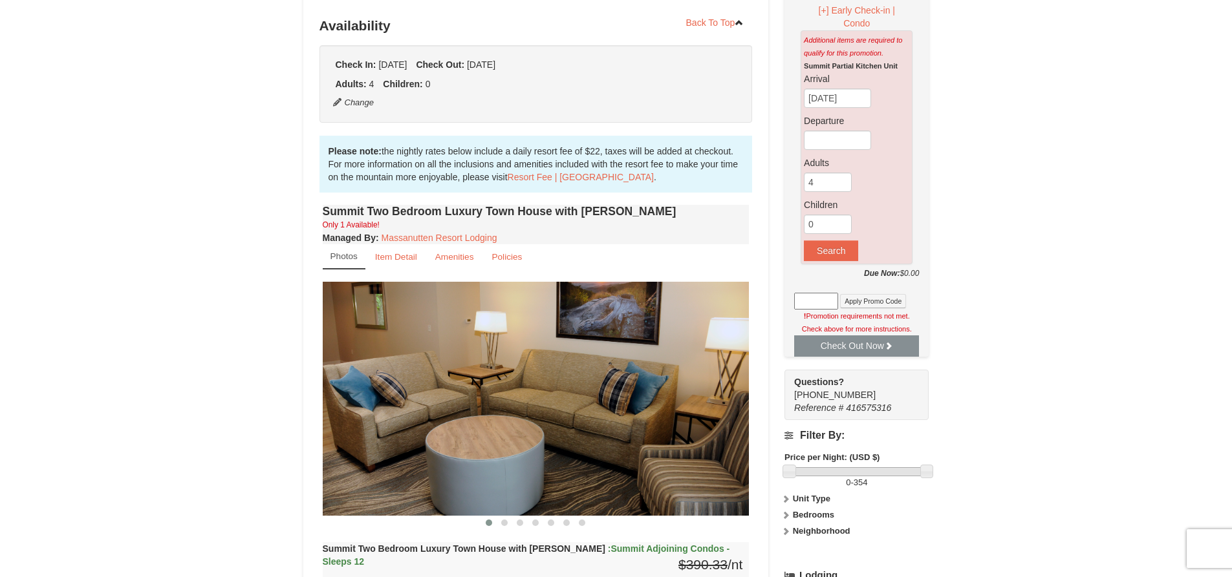
scroll to position [274, 0]
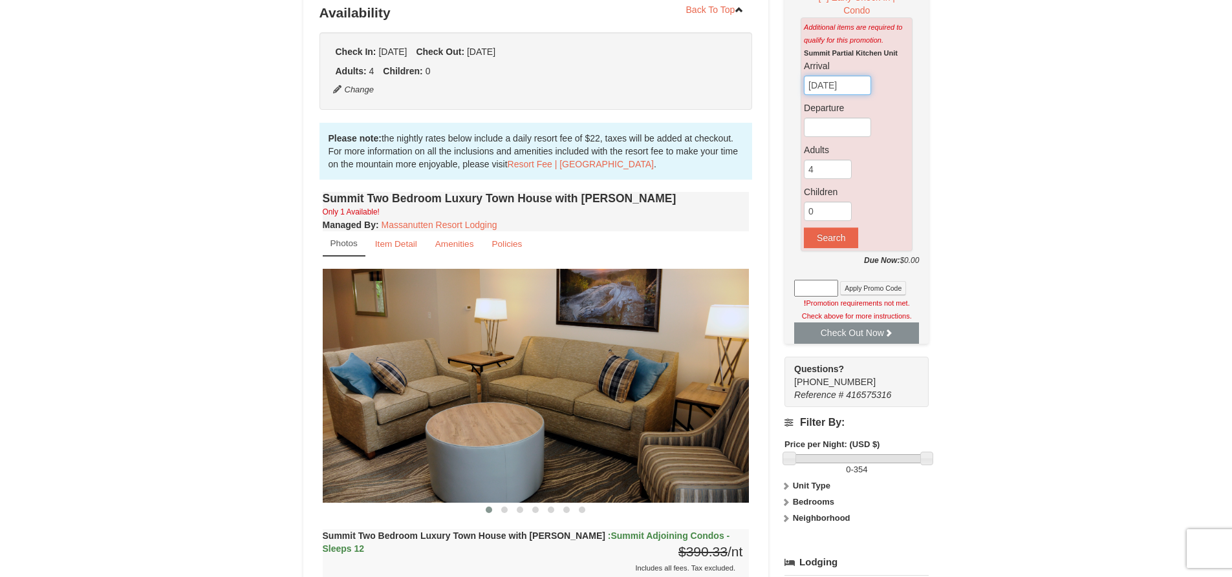
click at [856, 76] on input "[DATE]" at bounding box center [837, 85] width 67 height 19
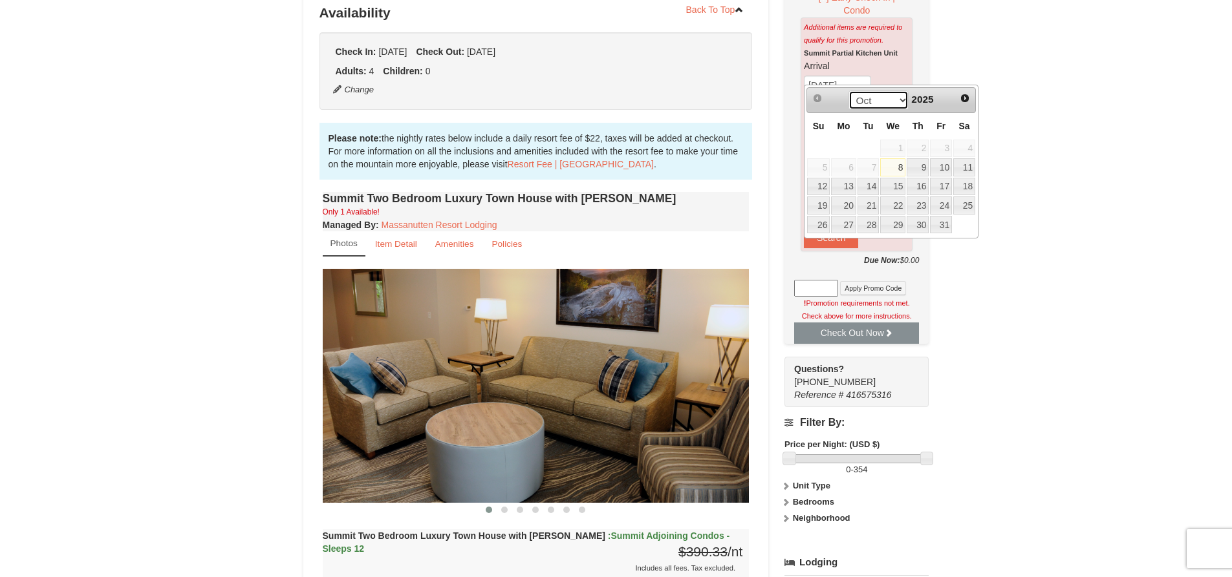
click at [897, 98] on select "Oct Nov Dec" at bounding box center [878, 100] width 60 height 19
click at [901, 204] on link "24" at bounding box center [892, 206] width 25 height 18
type input "[DATE]"
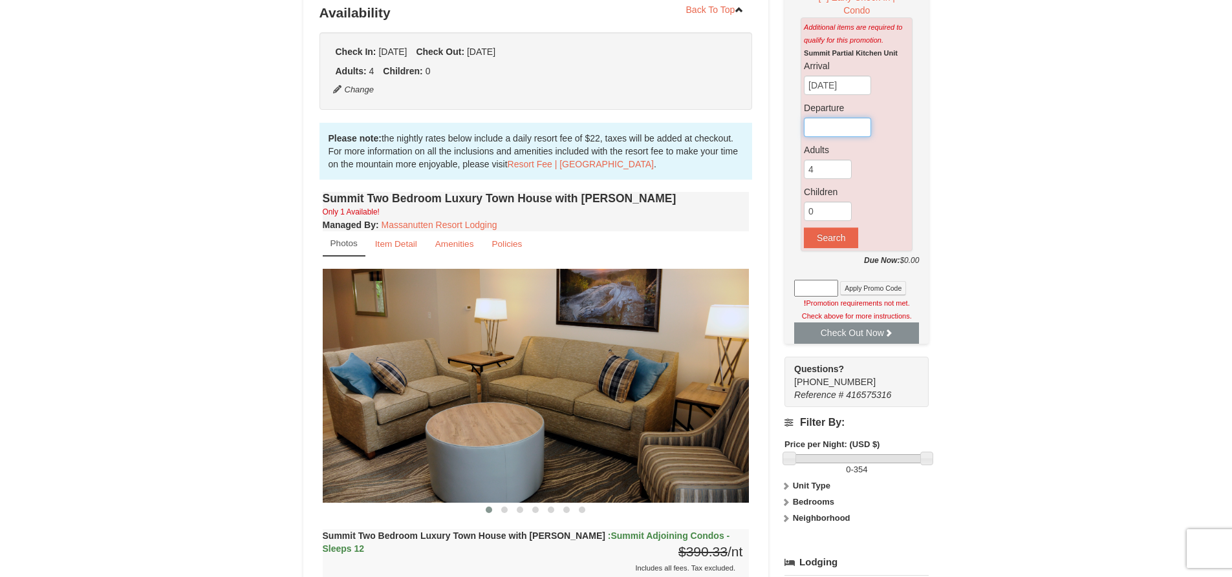
click at [841, 118] on input "text" at bounding box center [837, 127] width 67 height 19
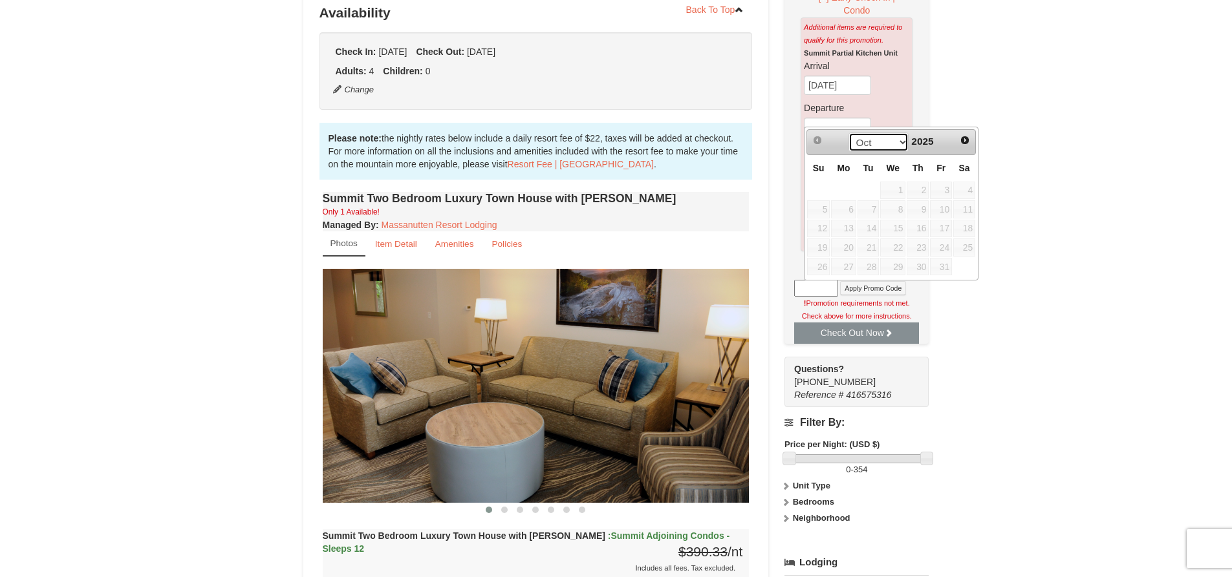
click at [901, 144] on select "Oct Nov Dec" at bounding box center [878, 142] width 60 height 19
click at [964, 246] on link "27" at bounding box center [964, 248] width 22 height 18
type input "[DATE]"
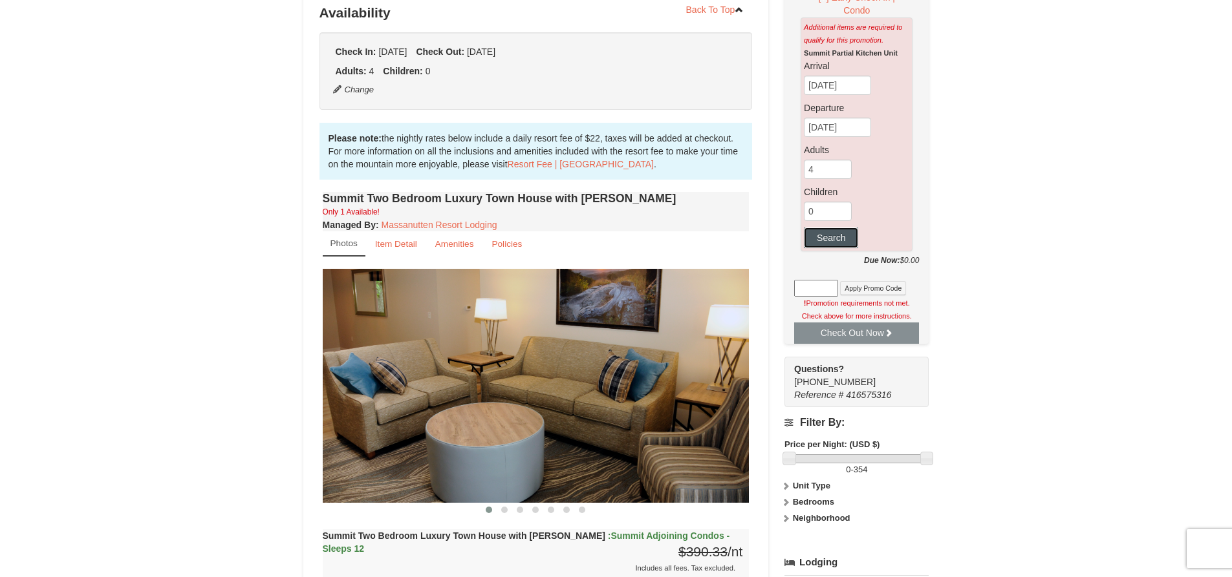
click at [822, 228] on button "Search" at bounding box center [831, 238] width 54 height 21
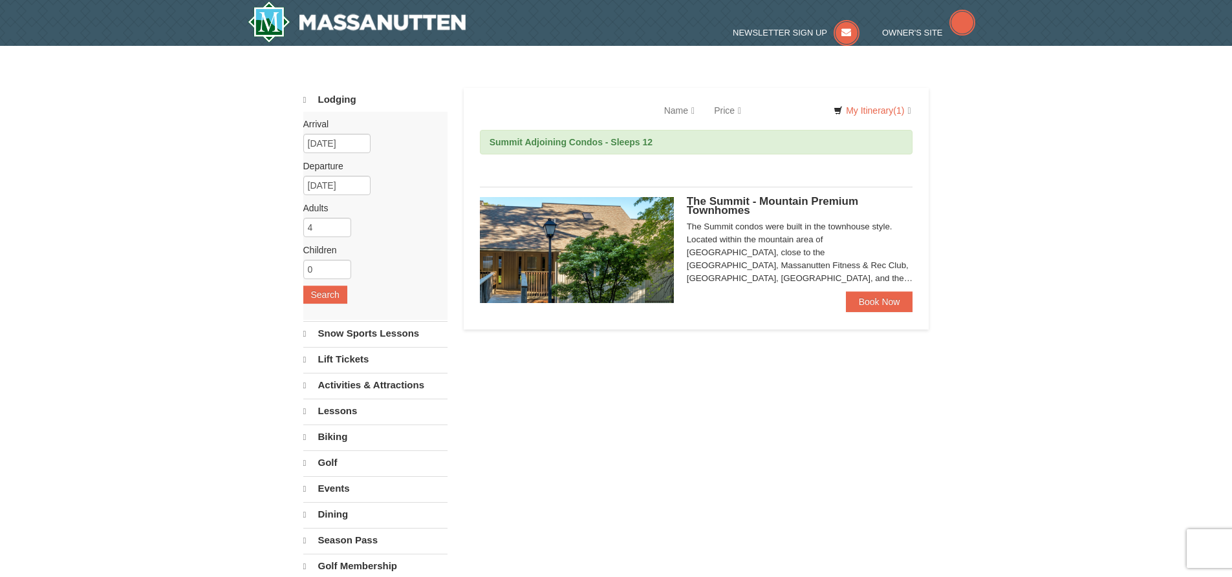
select select "10"
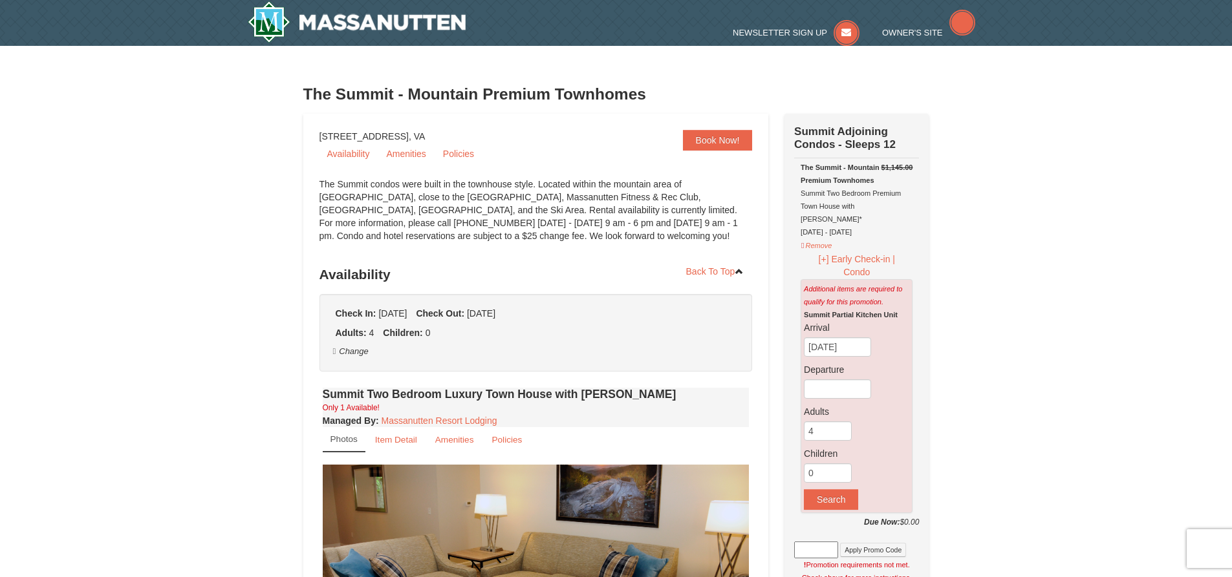
select select "10"
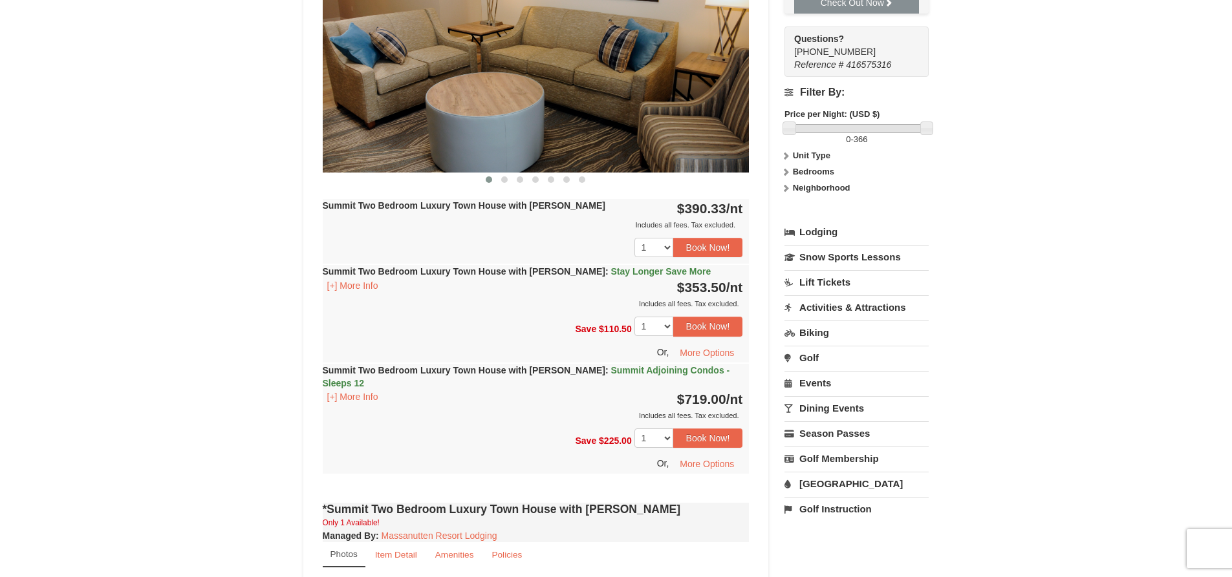
scroll to position [517, 0]
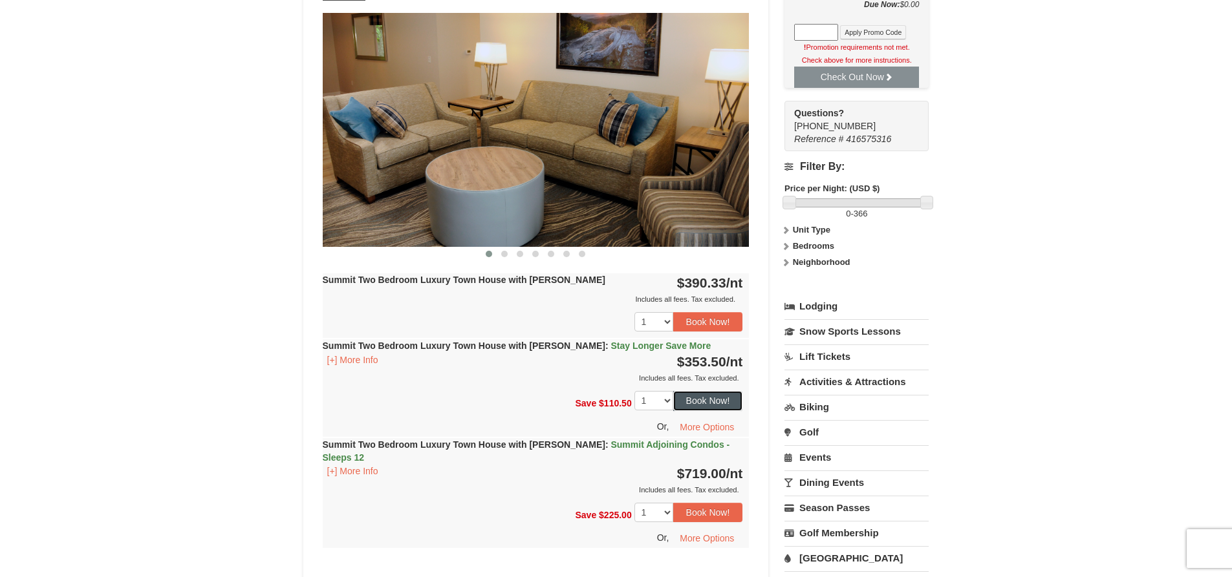
click at [700, 397] on button "Book Now!" at bounding box center [708, 400] width 70 height 19
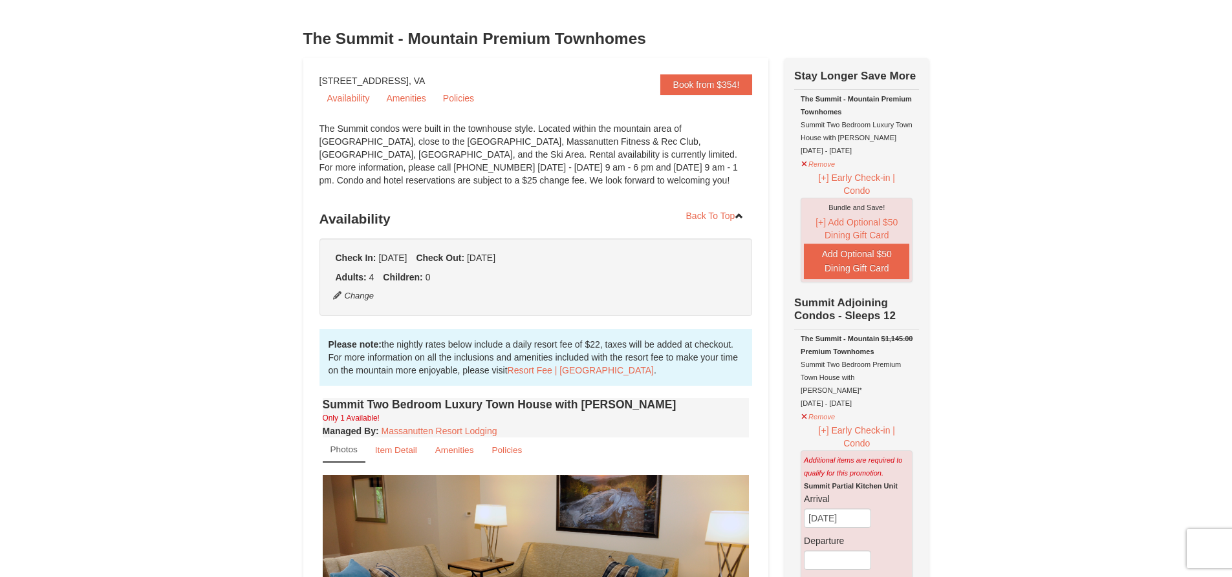
scroll to position [0, 0]
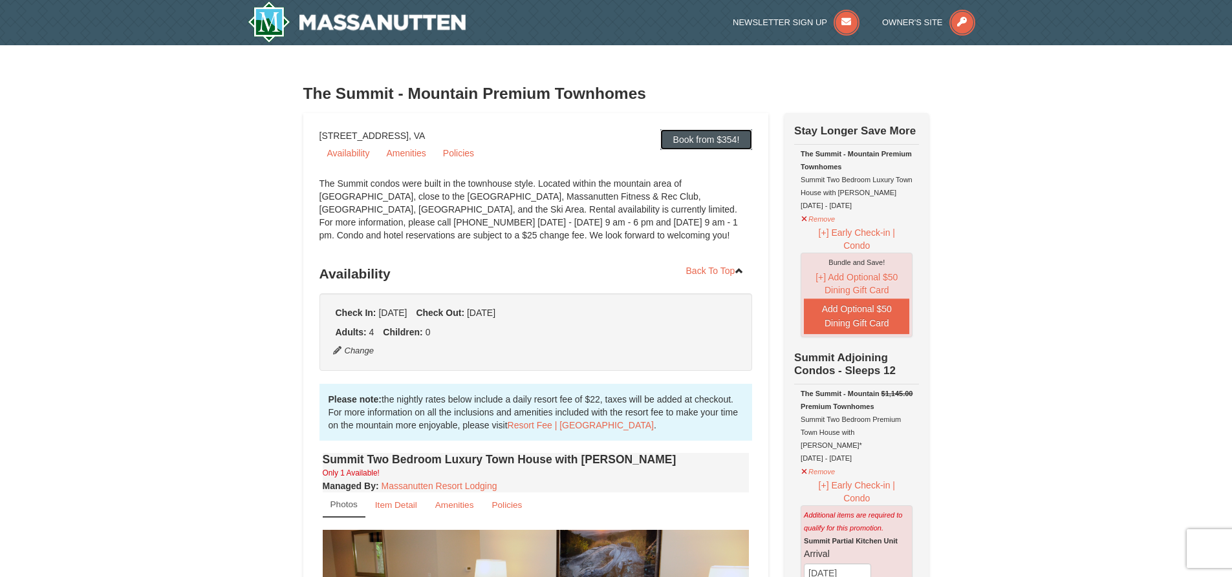
click at [717, 142] on link "Book from $354!" at bounding box center [706, 139] width 92 height 21
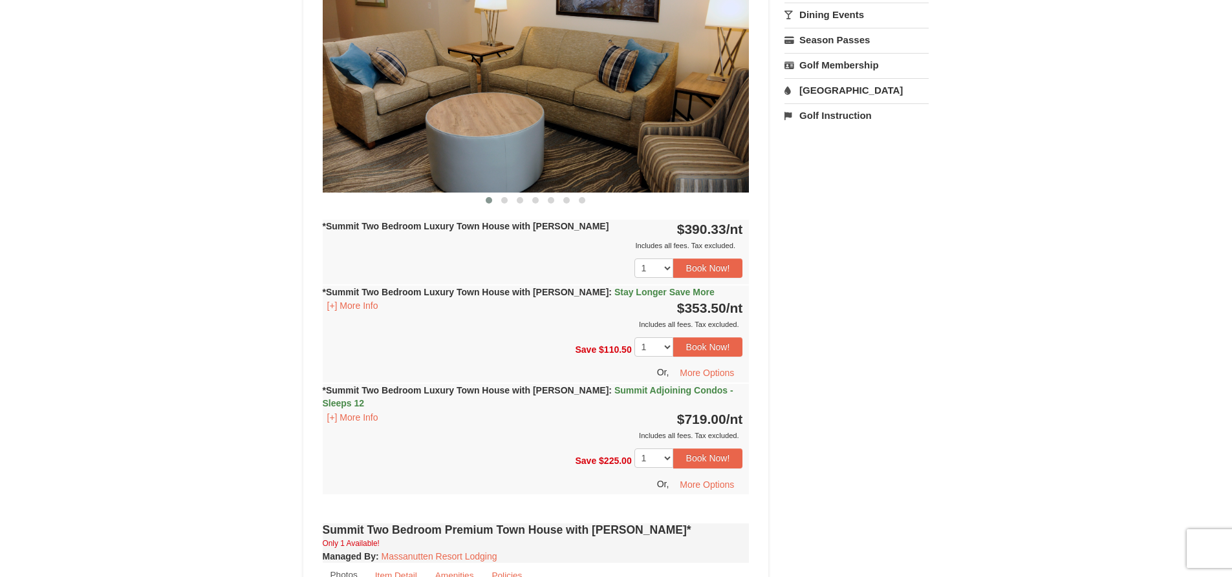
scroll to position [1296, 0]
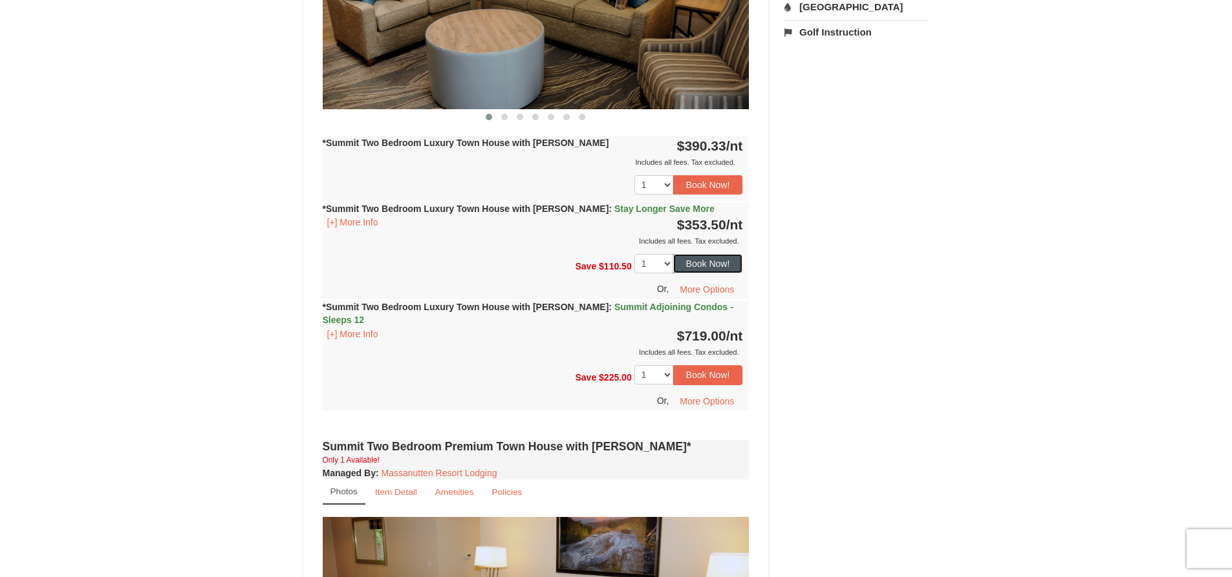
click at [706, 254] on button "Book Now!" at bounding box center [708, 263] width 70 height 19
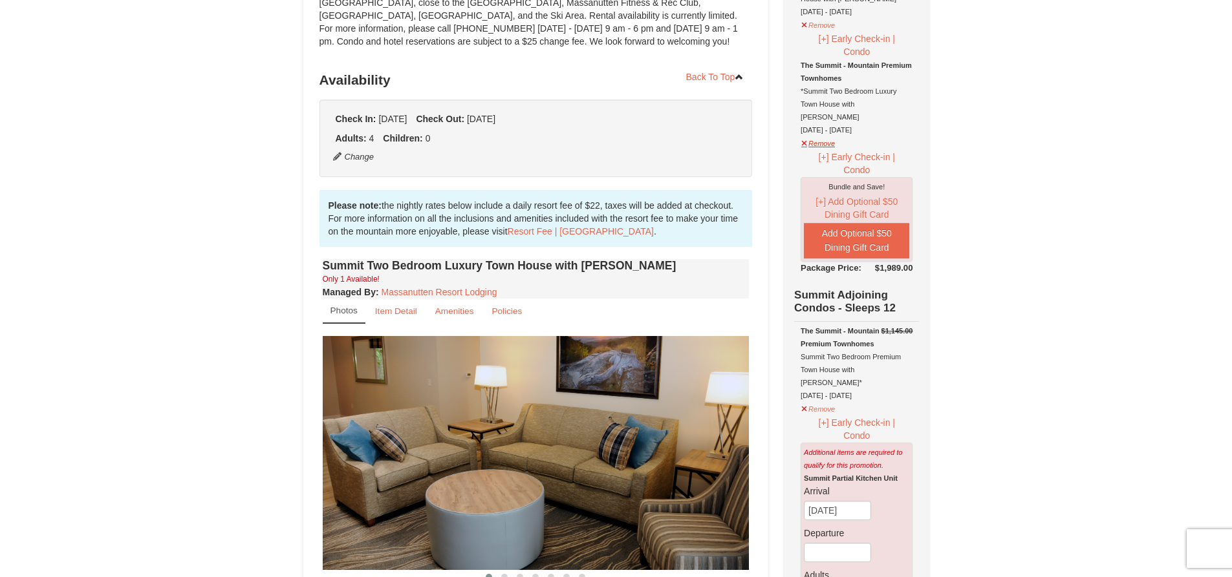
scroll to position [0, 0]
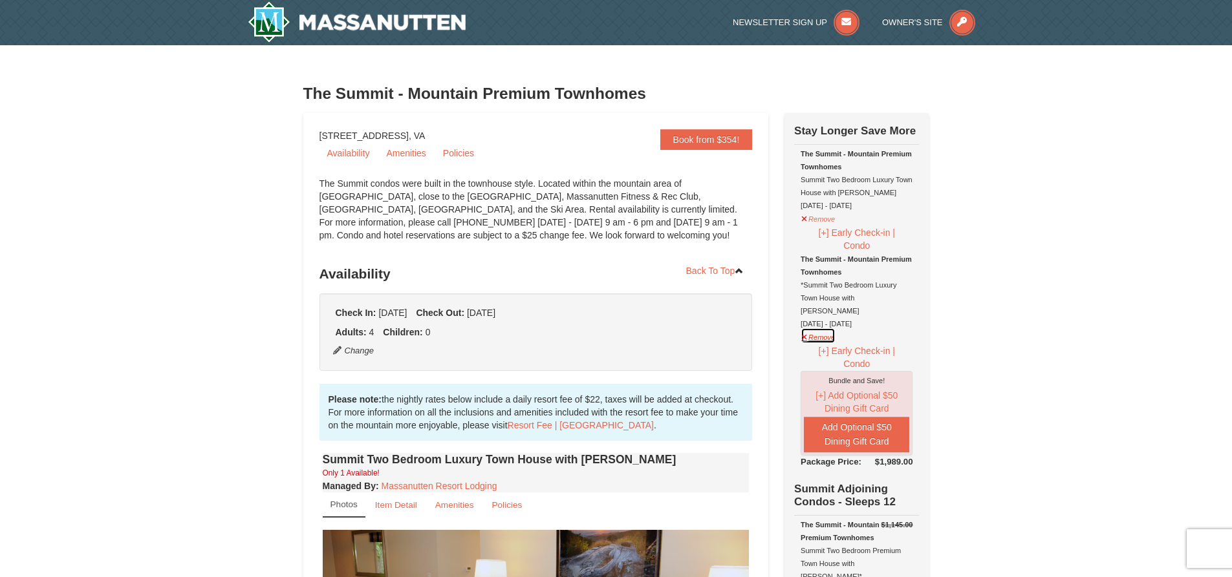
click at [803, 328] on button "Remove" at bounding box center [818, 336] width 35 height 16
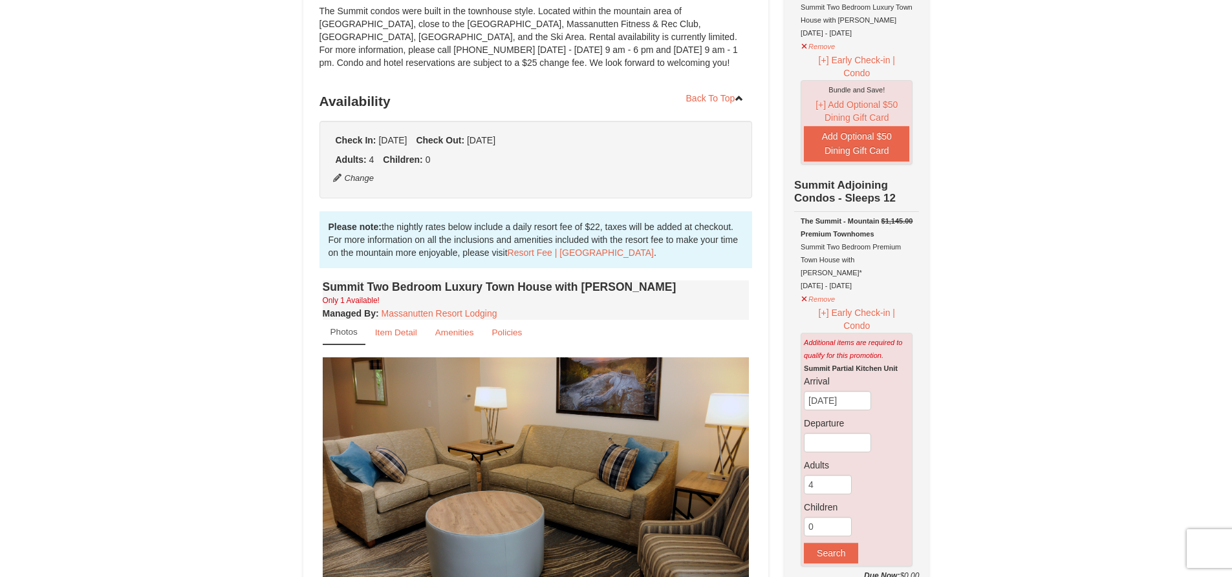
scroll to position [65, 0]
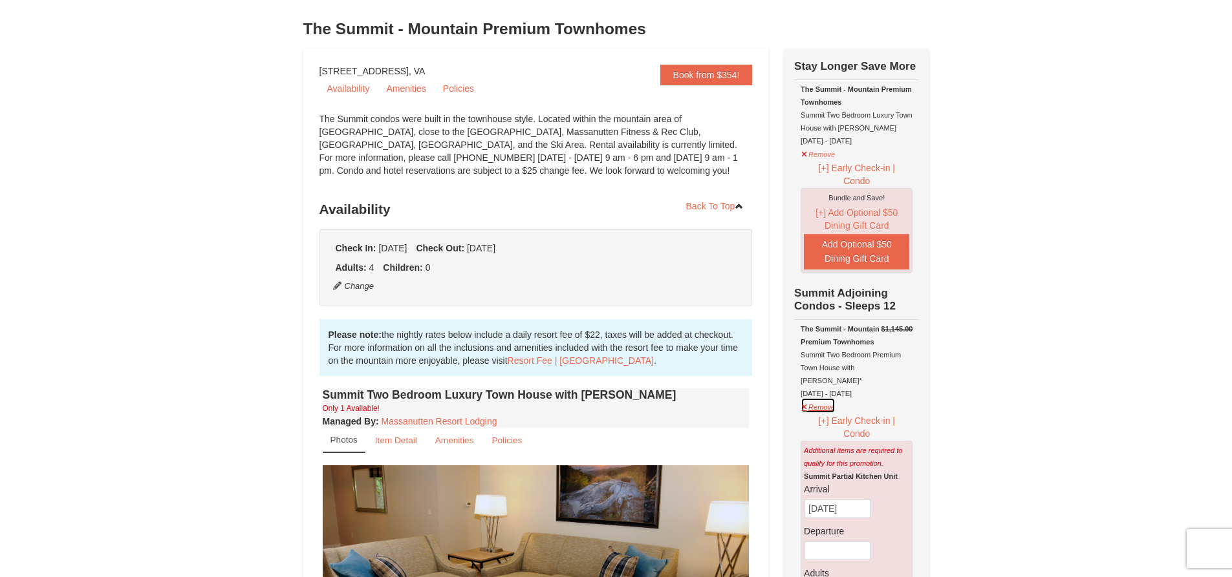
click at [809, 398] on button "Remove" at bounding box center [818, 406] width 35 height 16
